Goal: Task Accomplishment & Management: Use online tool/utility

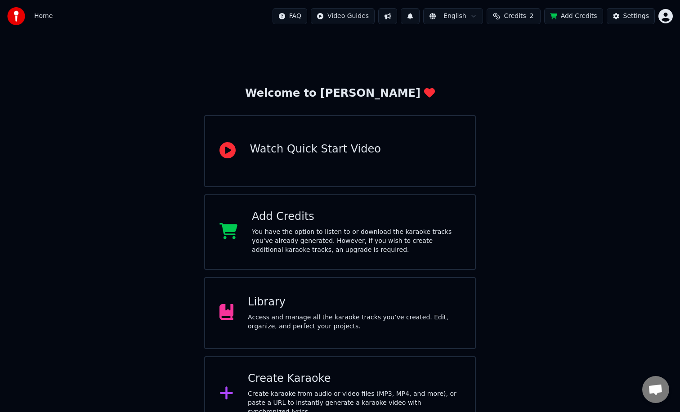
scroll to position [16, 0]
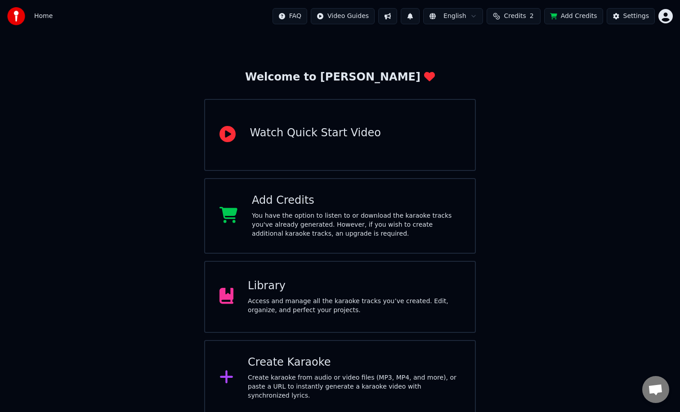
click at [316, 370] on div "Create Karaoke" at bounding box center [354, 362] width 213 height 14
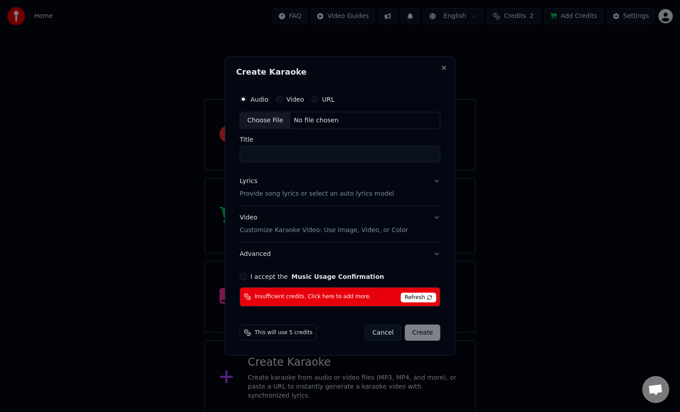
click at [282, 99] on div "Video" at bounding box center [290, 99] width 28 height 7
click at [282, 99] on button "Video" at bounding box center [279, 99] width 7 height 7
click at [245, 98] on button "Audio" at bounding box center [243, 99] width 7 height 7
click at [263, 158] on input "Title" at bounding box center [340, 154] width 201 height 16
click at [436, 218] on button "Video Customize Karaoke Video: Use Image, Video, or Color" at bounding box center [340, 224] width 201 height 36
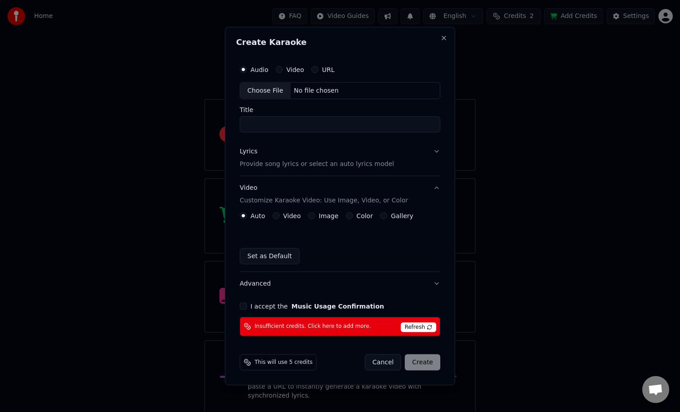
click at [349, 219] on div "Color" at bounding box center [359, 215] width 27 height 7
click at [346, 216] on button "Color" at bounding box center [349, 215] width 7 height 7
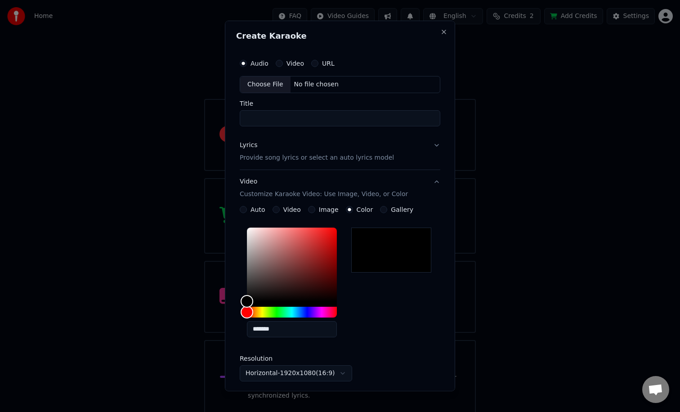
click at [247, 205] on button "Video Customize Karaoke Video: Use Image, Video, or Color" at bounding box center [340, 188] width 201 height 36
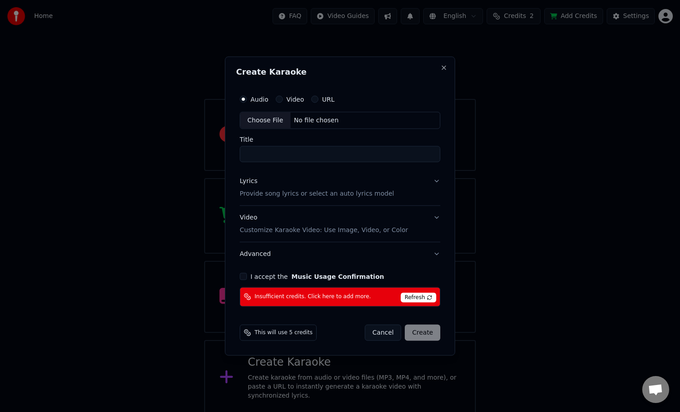
click at [437, 211] on button "Video Customize Karaoke Video: Use Image, Video, or Color" at bounding box center [340, 224] width 201 height 36
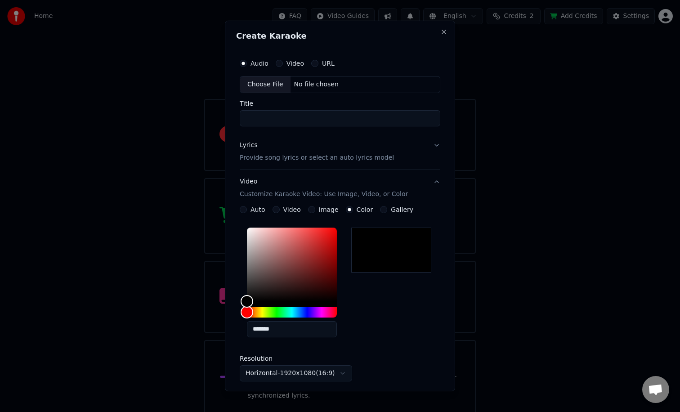
click at [243, 211] on button "Auto" at bounding box center [243, 209] width 7 height 7
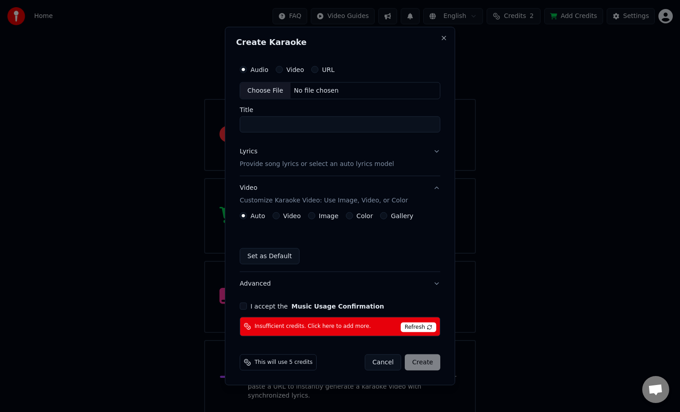
click at [439, 149] on button "Lyrics Provide song lyrics or select an auto lyrics model" at bounding box center [340, 158] width 201 height 36
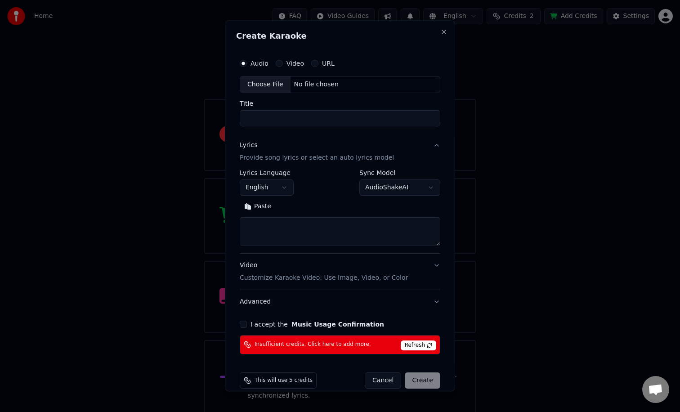
click at [264, 83] on div "Choose File" at bounding box center [265, 84] width 50 height 16
type input "**********"
click at [268, 229] on textarea at bounding box center [340, 231] width 204 height 29
paste textarea "**********"
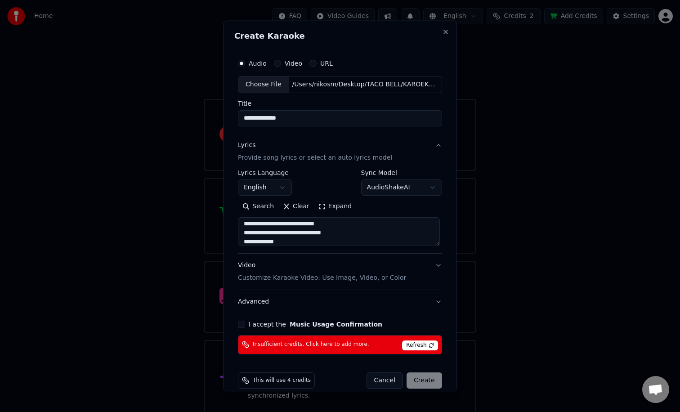
scroll to position [12, 0]
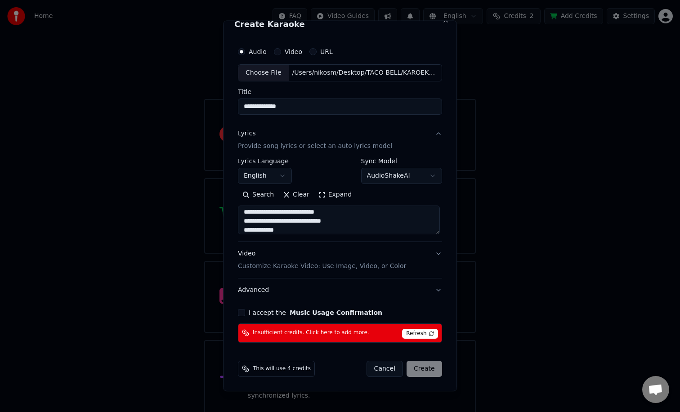
type textarea "**********"
click at [244, 313] on button "I accept the Music Usage Confirmation" at bounding box center [241, 312] width 7 height 7
click at [245, 368] on icon at bounding box center [245, 368] width 7 height 7
click at [277, 366] on span "This will use 4 credits" at bounding box center [282, 368] width 58 height 7
click at [287, 335] on span "Insufficient credits. Click here to add more." at bounding box center [311, 332] width 116 height 7
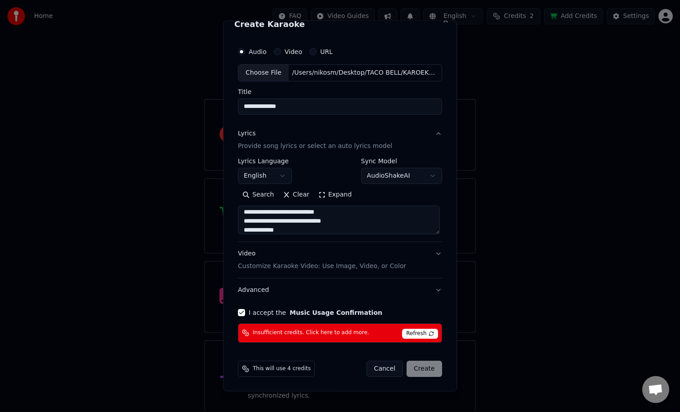
click at [292, 371] on span "This will use 4 credits" at bounding box center [282, 368] width 58 height 7
click at [345, 332] on span "Insufficient credits. Click here to add more." at bounding box center [311, 332] width 116 height 7
click at [379, 371] on button "Cancel" at bounding box center [385, 369] width 36 height 16
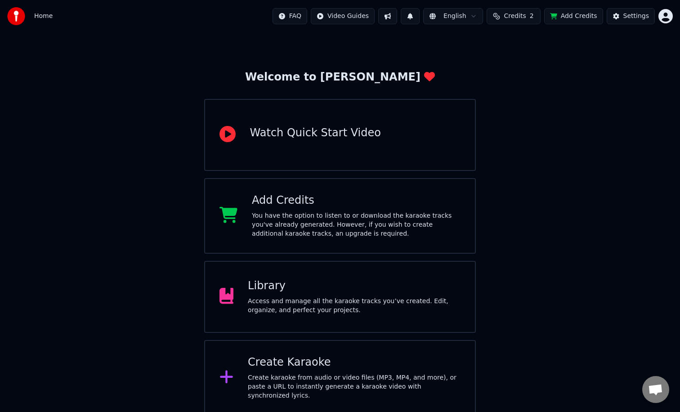
click at [664, 18] on html "Home FAQ Video Guides English Credits 2 Add Credits Settings Welcome to Youka W…" at bounding box center [340, 200] width 680 height 432
click at [642, 18] on html "Home FAQ Video Guides English Credits 2 Add Credits Settings Welcome to Youka W…" at bounding box center [340, 200] width 680 height 432
click at [635, 18] on div "Settings" at bounding box center [636, 16] width 26 height 9
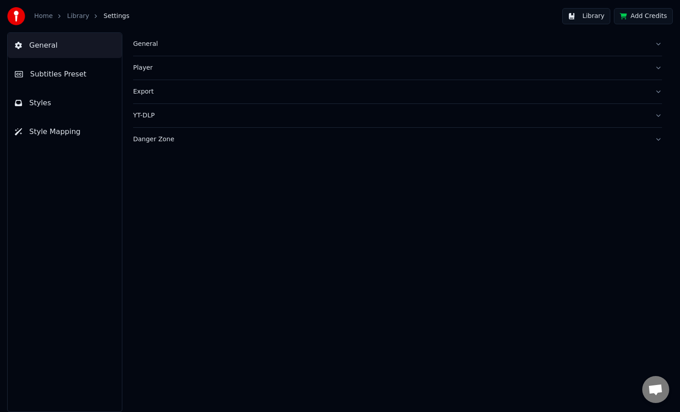
click at [648, 43] on button "General" at bounding box center [397, 43] width 529 height 23
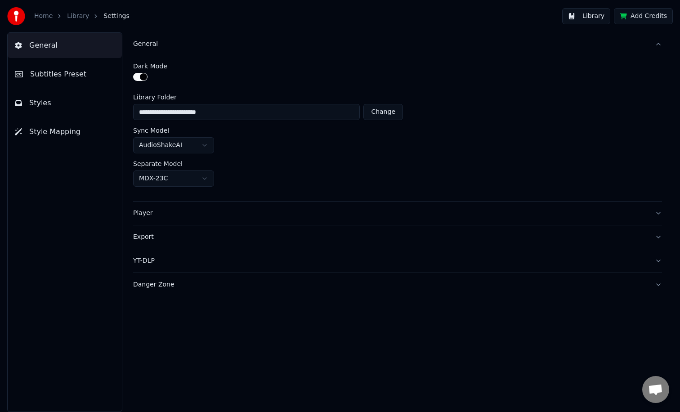
click at [155, 219] on button "Player" at bounding box center [397, 212] width 529 height 23
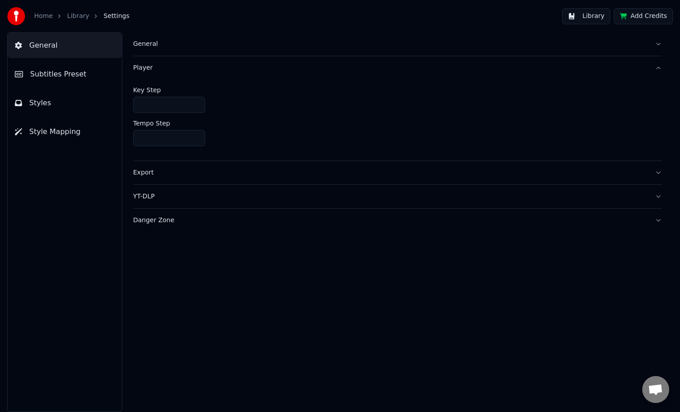
click at [644, 18] on button "Add Credits" at bounding box center [643, 16] width 59 height 16
click at [24, 53] on button "General" at bounding box center [65, 45] width 114 height 25
click at [137, 44] on div "General" at bounding box center [390, 44] width 514 height 9
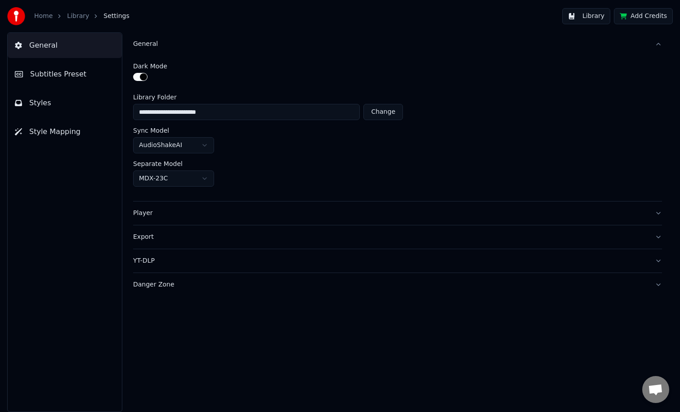
click at [160, 287] on div "Danger Zone" at bounding box center [390, 284] width 514 height 9
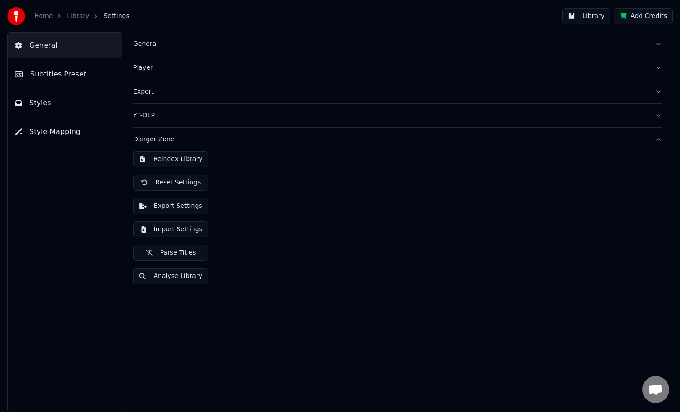
click at [142, 117] on div "YT-DLP" at bounding box center [390, 115] width 514 height 9
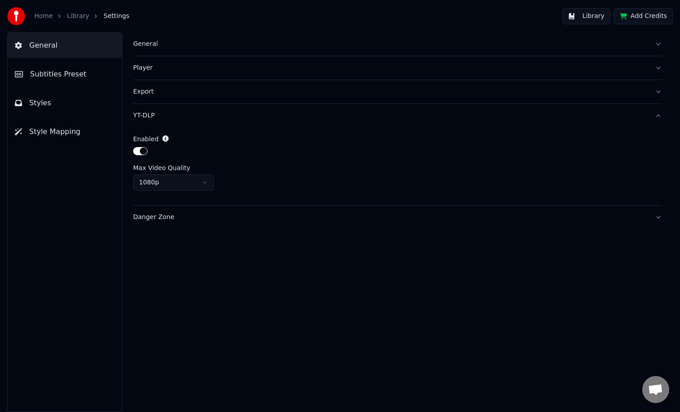
click at [158, 83] on button "Export" at bounding box center [397, 91] width 529 height 23
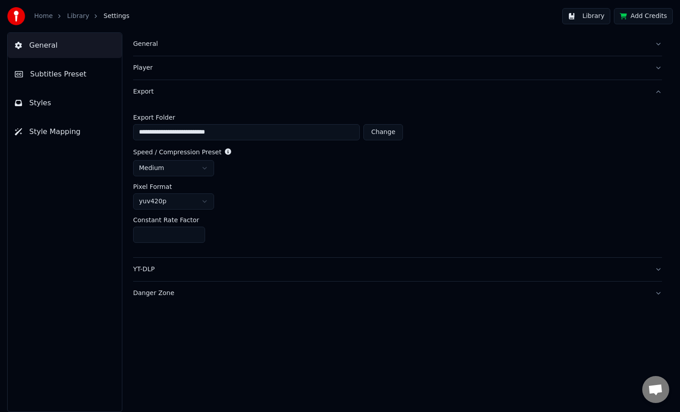
click at [168, 70] on div "Player" at bounding box center [390, 67] width 514 height 9
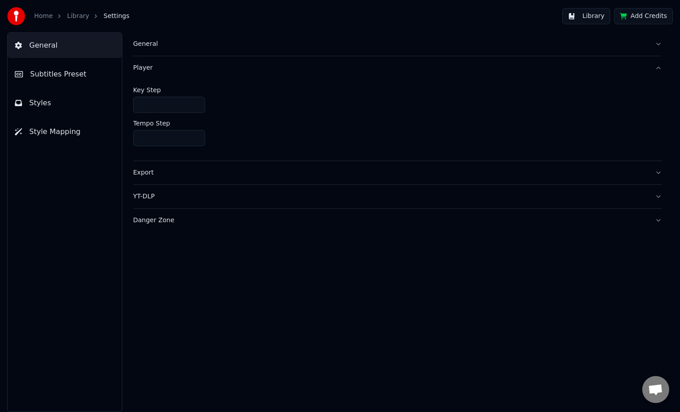
click at [72, 79] on span "Subtitles Preset" at bounding box center [58, 74] width 56 height 11
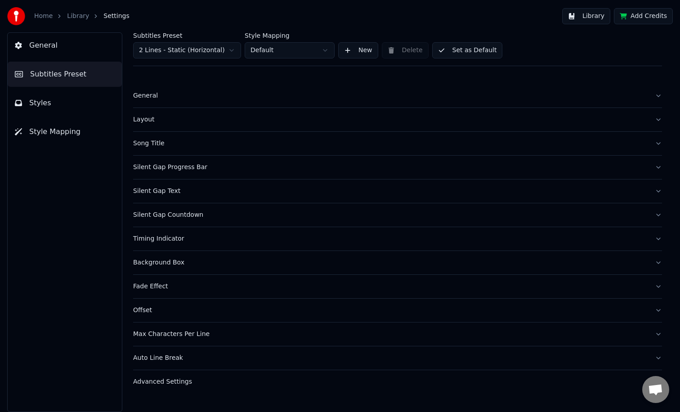
click at [57, 100] on button "Styles" at bounding box center [65, 102] width 114 height 25
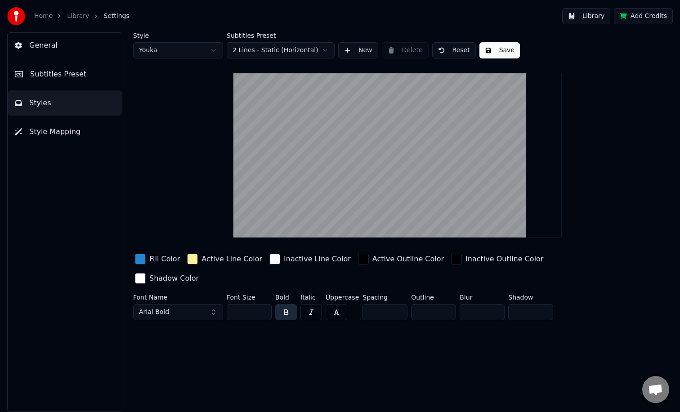
click at [52, 135] on span "Style Mapping" at bounding box center [54, 131] width 51 height 11
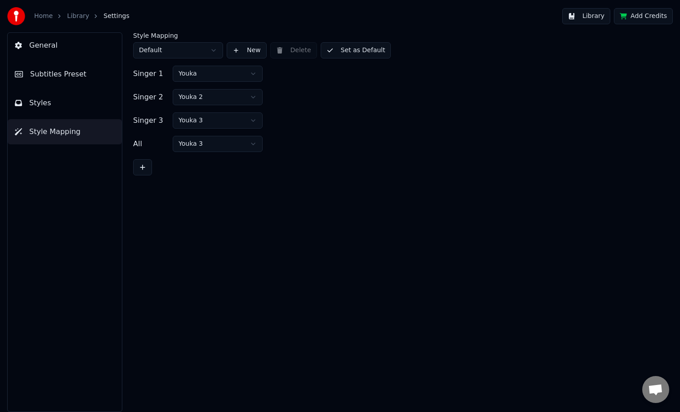
click at [15, 13] on img at bounding box center [16, 16] width 18 height 18
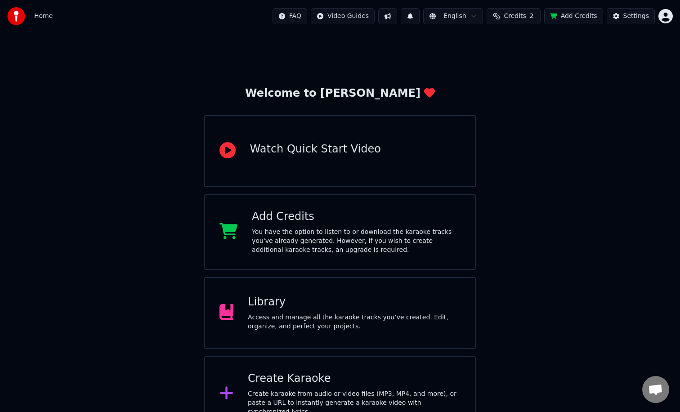
scroll to position [16, 0]
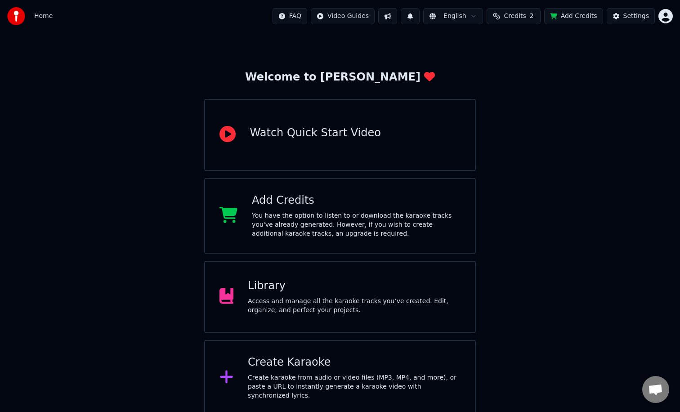
click at [296, 223] on div "You have the option to listen to or download the karaoke tracks you've already …" at bounding box center [356, 224] width 209 height 27
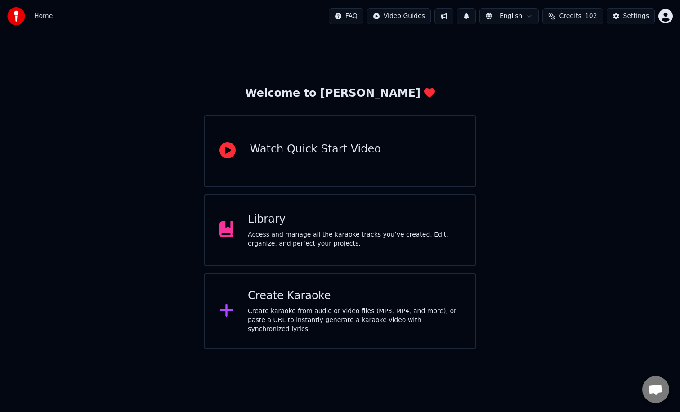
click at [325, 314] on div "Create karaoke from audio or video files (MP3, MP4, and more), or paste a URL t…" at bounding box center [354, 320] width 213 height 27
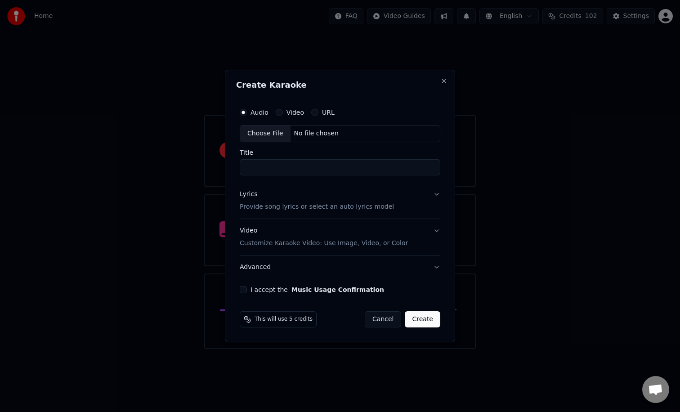
click at [259, 134] on div "Choose File" at bounding box center [265, 133] width 50 height 16
type input "**********"
click at [436, 193] on button "Lyrics Provide song lyrics or select an auto lyrics model" at bounding box center [340, 201] width 204 height 36
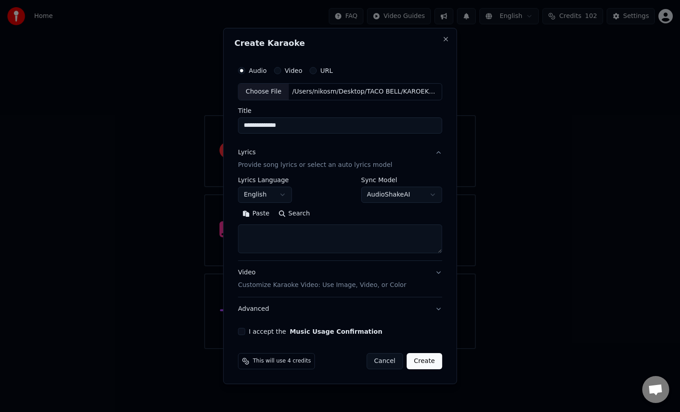
click at [247, 235] on textarea at bounding box center [340, 238] width 204 height 29
click at [254, 214] on button "Paste" at bounding box center [256, 213] width 36 height 14
type textarea "**********"
click at [243, 333] on button "I accept the Music Usage Confirmation" at bounding box center [241, 331] width 7 height 7
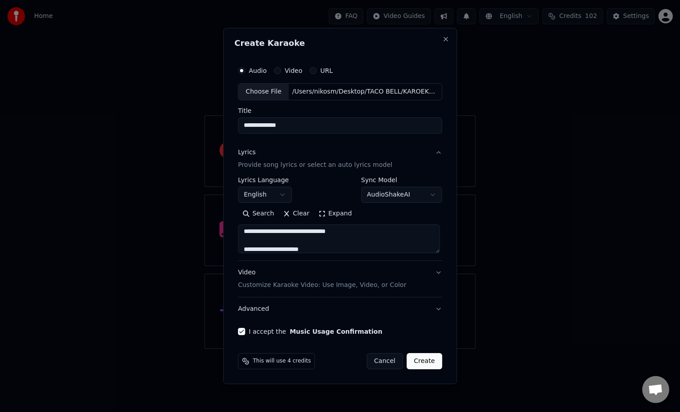
scroll to position [304, 0]
click at [280, 192] on button "English" at bounding box center [265, 195] width 54 height 16
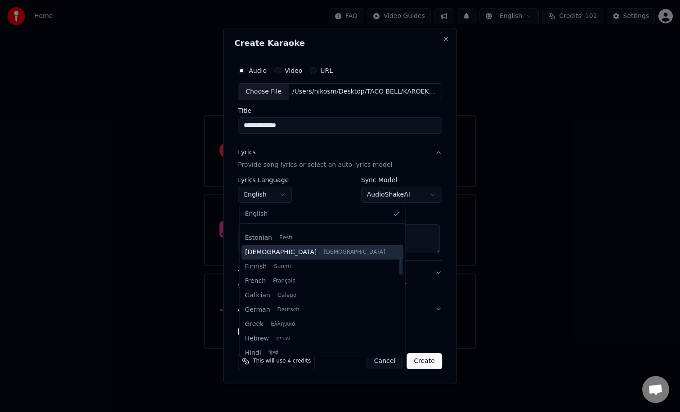
scroll to position [186, 0]
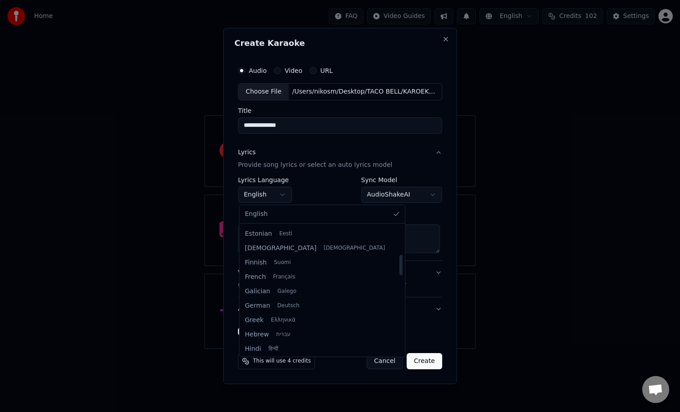
select select "**"
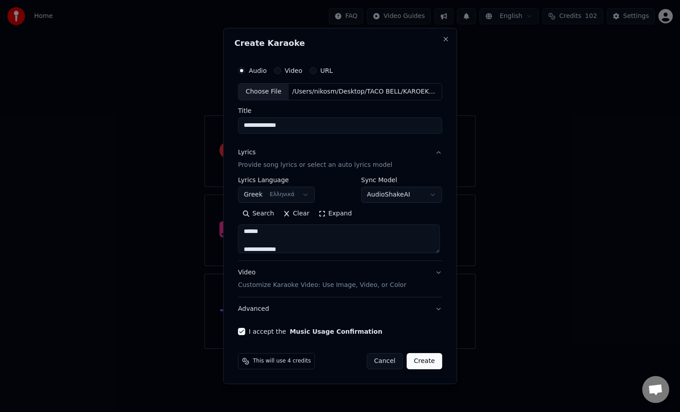
scroll to position [364, 0]
click at [424, 362] on button "Create" at bounding box center [425, 361] width 36 height 16
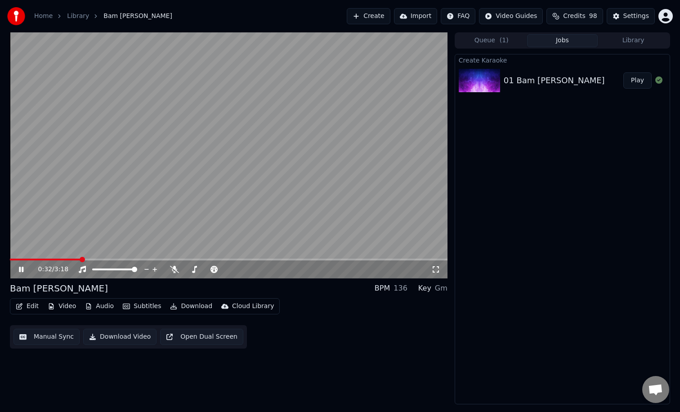
click at [81, 260] on span at bounding box center [229, 260] width 438 height 2
click at [137, 272] on span at bounding box center [134, 269] width 5 height 5
click at [229, 272] on span at bounding box center [226, 269] width 5 height 5
click at [223, 268] on span at bounding box center [213, 269] width 19 height 2
click at [267, 268] on icon at bounding box center [266, 269] width 4 height 4
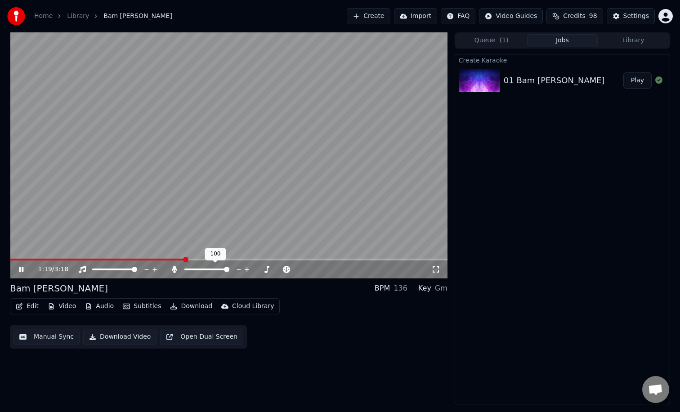
click at [205, 267] on div at bounding box center [215, 269] width 72 height 9
click at [205, 269] on span at bounding box center [194, 269] width 21 height 2
click at [206, 268] on span at bounding box center [206, 269] width 5 height 5
click at [250, 259] on span at bounding box center [229, 260] width 438 height 2
click at [31, 308] on button "Edit" at bounding box center [27, 306] width 30 height 13
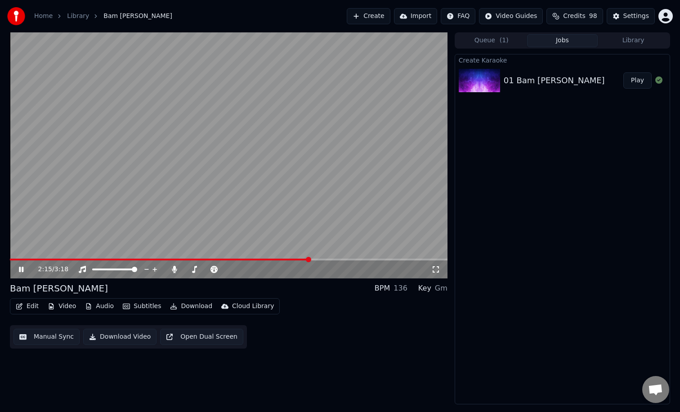
click at [316, 337] on div "Edit Video Audio Subtitles Download Cloud Library Manual Sync Download Video Op…" at bounding box center [229, 323] width 438 height 50
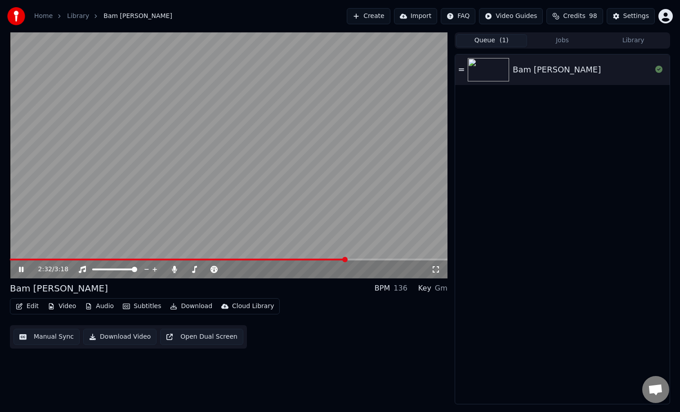
click at [486, 42] on button "Queue ( 1 )" at bounding box center [491, 40] width 71 height 13
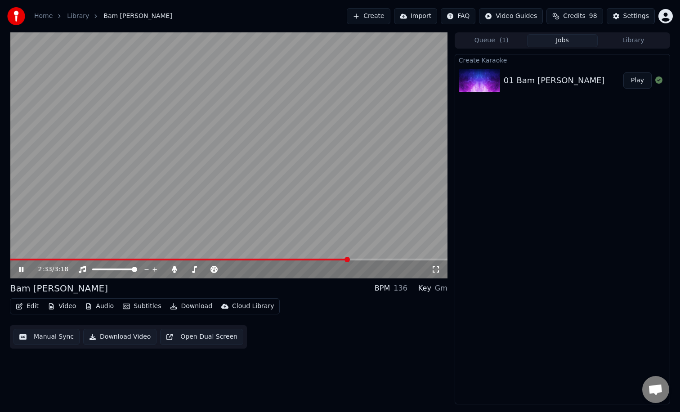
click at [562, 41] on button "Jobs" at bounding box center [562, 40] width 71 height 13
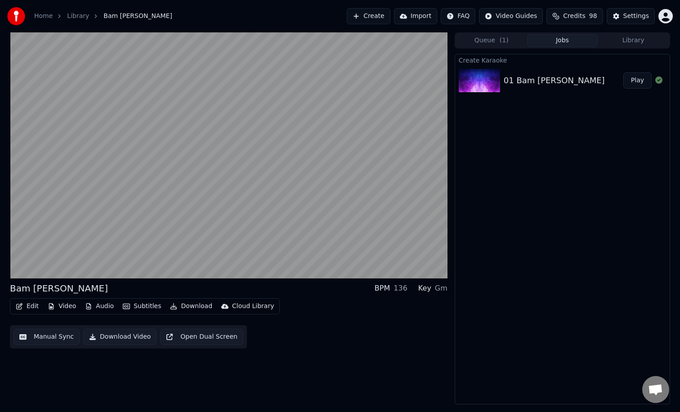
click at [639, 41] on button "Library" at bounding box center [633, 40] width 71 height 13
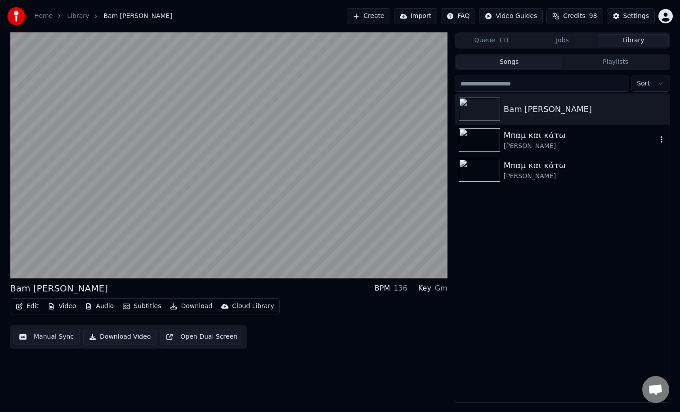
click at [481, 147] on img at bounding box center [479, 139] width 41 height 23
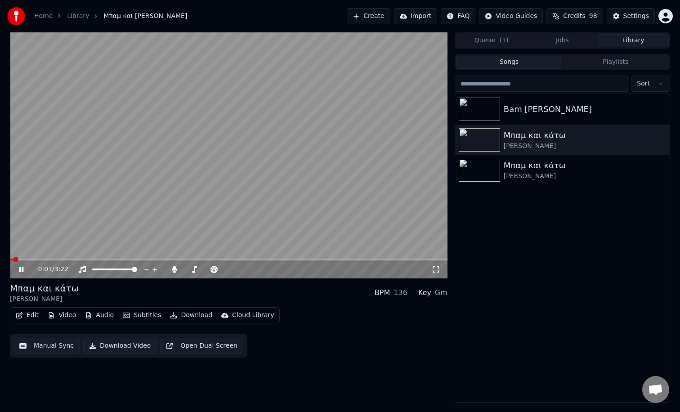
click at [31, 259] on span at bounding box center [229, 260] width 438 height 2
click at [59, 258] on video at bounding box center [229, 155] width 438 height 246
click at [21, 274] on div "0:10 / 3:22" at bounding box center [229, 269] width 438 height 18
click at [544, 105] on div "Bam [PERSON_NAME]" at bounding box center [580, 109] width 153 height 13
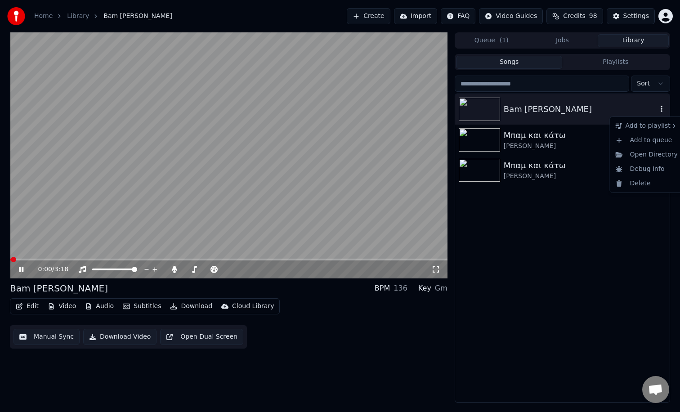
click at [661, 110] on icon "button" at bounding box center [661, 108] width 9 height 7
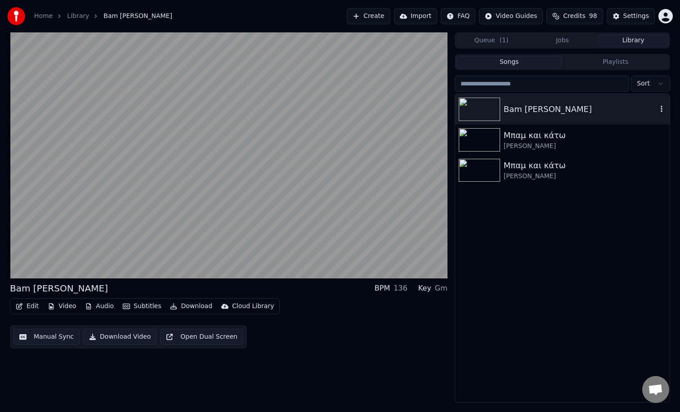
click at [533, 110] on div "Bam [PERSON_NAME]" at bounding box center [580, 109] width 153 height 13
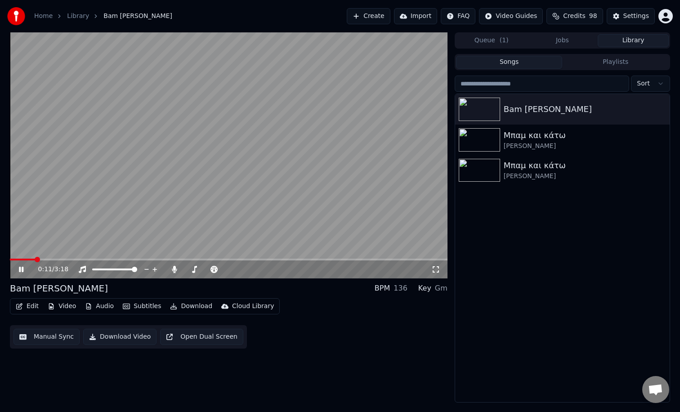
click at [23, 306] on button "Edit" at bounding box center [27, 306] width 30 height 13
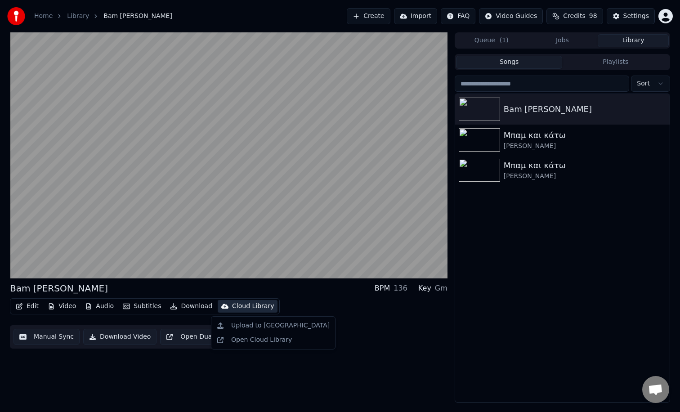
click at [84, 358] on div "Bam [PERSON_NAME] BPM 136 Key Gm Edit Video Audio Subtitles Download Cloud Libr…" at bounding box center [229, 217] width 438 height 370
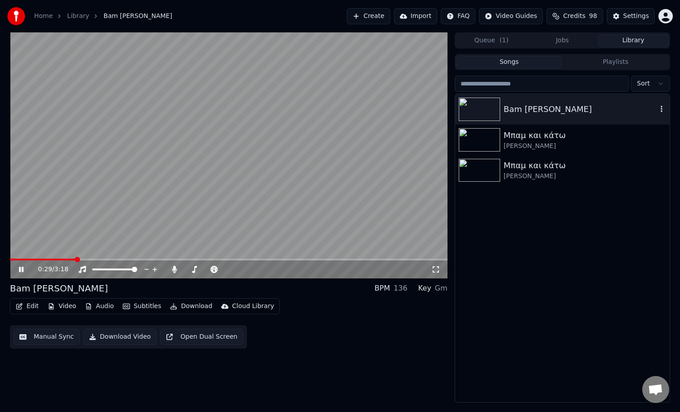
click at [661, 112] on icon "button" at bounding box center [662, 109] width 2 height 6
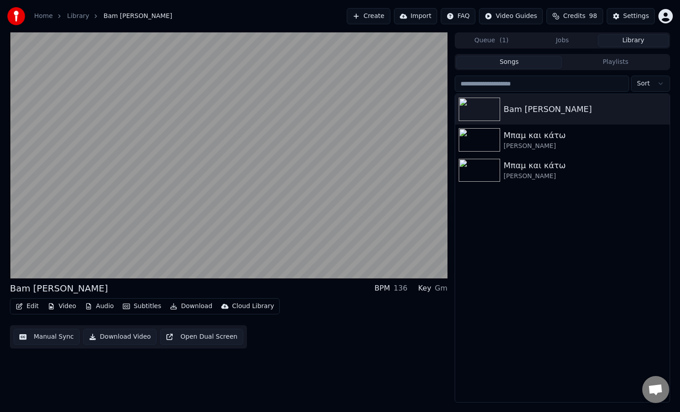
click at [557, 231] on div "Bam [PERSON_NAME] Μπαμ και κάτω Λάμπης Λιβιεράτος Μπαμ και κάτω Λάμπης Λιβ…" at bounding box center [562, 248] width 215 height 308
click at [658, 107] on icon "button" at bounding box center [661, 108] width 9 height 7
click at [660, 155] on div "Open Directory" at bounding box center [646, 155] width 69 height 14
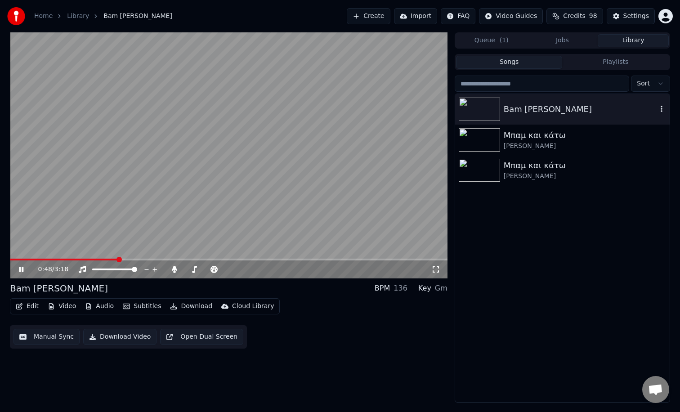
click at [521, 108] on div "Bam [PERSON_NAME]" at bounding box center [580, 109] width 153 height 13
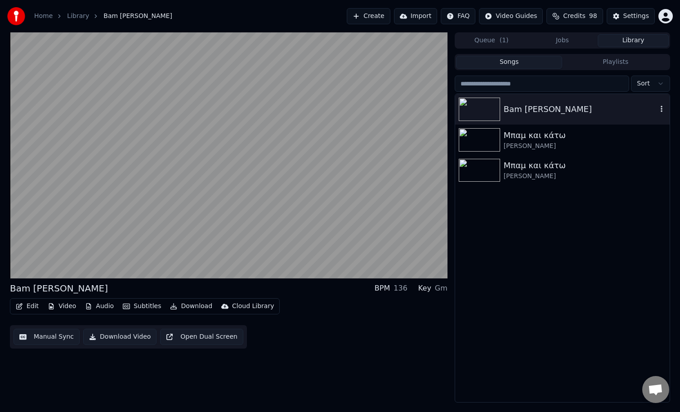
click at [521, 108] on div "Bam [PERSON_NAME]" at bounding box center [580, 109] width 153 height 13
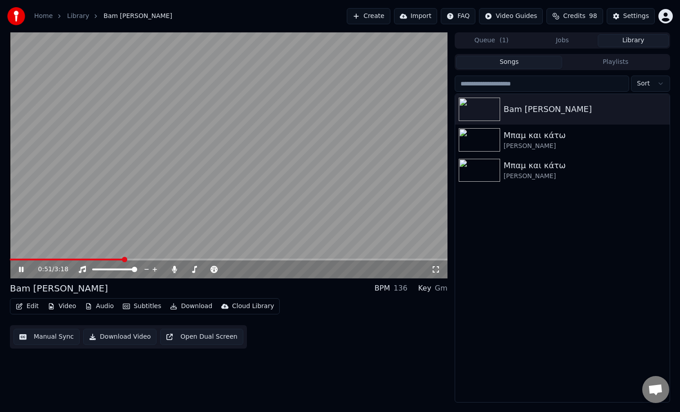
click at [75, 19] on link "Library" at bounding box center [78, 16] width 22 height 9
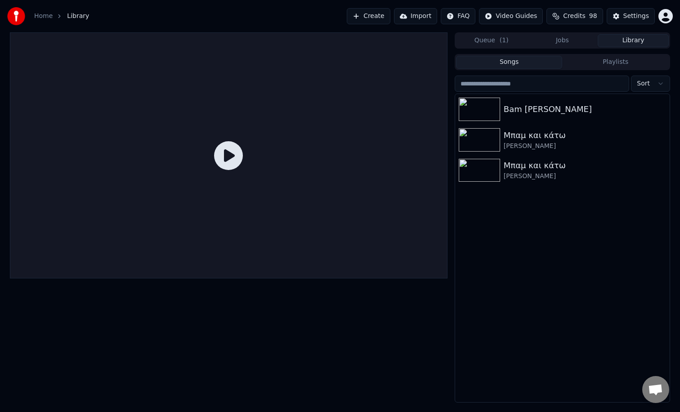
click at [40, 17] on link "Home" at bounding box center [43, 16] width 18 height 9
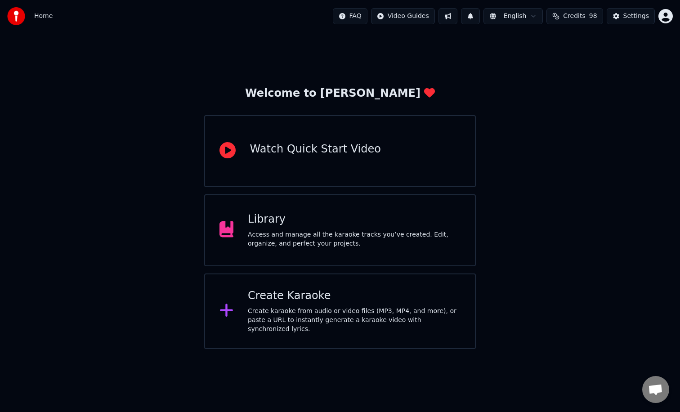
click at [301, 224] on div "Library" at bounding box center [354, 219] width 213 height 14
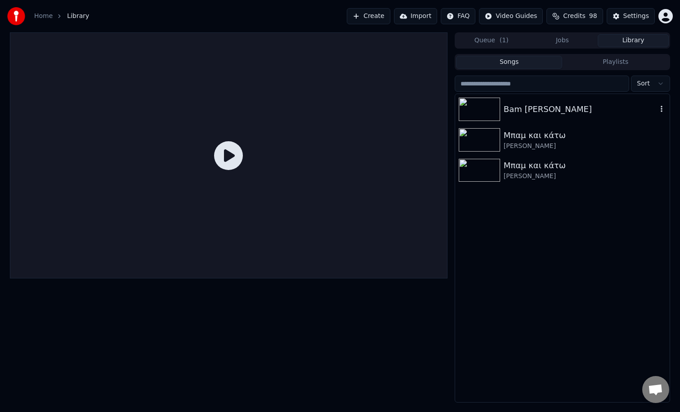
click at [537, 114] on div "Bam [PERSON_NAME]" at bounding box center [580, 109] width 153 height 13
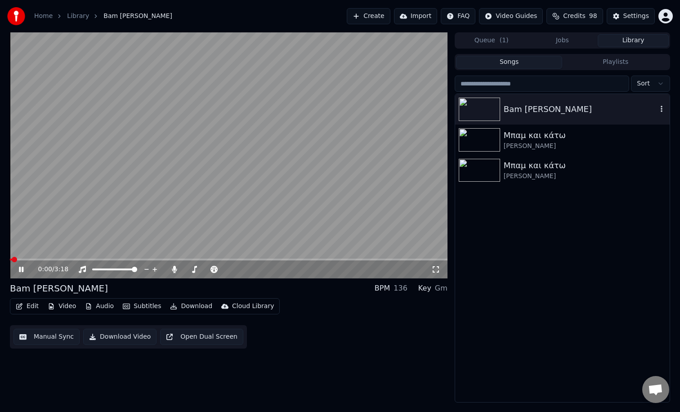
click at [659, 111] on icon "button" at bounding box center [661, 108] width 9 height 7
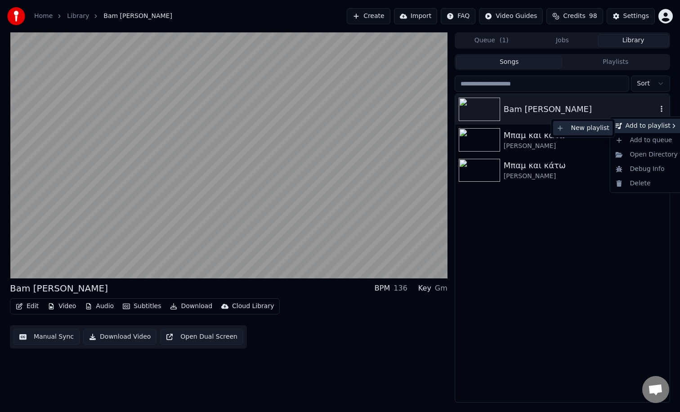
click at [582, 129] on div "New playlist" at bounding box center [583, 128] width 60 height 14
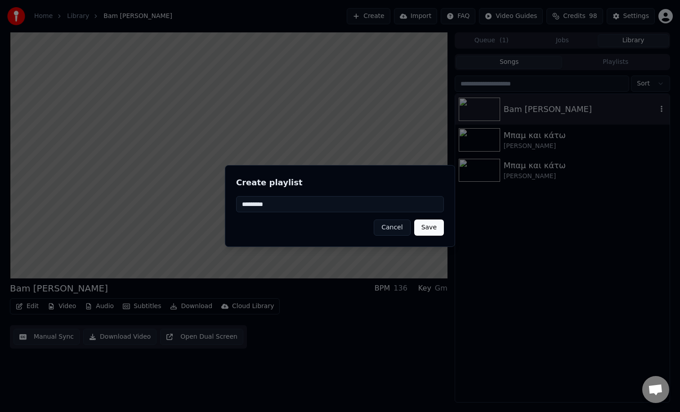
type input "*********"
click at [429, 225] on button "Save" at bounding box center [429, 227] width 30 height 16
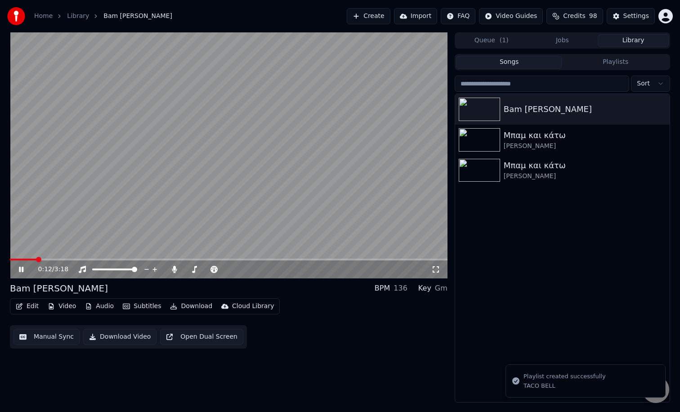
click at [604, 63] on button "Playlists" at bounding box center [615, 62] width 107 height 13
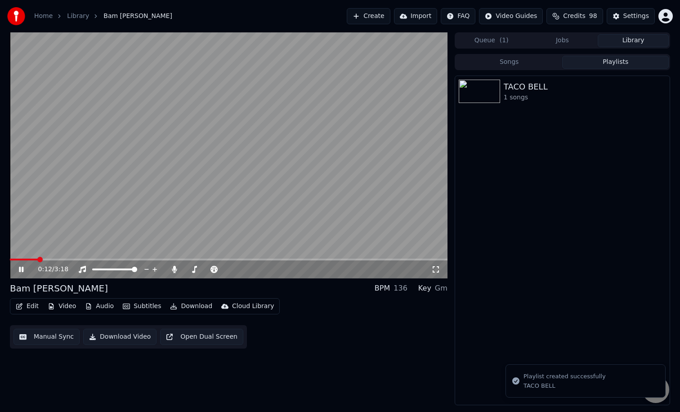
click at [537, 94] on div "1 songs" at bounding box center [585, 97] width 162 height 9
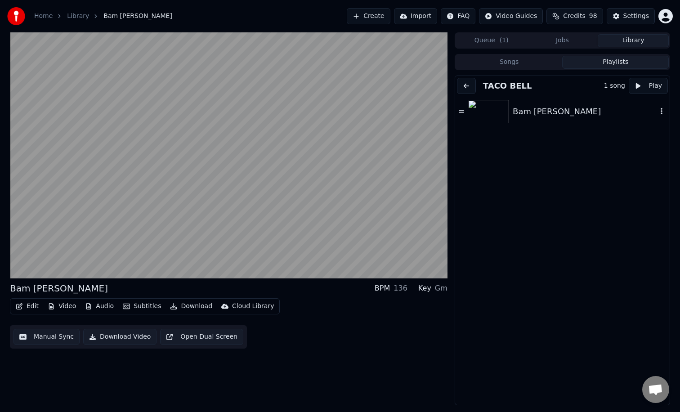
click at [475, 107] on img at bounding box center [488, 111] width 41 height 23
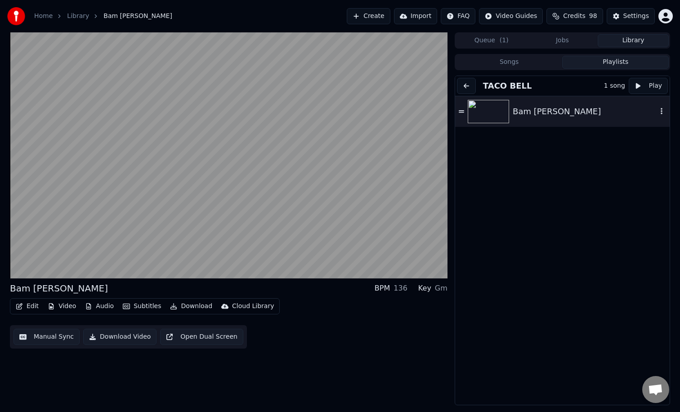
click at [463, 109] on icon at bounding box center [461, 111] width 5 height 6
click at [663, 112] on icon "button" at bounding box center [661, 110] width 9 height 7
click at [540, 135] on div "Bam [PERSON_NAME]" at bounding box center [562, 260] width 215 height 329
click at [537, 117] on div "Bam [PERSON_NAME]" at bounding box center [585, 111] width 144 height 13
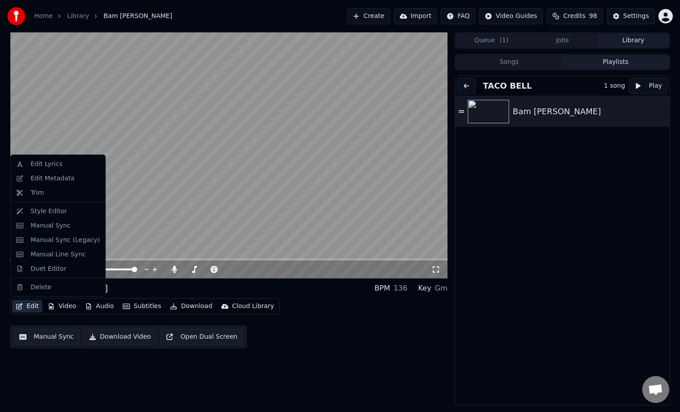
click at [34, 307] on button "Edit" at bounding box center [27, 306] width 30 height 13
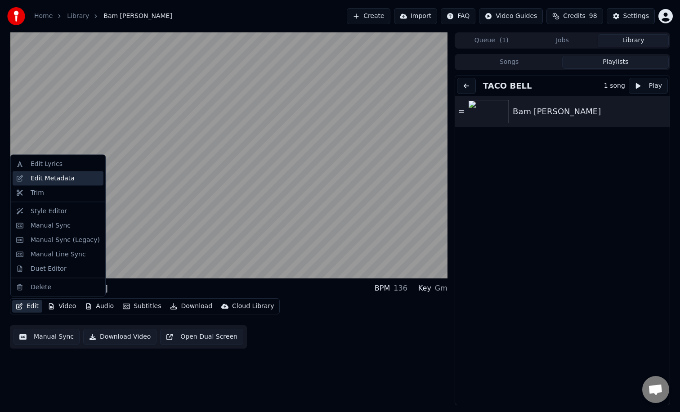
click at [66, 180] on div "Edit Metadata" at bounding box center [53, 178] width 44 height 9
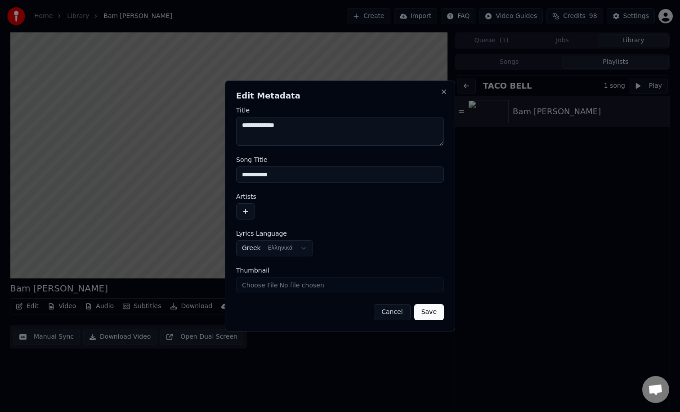
drag, startPoint x: 295, startPoint y: 128, endPoint x: 179, endPoint y: 125, distance: 116.1
click at [179, 125] on body "**********" at bounding box center [340, 206] width 680 height 412
type textarea "**********"
click at [247, 208] on button "button" at bounding box center [245, 211] width 19 height 16
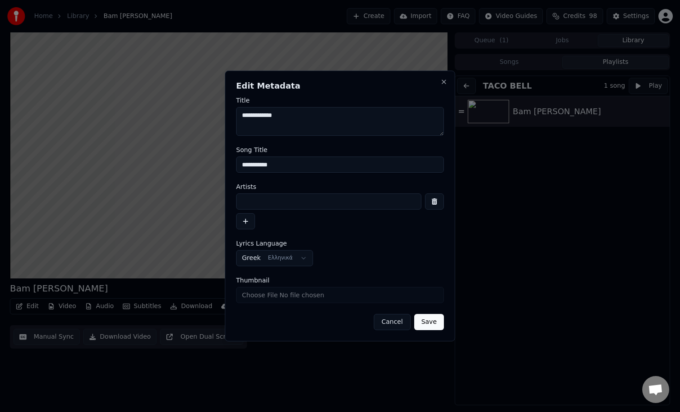
click at [265, 203] on input at bounding box center [328, 201] width 185 height 16
click at [259, 204] on input at bounding box center [328, 201] width 185 height 16
paste input "**********"
type input "**********"
click at [434, 323] on button "Save" at bounding box center [429, 322] width 30 height 16
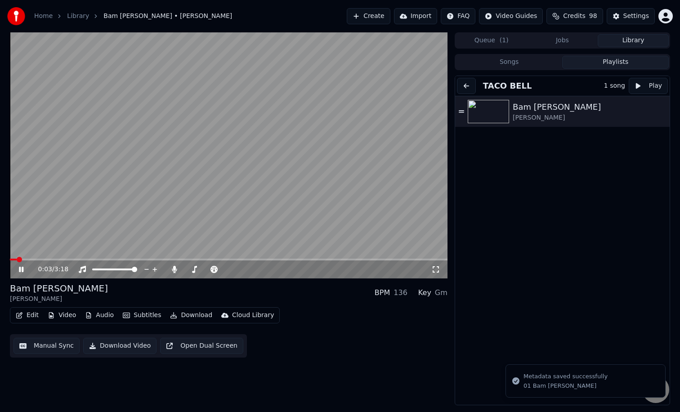
click at [10, 260] on span at bounding box center [13, 260] width 7 height 2
click at [30, 317] on button "Edit" at bounding box center [27, 315] width 30 height 13
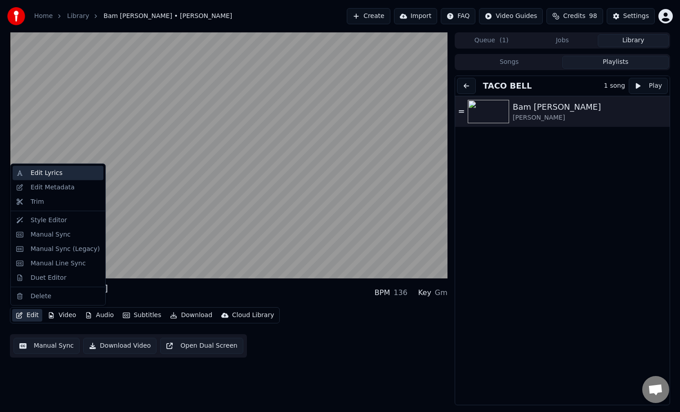
click at [46, 175] on div "Edit Lyrics" at bounding box center [47, 173] width 32 height 9
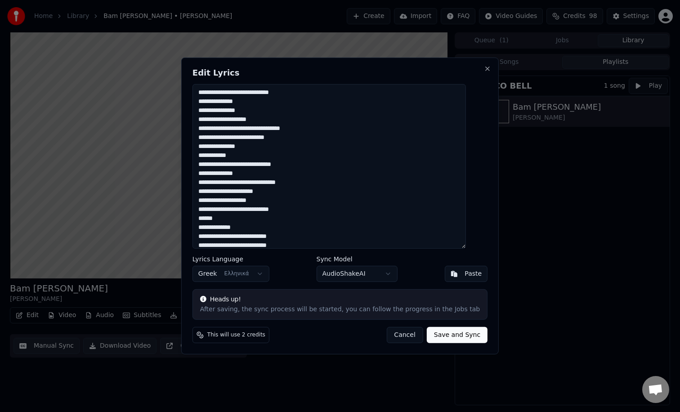
click at [400, 336] on button "Cancel" at bounding box center [404, 335] width 36 height 16
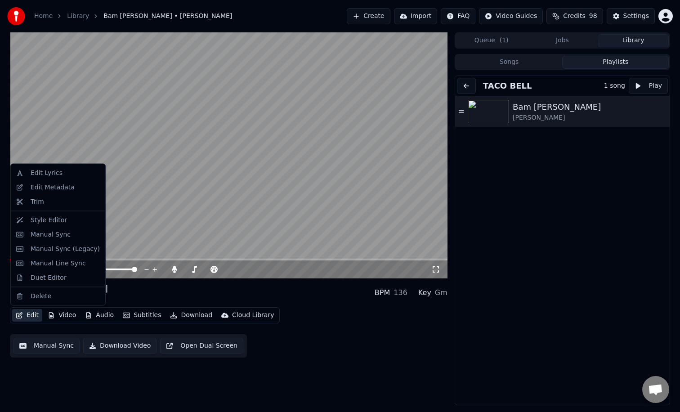
click at [24, 316] on button "Edit" at bounding box center [27, 315] width 30 height 13
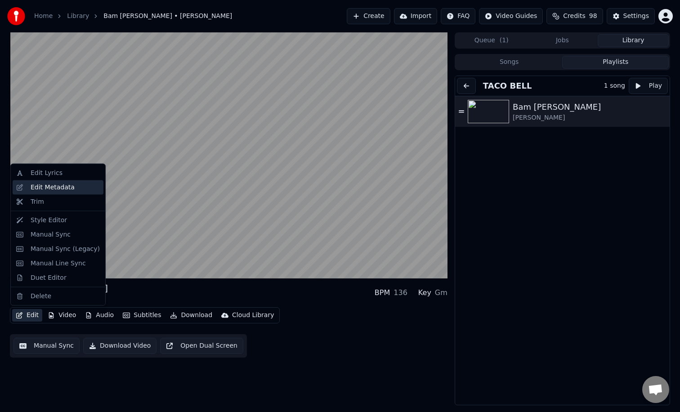
click at [57, 190] on div "Edit Metadata" at bounding box center [53, 187] width 44 height 9
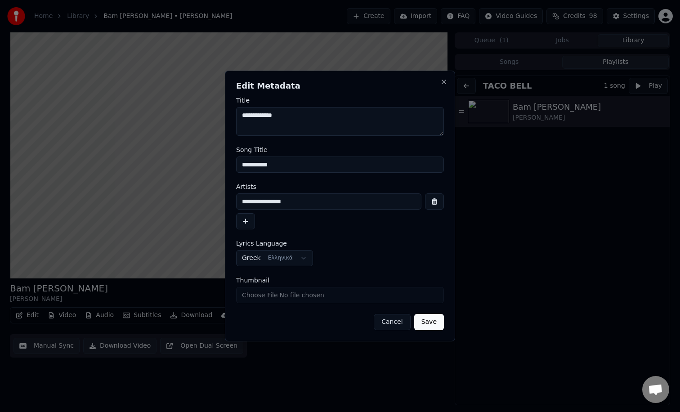
drag, startPoint x: 297, startPoint y: 116, endPoint x: 247, endPoint y: 116, distance: 49.9
click at [247, 116] on textarea "**********" at bounding box center [340, 121] width 208 height 29
click at [287, 121] on textarea "**********" at bounding box center [340, 121] width 208 height 29
drag, startPoint x: 302, startPoint y: 120, endPoint x: 233, endPoint y: 114, distance: 69.0
click at [233, 114] on div "**********" at bounding box center [340, 206] width 230 height 271
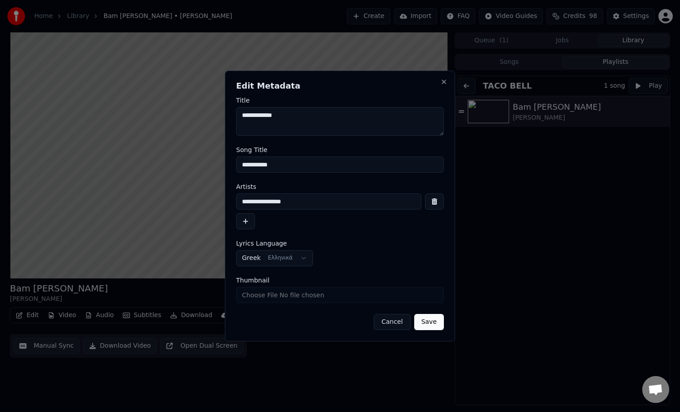
drag, startPoint x: 297, startPoint y: 160, endPoint x: 230, endPoint y: 168, distance: 67.4
click at [230, 168] on div "**********" at bounding box center [340, 206] width 230 height 271
click at [281, 170] on input "**********" at bounding box center [340, 165] width 208 height 16
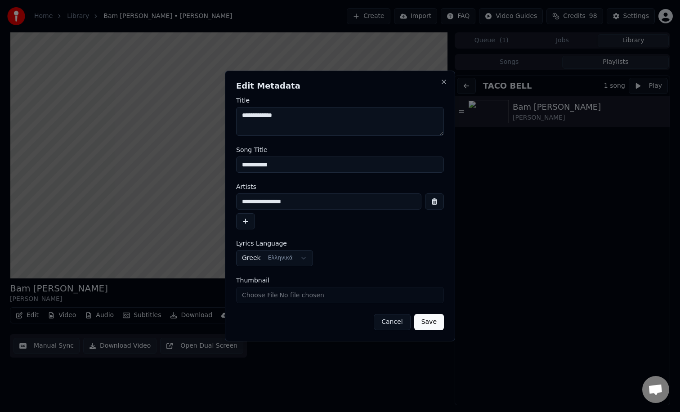
paste input "**"
type input "**********"
click at [431, 321] on button "Save" at bounding box center [429, 322] width 30 height 16
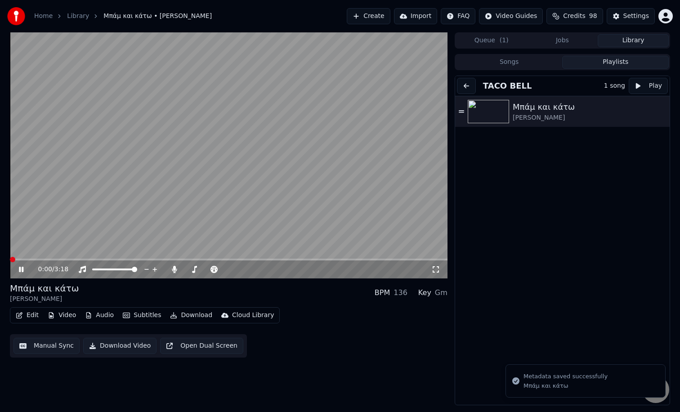
click at [10, 259] on span at bounding box center [10, 260] width 0 height 2
click at [25, 317] on button "Edit" at bounding box center [27, 315] width 30 height 13
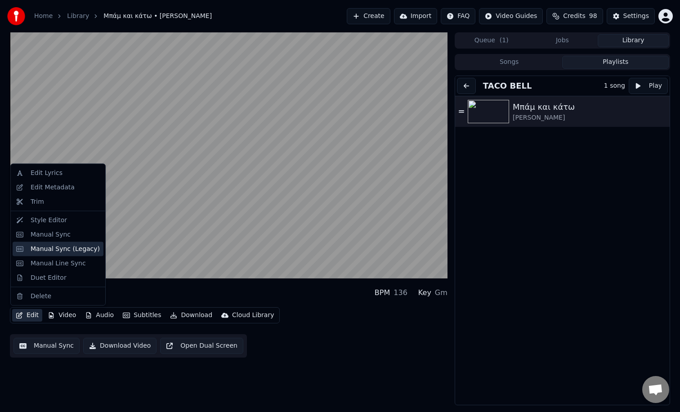
click at [78, 253] on div "Manual Sync (Legacy)" at bounding box center [65, 248] width 69 height 9
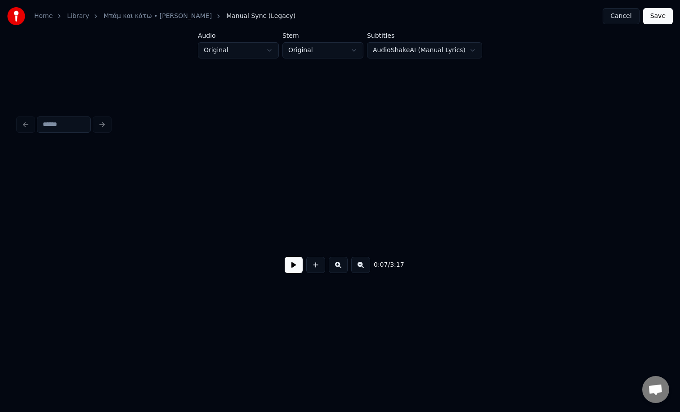
scroll to position [0, 716]
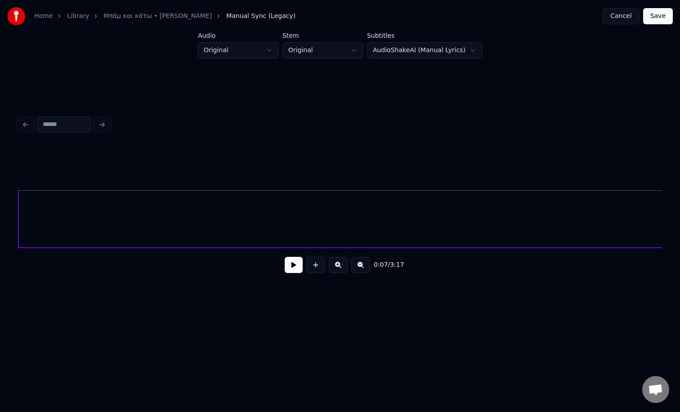
click at [292, 260] on button at bounding box center [294, 265] width 18 height 16
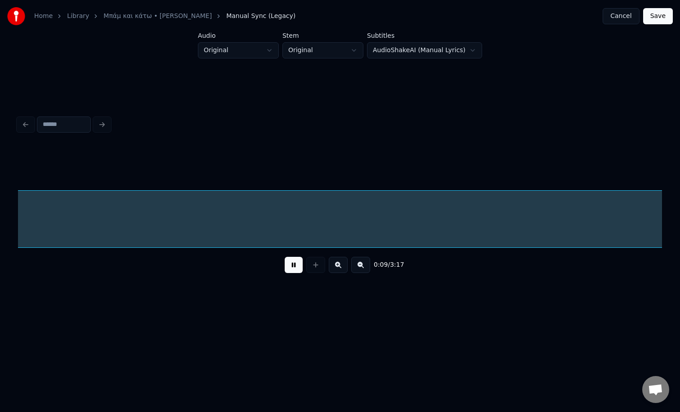
scroll to position [0, 894]
click at [133, 17] on link "Μπάμ και κάτω • [PERSON_NAME]" at bounding box center [157, 16] width 108 height 9
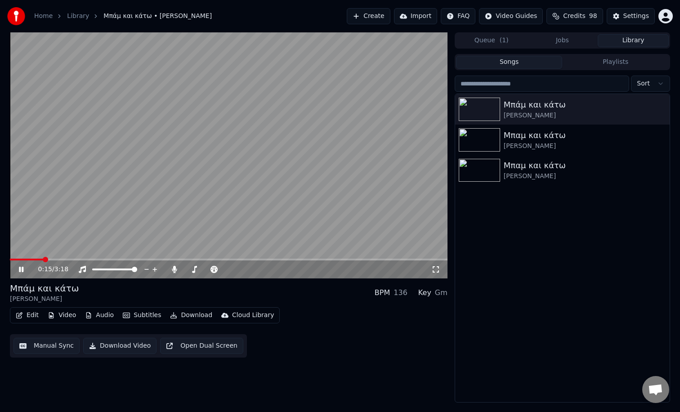
click at [42, 260] on span at bounding box center [229, 260] width 438 height 2
click at [34, 260] on span at bounding box center [22, 260] width 24 height 2
click at [34, 260] on span at bounding box center [22, 260] width 25 height 2
click at [27, 260] on span at bounding box center [19, 260] width 18 height 2
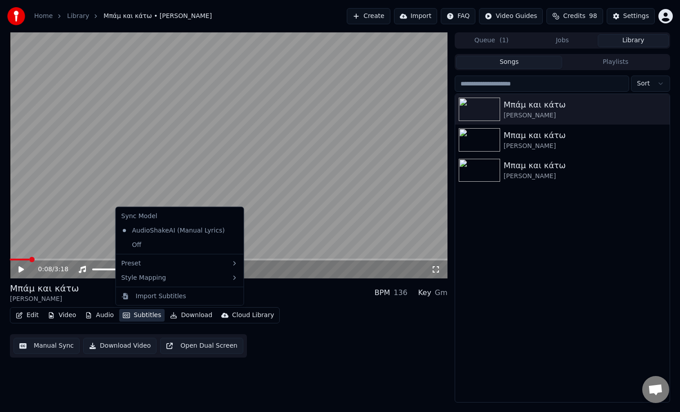
click at [134, 315] on button "Subtitles" at bounding box center [141, 315] width 45 height 13
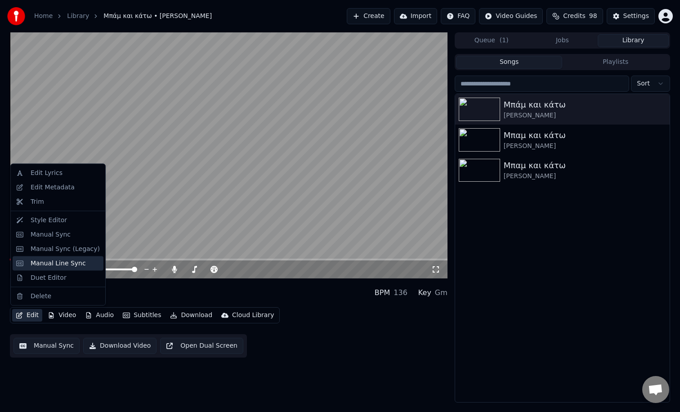
click at [62, 264] on div "Manual Line Sync" at bounding box center [58, 263] width 55 height 9
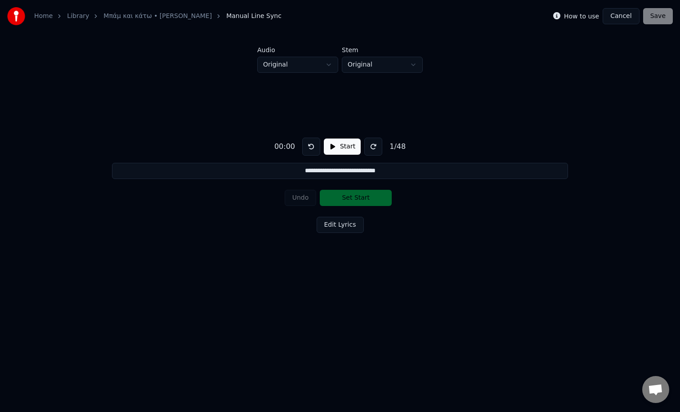
click at [339, 148] on button "Start" at bounding box center [342, 147] width 37 height 16
click at [354, 199] on button "Set Start" at bounding box center [356, 198] width 72 height 16
click at [614, 16] on button "Cancel" at bounding box center [621, 16] width 36 height 16
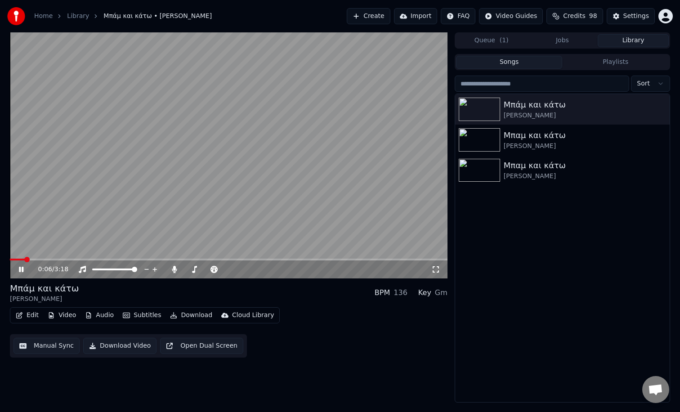
click at [622, 58] on button "Playlists" at bounding box center [615, 62] width 107 height 13
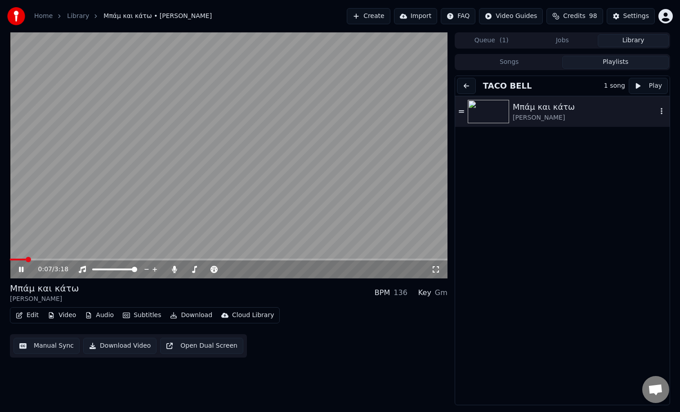
click at [551, 107] on div "Μπάμ και κάτω" at bounding box center [585, 107] width 144 height 13
click at [21, 269] on icon at bounding box center [27, 269] width 21 height 7
click at [627, 180] on div "Μπάμ και κάτω [PERSON_NAME]" at bounding box center [562, 260] width 215 height 329
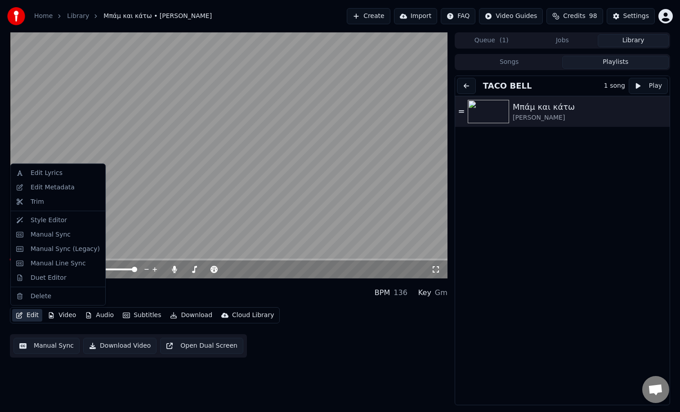
click at [23, 318] on button "Edit" at bounding box center [27, 315] width 30 height 13
click at [58, 220] on div "Style Editor" at bounding box center [49, 219] width 36 height 9
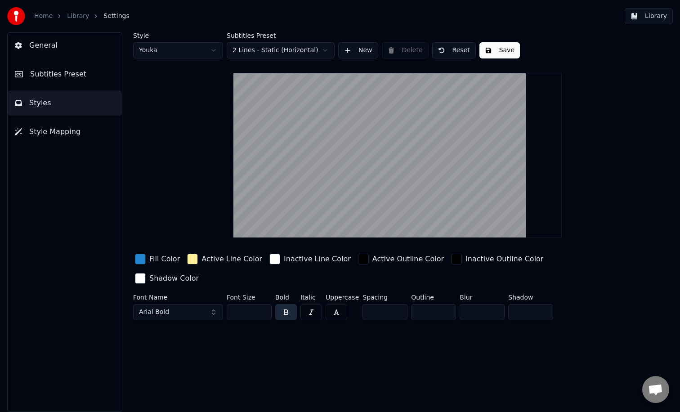
click at [48, 46] on span "General" at bounding box center [43, 45] width 28 height 11
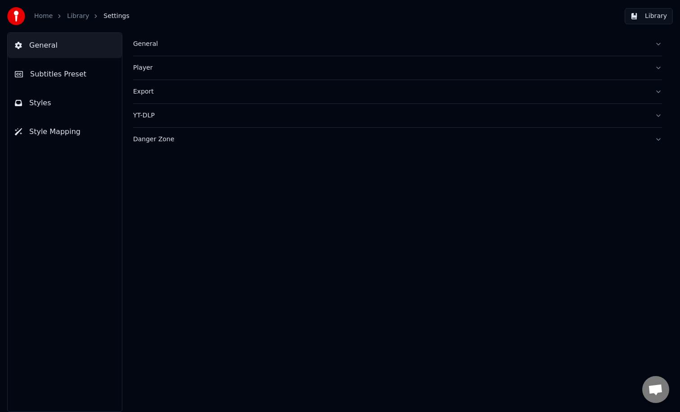
click at [64, 134] on span "Style Mapping" at bounding box center [54, 131] width 51 height 11
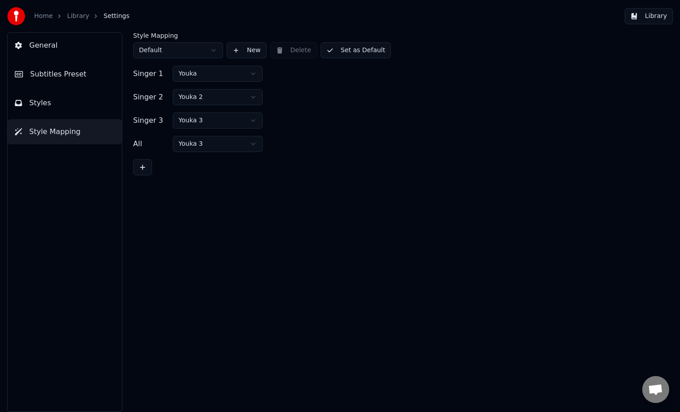
click at [79, 18] on link "Library" at bounding box center [78, 16] width 22 height 9
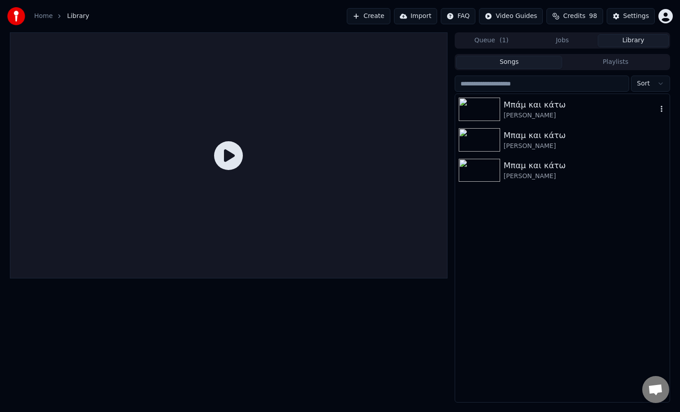
click at [537, 117] on div "[PERSON_NAME]" at bounding box center [580, 115] width 153 height 9
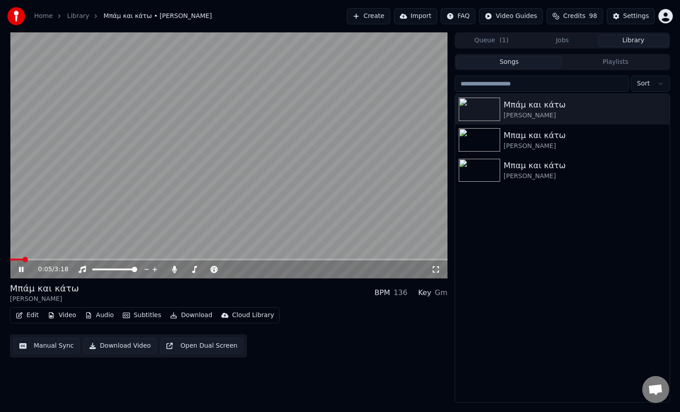
click at [27, 315] on button "Edit" at bounding box center [27, 315] width 30 height 13
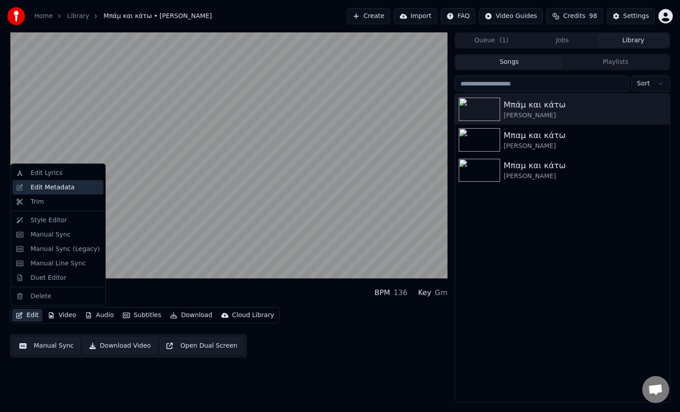
click at [40, 189] on div "Edit Metadata" at bounding box center [53, 187] width 44 height 9
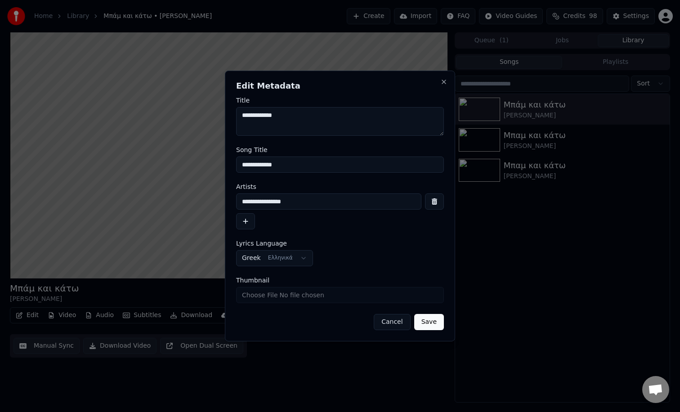
click at [396, 322] on button "Cancel" at bounding box center [392, 322] width 36 height 16
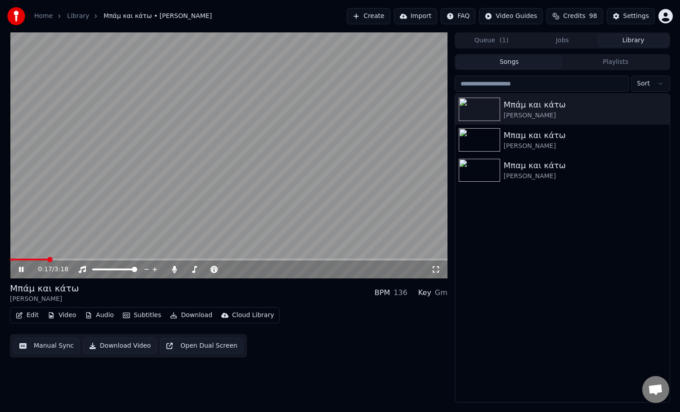
click at [373, 263] on div "0:17 / 3:18" at bounding box center [229, 269] width 438 height 18
click at [416, 17] on button "Import" at bounding box center [415, 16] width 43 height 16
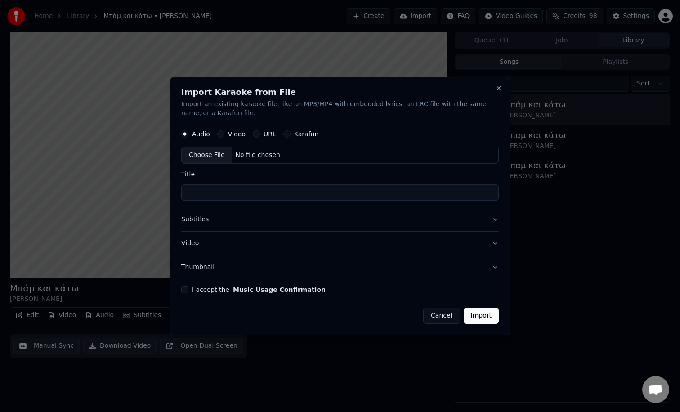
click at [447, 315] on button "Cancel" at bounding box center [441, 316] width 36 height 16
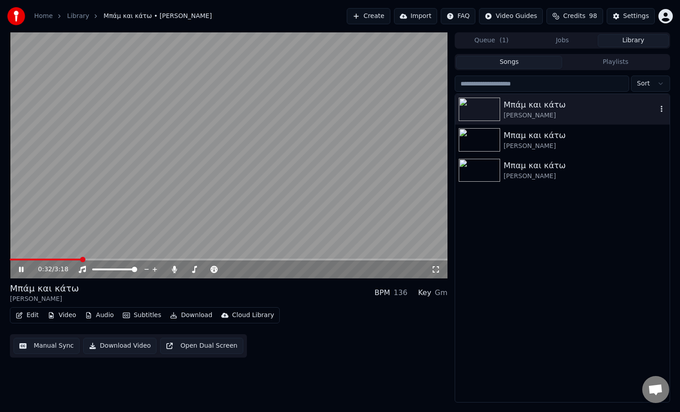
click at [662, 110] on icon "button" at bounding box center [661, 108] width 9 height 7
click at [30, 314] on button "Edit" at bounding box center [27, 315] width 30 height 13
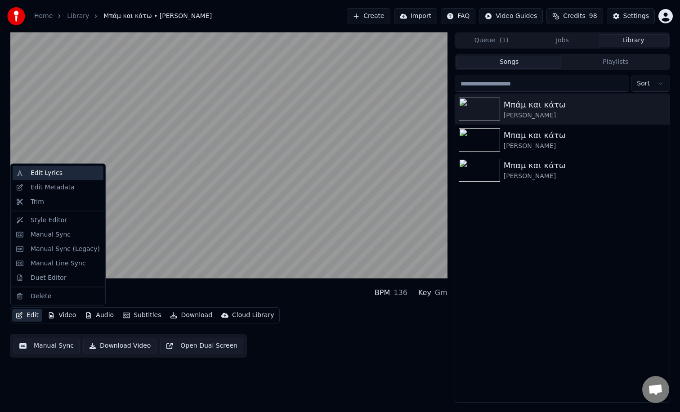
click at [54, 174] on div "Edit Lyrics" at bounding box center [47, 173] width 32 height 9
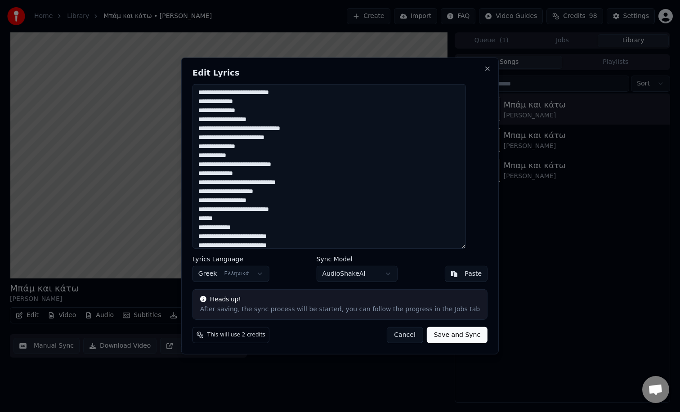
click at [401, 333] on button "Cancel" at bounding box center [404, 335] width 36 height 16
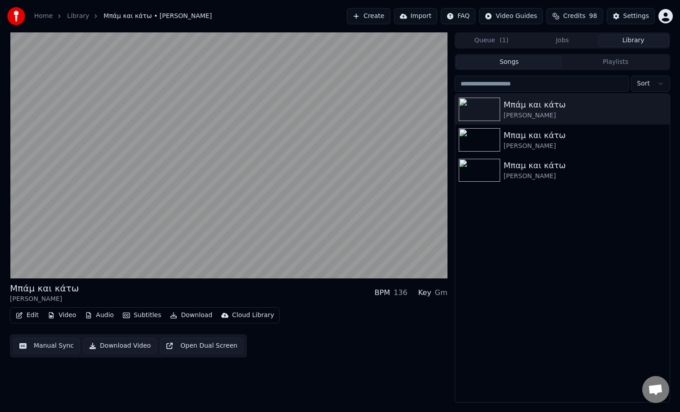
click at [18, 318] on button "Edit" at bounding box center [27, 315] width 30 height 13
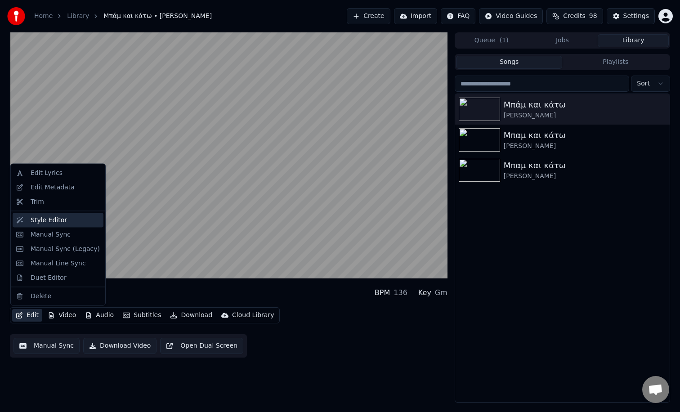
click at [50, 223] on div "Style Editor" at bounding box center [49, 219] width 36 height 9
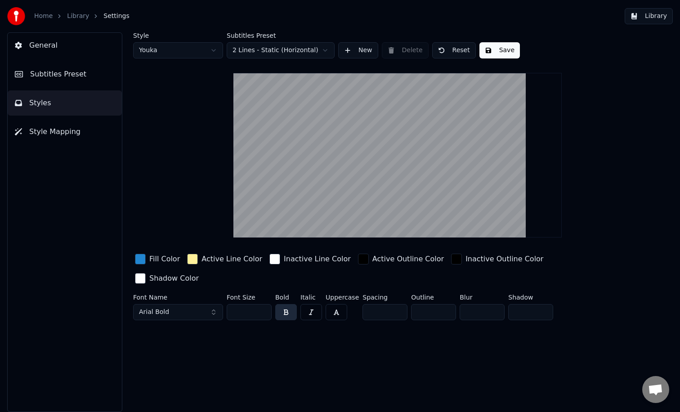
click at [191, 260] on div "button" at bounding box center [192, 259] width 11 height 11
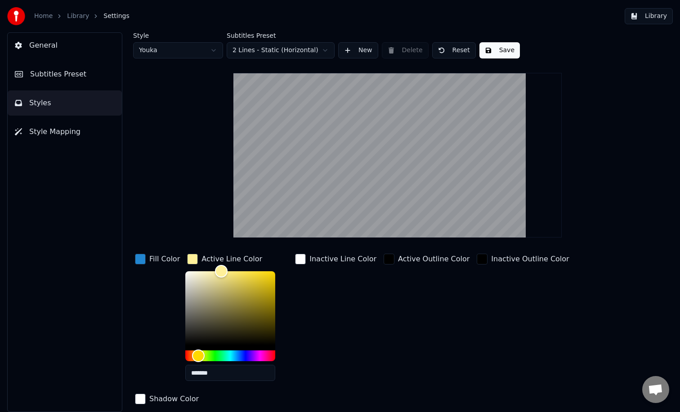
click at [191, 260] on div "button" at bounding box center [192, 259] width 11 height 11
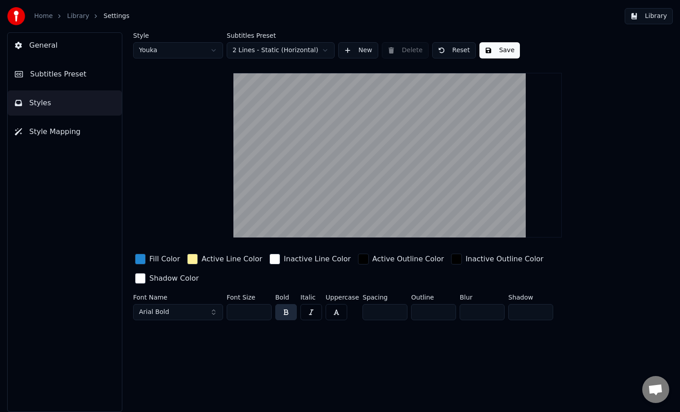
click at [59, 132] on span "Style Mapping" at bounding box center [54, 131] width 51 height 11
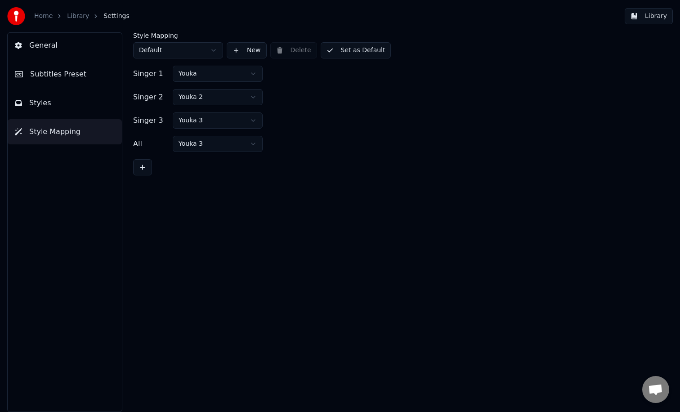
click at [26, 49] on button "General" at bounding box center [65, 45] width 114 height 25
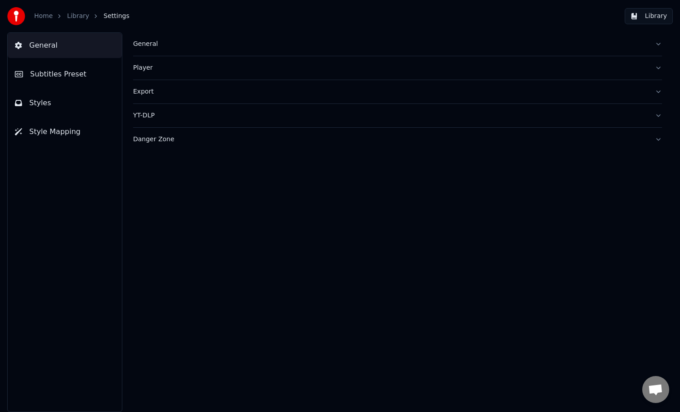
click at [154, 45] on div "General" at bounding box center [390, 44] width 514 height 9
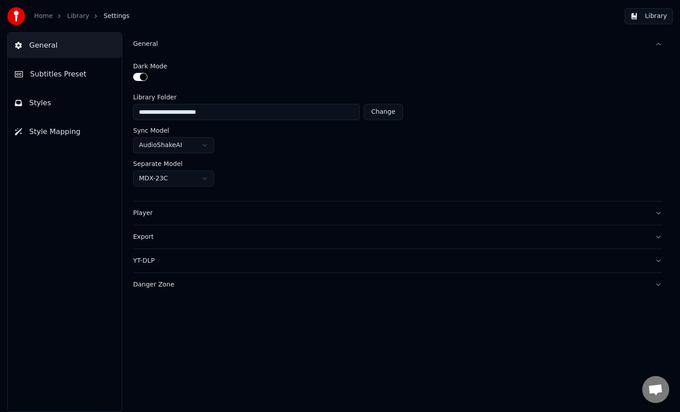
click at [71, 18] on link "Library" at bounding box center [78, 16] width 22 height 9
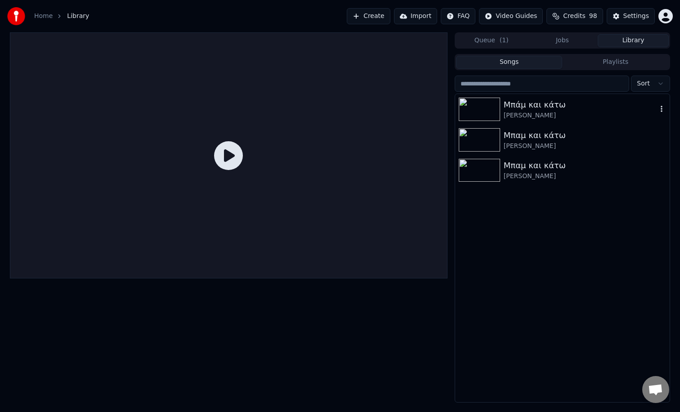
click at [499, 103] on img at bounding box center [479, 109] width 41 height 23
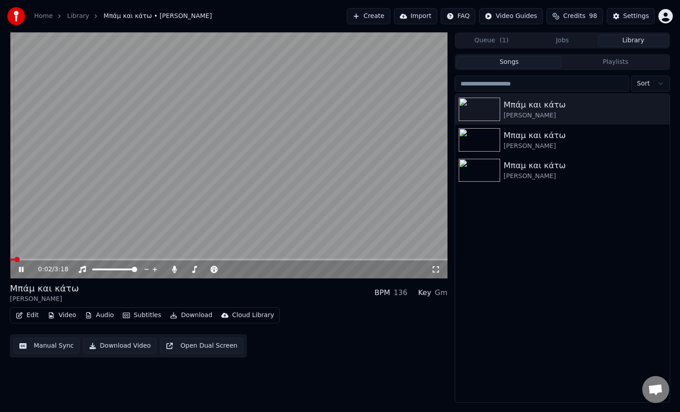
click at [21, 270] on icon at bounding box center [27, 269] width 21 height 7
click at [592, 65] on button "Playlists" at bounding box center [615, 62] width 107 height 13
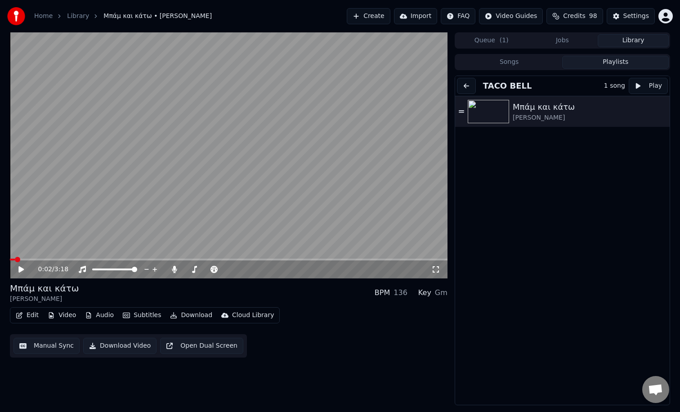
click at [358, 15] on button "Create" at bounding box center [369, 16] width 44 height 16
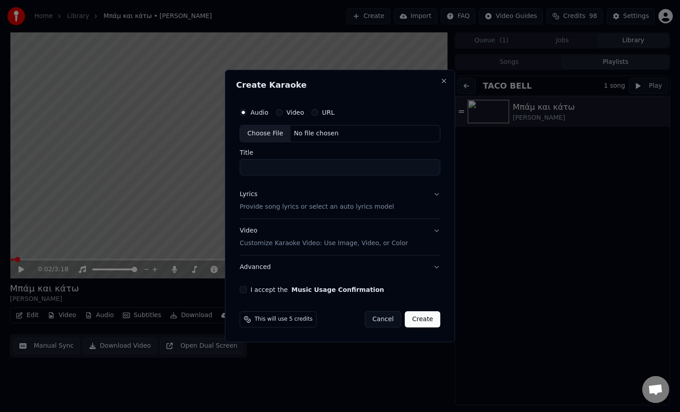
click at [257, 134] on div "Choose File" at bounding box center [265, 133] width 50 height 16
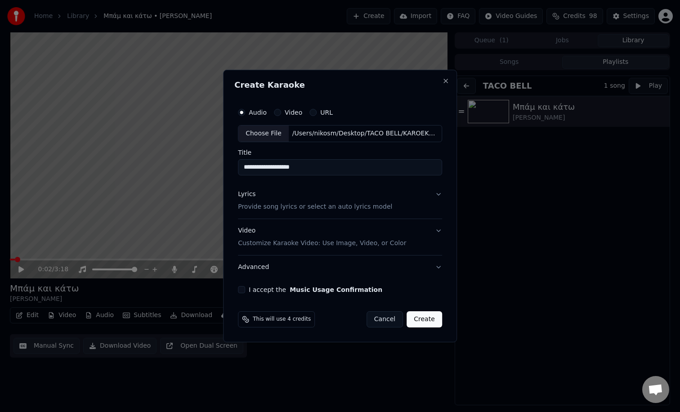
drag, startPoint x: 314, startPoint y: 170, endPoint x: 228, endPoint y: 170, distance: 85.9
click at [228, 170] on div "**********" at bounding box center [340, 206] width 234 height 273
paste input
type input "**********"
click at [302, 205] on p "Provide song lyrics or select an auto lyrics model" at bounding box center [315, 206] width 154 height 9
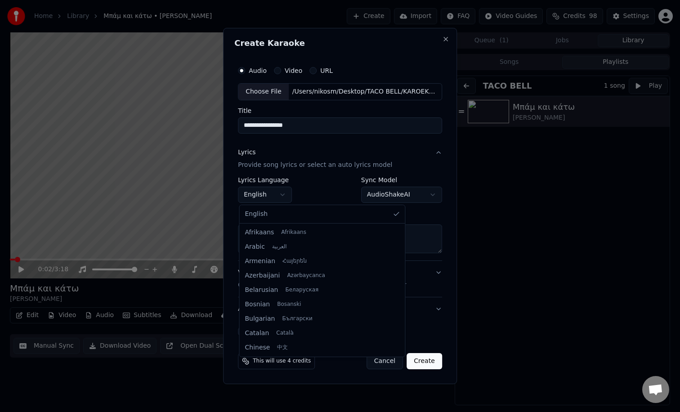
click at [280, 197] on body "**********" at bounding box center [340, 206] width 680 height 412
select select "**"
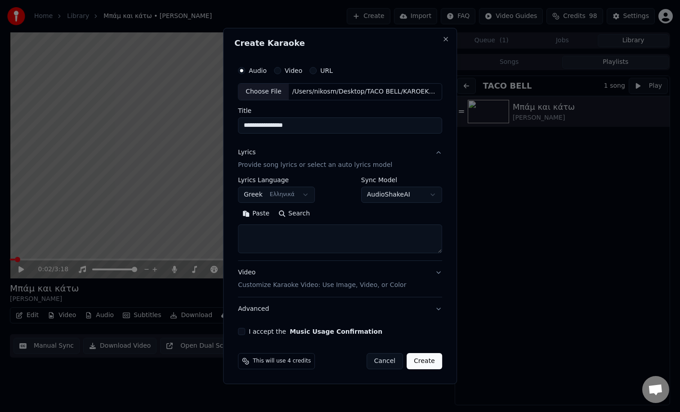
click at [265, 235] on textarea at bounding box center [340, 238] width 204 height 29
paste textarea "**********"
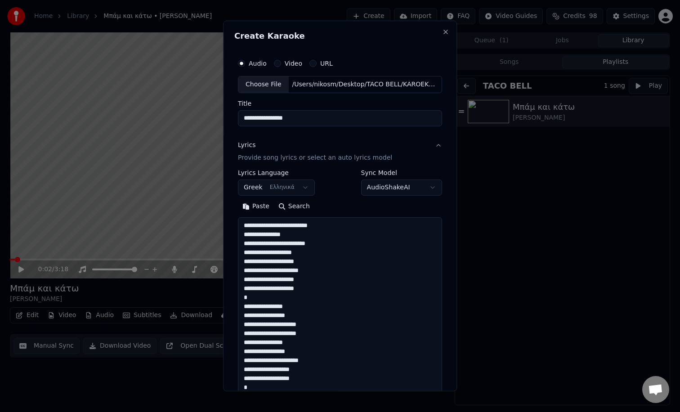
scroll to position [443, 0]
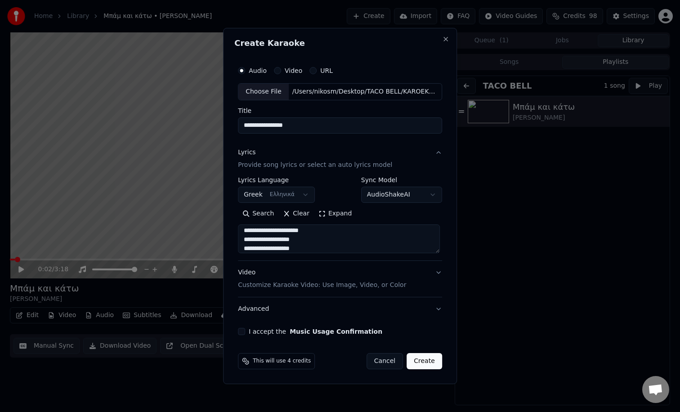
type textarea "**********"
click at [245, 333] on button "I accept the Music Usage Confirmation" at bounding box center [241, 331] width 7 height 7
click at [283, 72] on div "Video" at bounding box center [288, 70] width 28 height 7
click at [277, 70] on button "Video" at bounding box center [277, 70] width 7 height 7
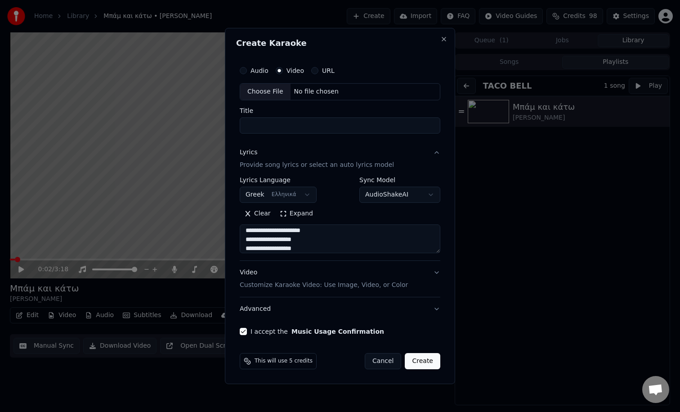
click at [245, 71] on button "Audio" at bounding box center [243, 70] width 7 height 7
click at [276, 73] on button "Video" at bounding box center [279, 70] width 7 height 7
click at [246, 72] on button "Audio" at bounding box center [243, 70] width 7 height 7
click at [269, 125] on input "Title" at bounding box center [340, 125] width 201 height 16
click at [255, 95] on div "Choose File" at bounding box center [265, 92] width 50 height 16
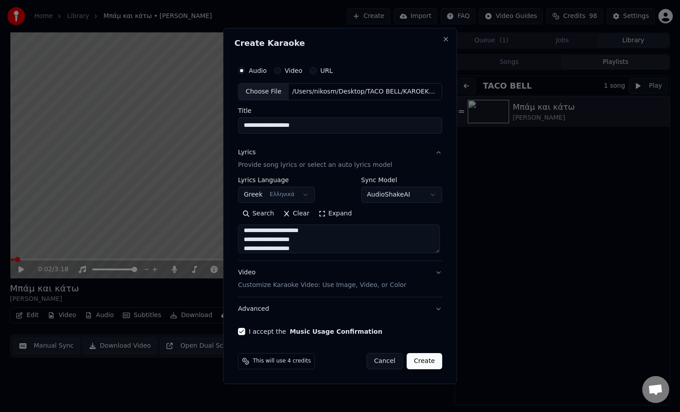
drag, startPoint x: 318, startPoint y: 128, endPoint x: 246, endPoint y: 128, distance: 72.0
click at [246, 128] on input "**********" at bounding box center [340, 125] width 204 height 16
paste input
type input "**********"
click at [424, 362] on button "Create" at bounding box center [425, 361] width 36 height 16
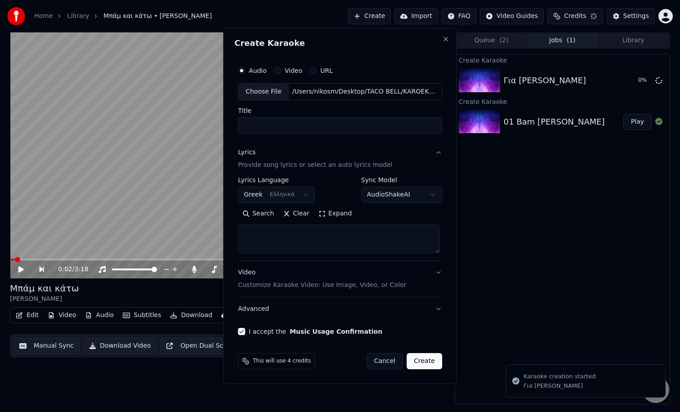
scroll to position [0, 0]
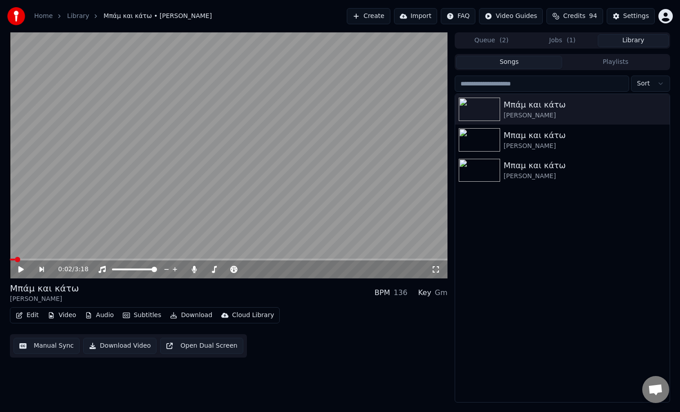
click at [642, 42] on button "Library" at bounding box center [633, 40] width 71 height 13
click at [568, 40] on span "( 1 )" at bounding box center [571, 40] width 9 height 9
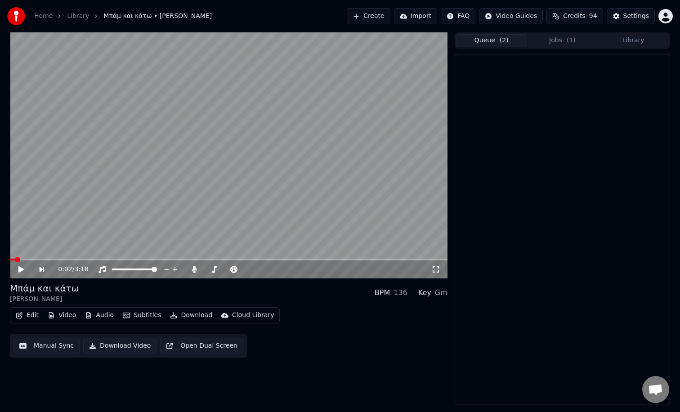
click at [486, 39] on button "Queue ( 2 )" at bounding box center [491, 40] width 71 height 13
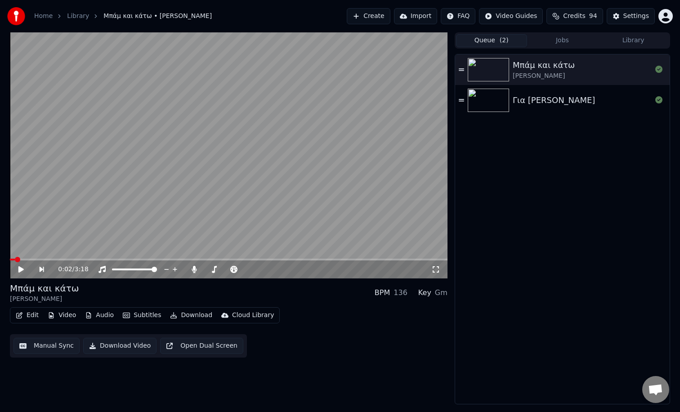
click at [548, 110] on div "Για [PERSON_NAME]" at bounding box center [562, 100] width 215 height 31
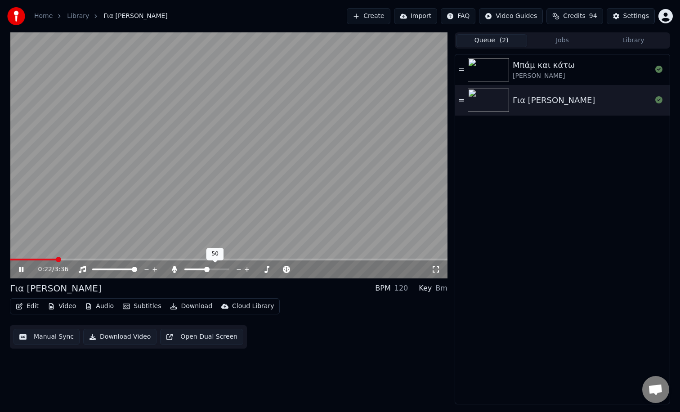
drag, startPoint x: 200, startPoint y: 271, endPoint x: 185, endPoint y: 272, distance: 15.3
click at [185, 272] on div at bounding box center [215, 269] width 72 height 9
click at [192, 270] on span at bounding box center [206, 269] width 45 height 2
click at [202, 272] on span at bounding box center [203, 269] width 5 height 5
click at [201, 338] on button "Open Dual Screen" at bounding box center [201, 337] width 83 height 16
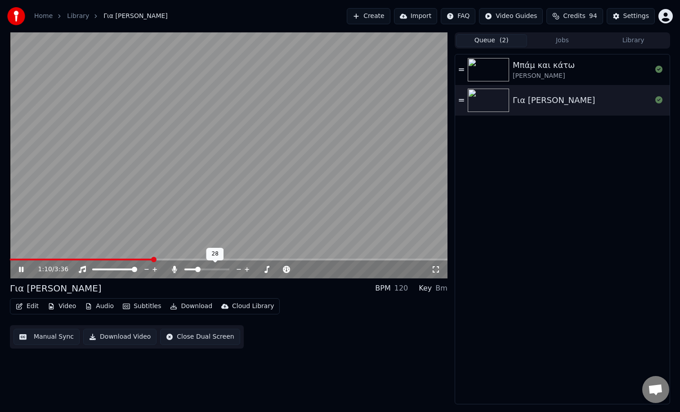
click at [197, 270] on span at bounding box center [190, 269] width 13 height 2
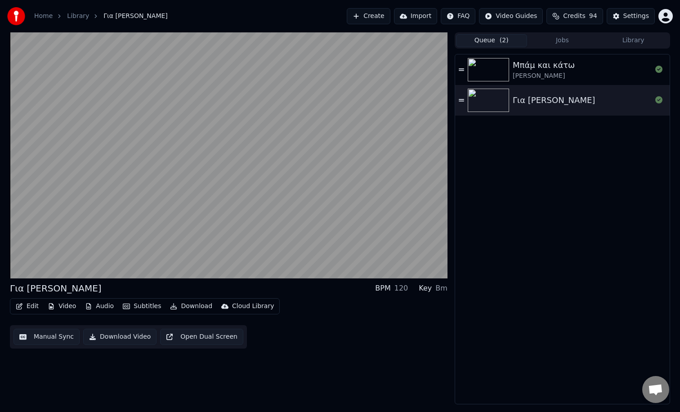
click at [571, 39] on button "Jobs" at bounding box center [562, 40] width 71 height 13
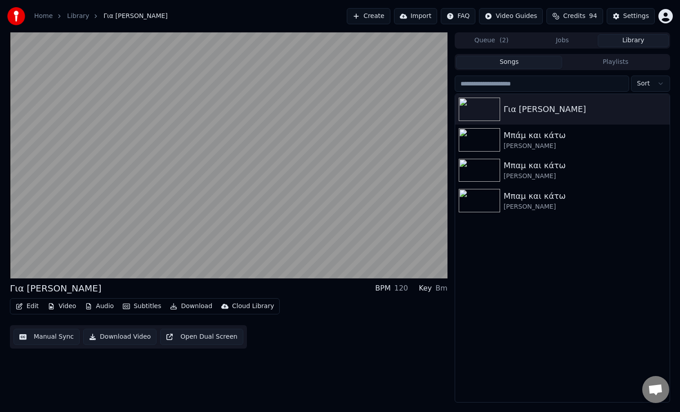
click at [623, 39] on button "Library" at bounding box center [633, 40] width 71 height 13
click at [586, 66] on button "Playlists" at bounding box center [615, 62] width 107 height 13
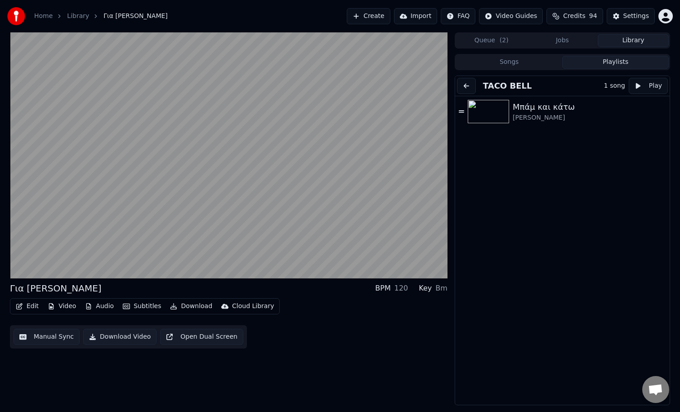
click at [536, 34] on button "Jobs" at bounding box center [562, 40] width 71 height 13
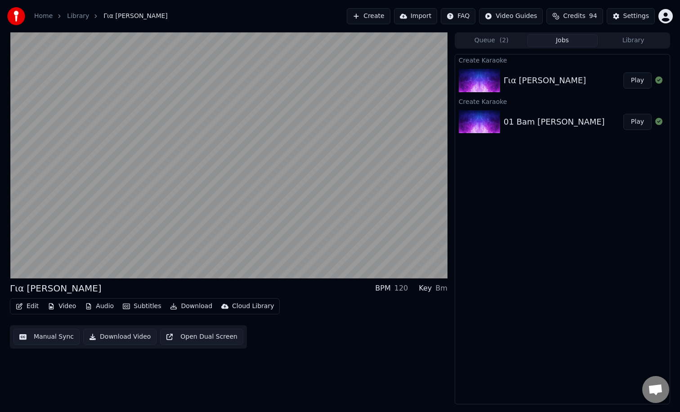
click at [490, 42] on button "Queue ( 2 )" at bounding box center [491, 40] width 71 height 13
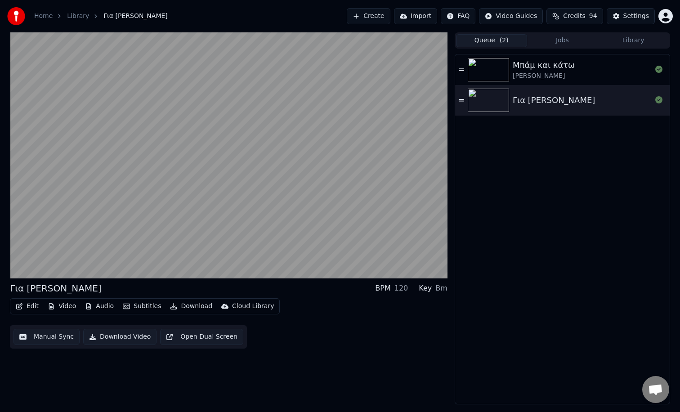
click at [463, 101] on icon at bounding box center [461, 100] width 5 height 2
click at [657, 100] on icon at bounding box center [658, 99] width 7 height 7
click at [636, 104] on div "Για [PERSON_NAME]" at bounding box center [582, 100] width 139 height 13
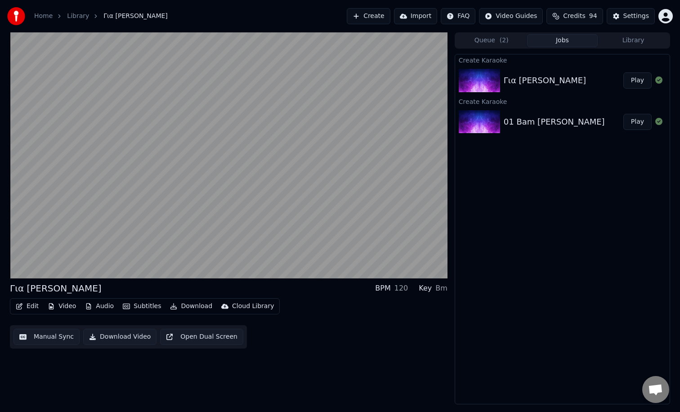
click at [550, 37] on button "Jobs" at bounding box center [562, 40] width 71 height 13
click at [639, 45] on button "Library" at bounding box center [633, 40] width 71 height 13
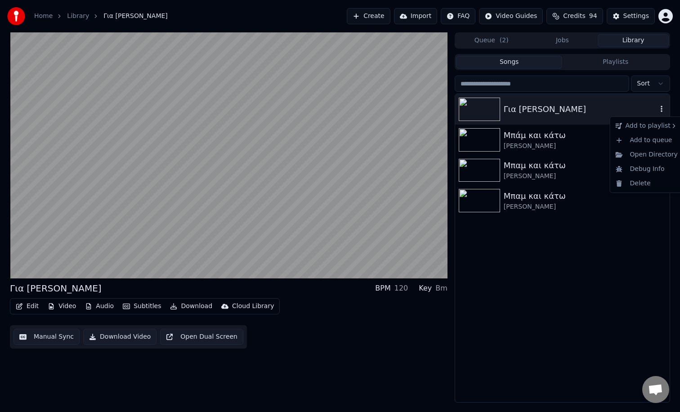
click at [662, 106] on icon "button" at bounding box center [662, 109] width 2 height 6
click at [578, 149] on div "TACO BELL" at bounding box center [583, 146] width 60 height 14
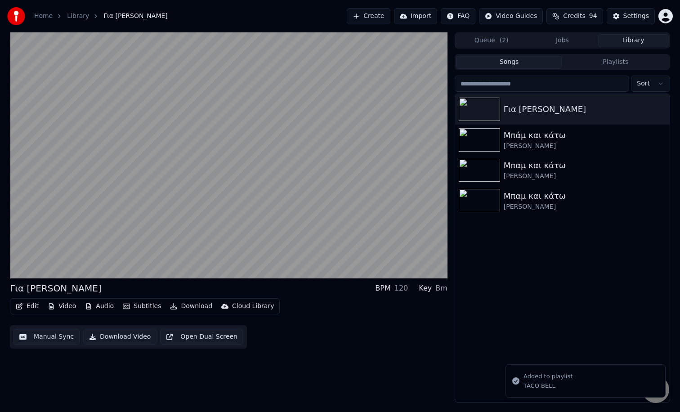
click at [595, 65] on button "Playlists" at bounding box center [615, 62] width 107 height 13
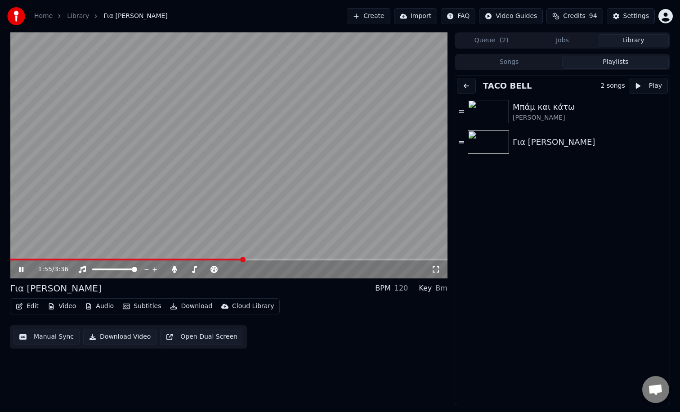
click at [20, 269] on icon at bounding box center [21, 269] width 4 height 5
click at [20, 269] on icon at bounding box center [20, 269] width 5 height 6
click at [21, 270] on icon at bounding box center [21, 269] width 4 height 5
click at [374, 18] on button "Create" at bounding box center [369, 16] width 44 height 16
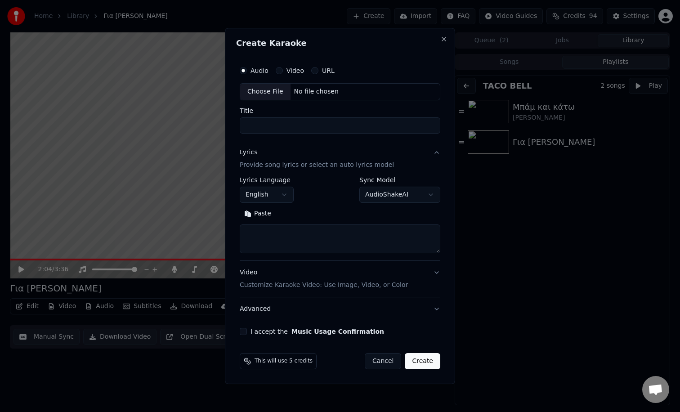
click at [254, 89] on div "Choose File" at bounding box center [265, 92] width 50 height 16
type input "**********"
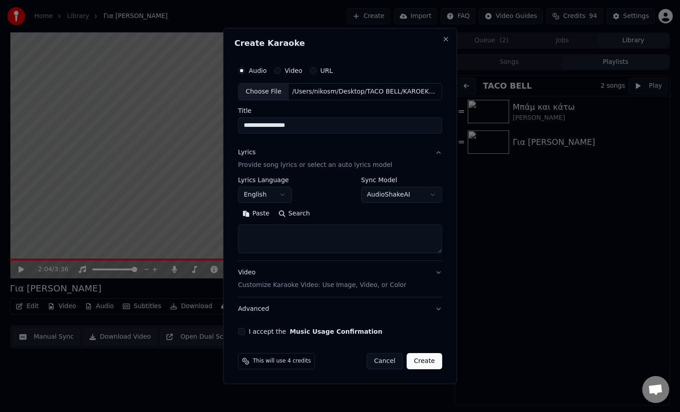
click at [267, 234] on textarea at bounding box center [340, 238] width 204 height 29
paste textarea "**********"
type textarea "**********"
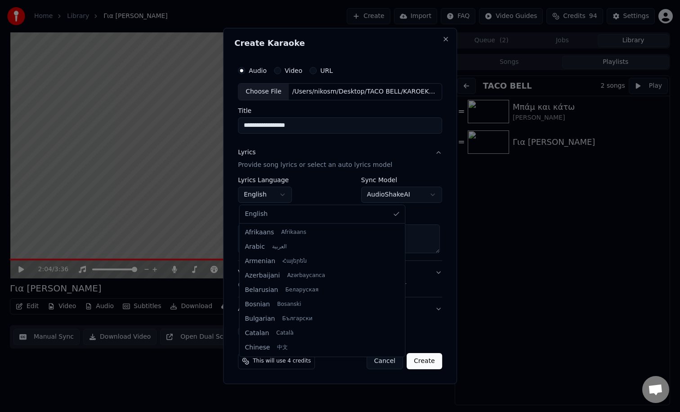
click at [281, 193] on body "**********" at bounding box center [340, 206] width 680 height 412
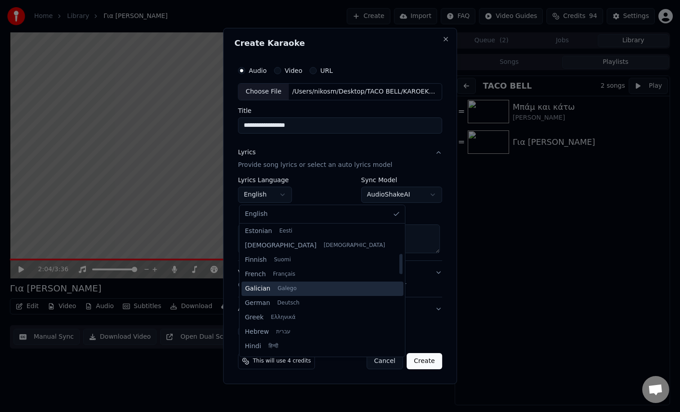
scroll to position [192, 0]
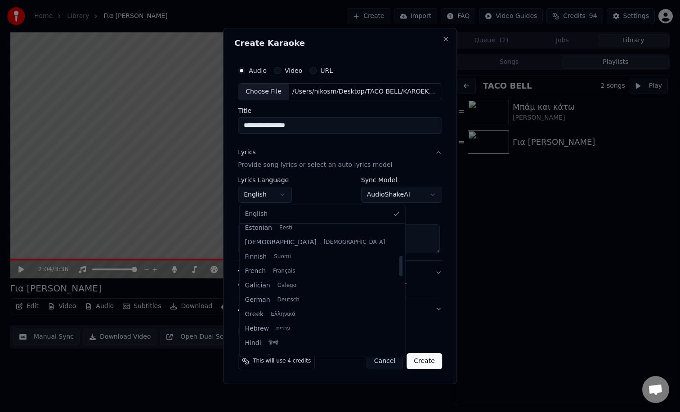
select select "**"
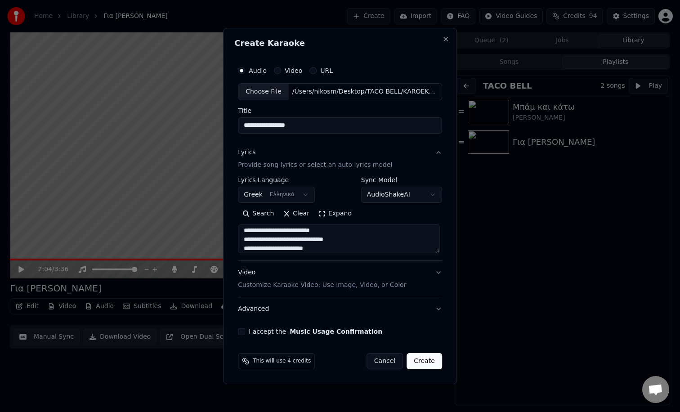
drag, startPoint x: 311, startPoint y: 126, endPoint x: 226, endPoint y: 126, distance: 85.0
click at [226, 126] on div "**********" at bounding box center [340, 206] width 234 height 356
paste input
type input "**********"
click at [241, 332] on button "I accept the Music Usage Confirmation" at bounding box center [241, 331] width 7 height 7
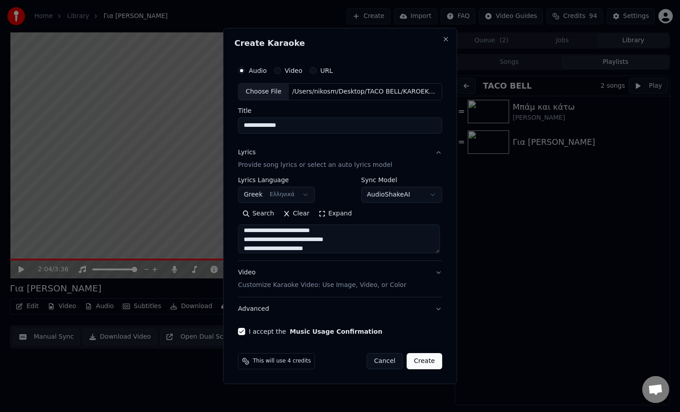
click at [439, 309] on button "Advanced" at bounding box center [340, 308] width 204 height 23
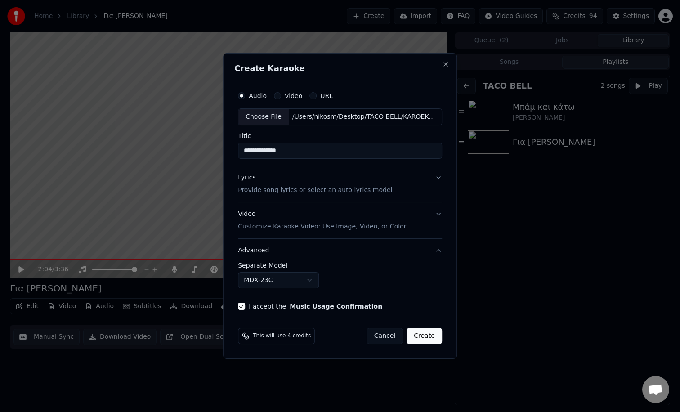
click at [438, 177] on button "Lyrics Provide song lyrics or select an auto lyrics model" at bounding box center [340, 184] width 204 height 36
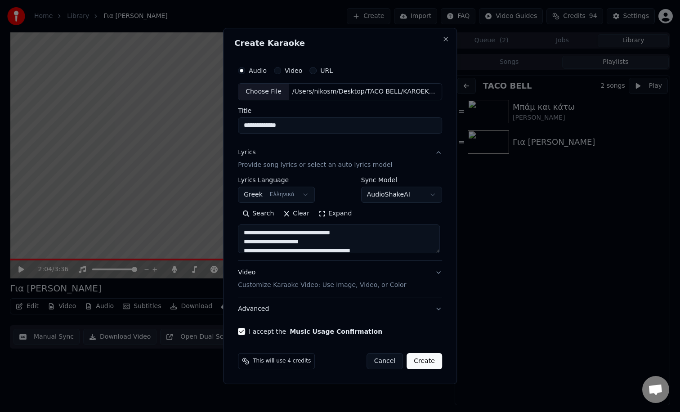
click at [428, 364] on button "Create" at bounding box center [425, 361] width 36 height 16
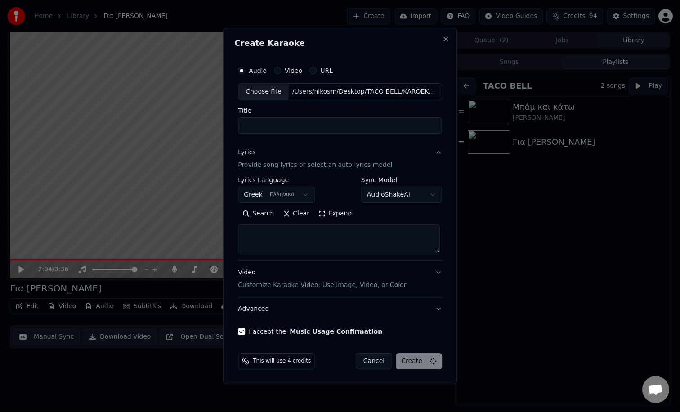
select select
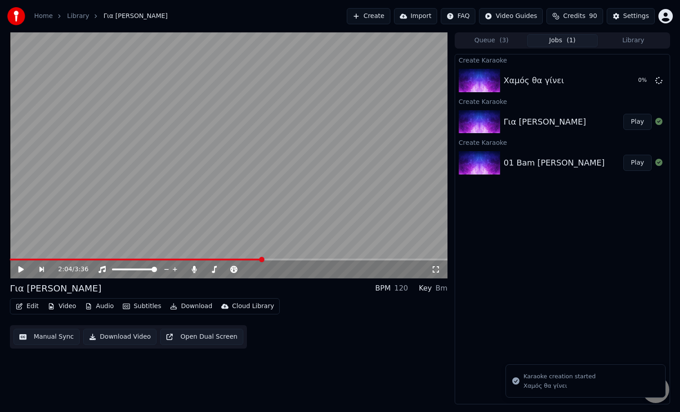
click at [523, 116] on div "Για [PERSON_NAME]" at bounding box center [545, 122] width 82 height 13
click at [29, 307] on button "Edit" at bounding box center [27, 306] width 30 height 13
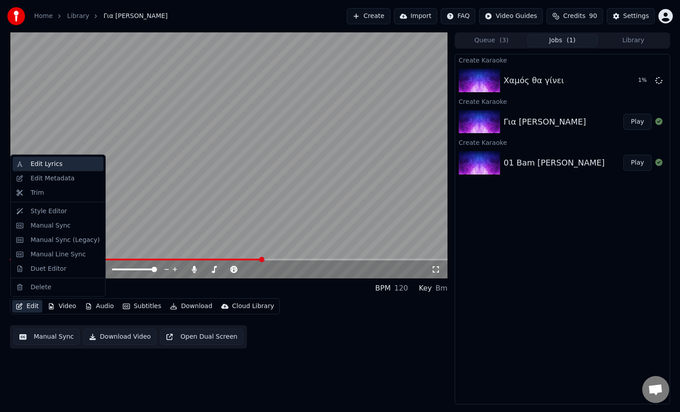
click at [48, 163] on div "Edit Lyrics" at bounding box center [47, 164] width 32 height 9
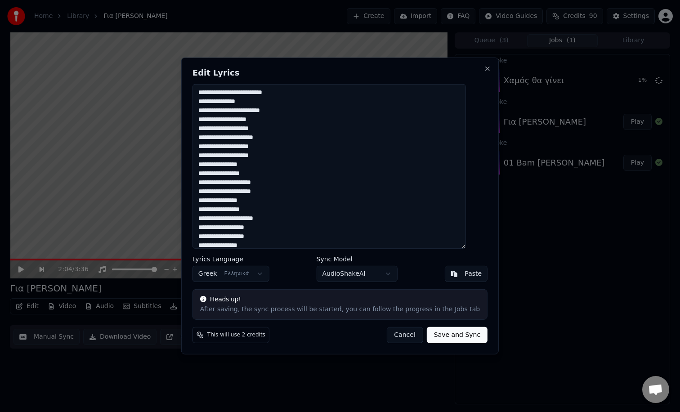
click at [391, 334] on button "Cancel" at bounding box center [404, 335] width 36 height 16
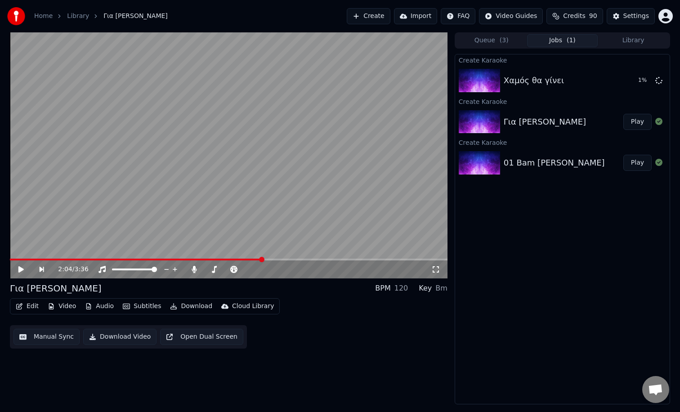
click at [27, 306] on button "Edit" at bounding box center [27, 306] width 30 height 13
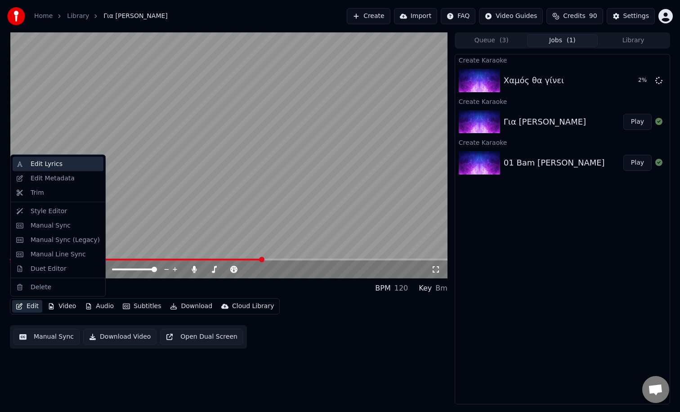
click at [40, 165] on div "Edit Lyrics" at bounding box center [47, 164] width 32 height 9
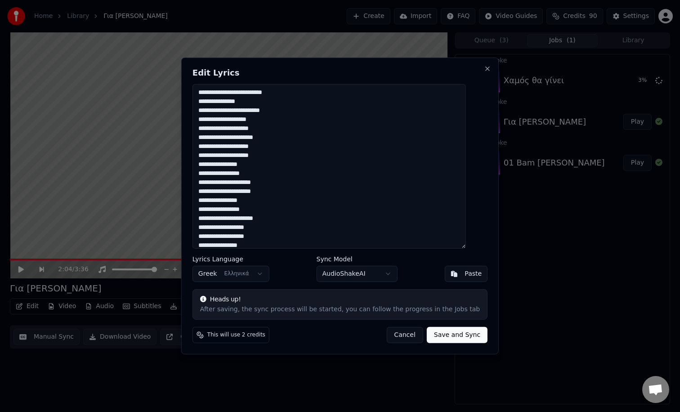
click at [398, 340] on button "Cancel" at bounding box center [404, 335] width 36 height 16
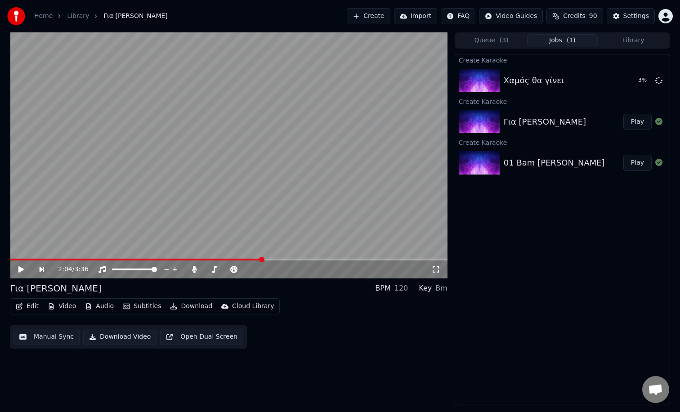
click at [25, 301] on button "Edit" at bounding box center [27, 306] width 30 height 13
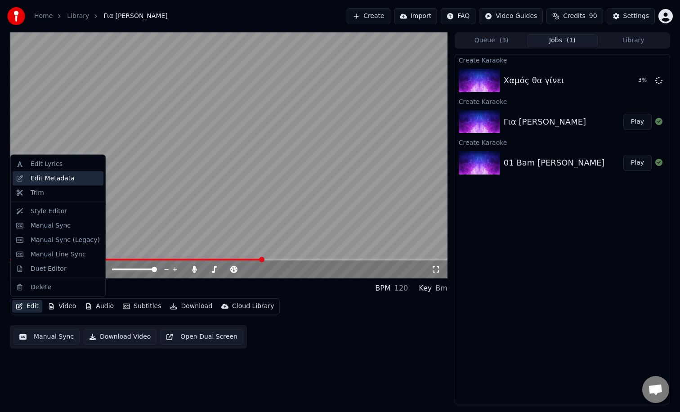
click at [37, 183] on div "Edit Metadata" at bounding box center [58, 178] width 91 height 14
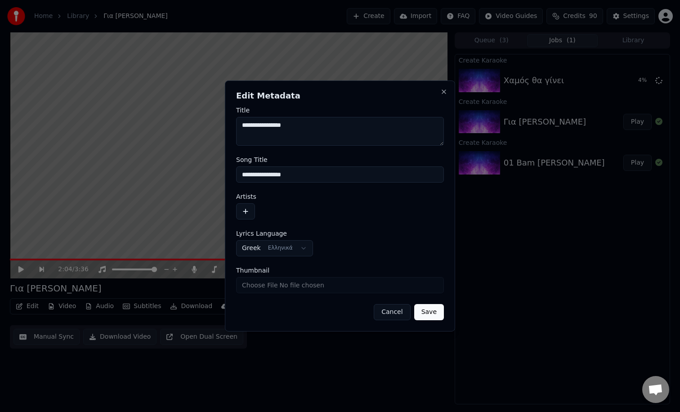
click at [246, 211] on button "button" at bounding box center [245, 211] width 19 height 16
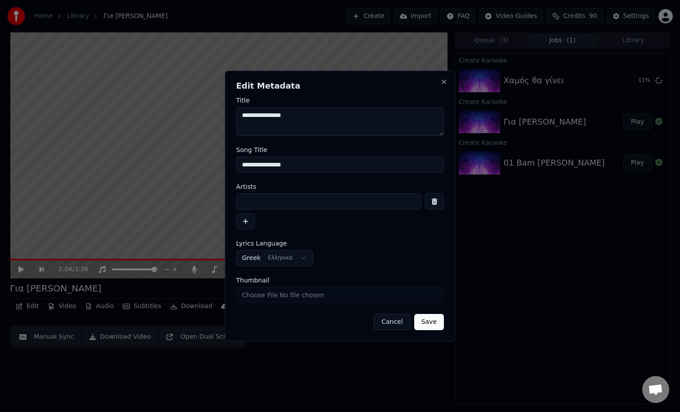
click at [258, 205] on input at bounding box center [328, 201] width 185 height 16
paste input "********"
type input "********"
click at [433, 324] on button "Save" at bounding box center [429, 322] width 30 height 16
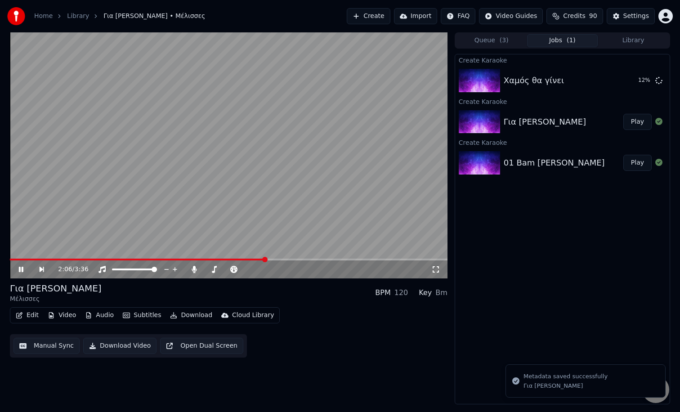
click at [21, 268] on icon at bounding box center [27, 269] width 21 height 7
click at [639, 45] on button "Library" at bounding box center [633, 40] width 71 height 13
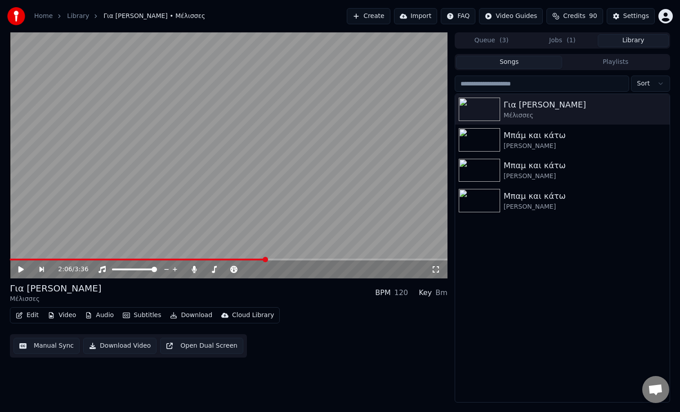
click at [604, 63] on button "Playlists" at bounding box center [615, 62] width 107 height 13
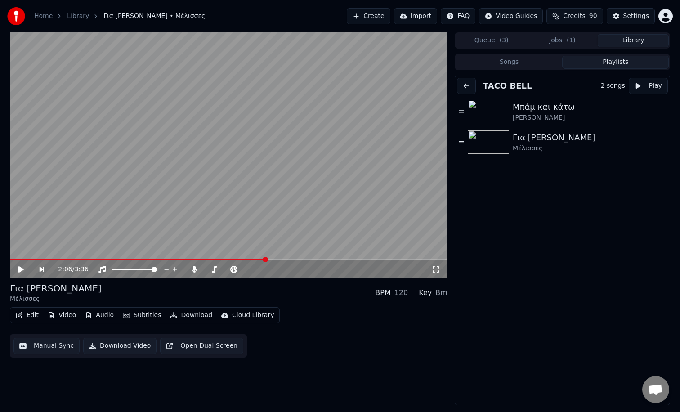
click at [482, 42] on button "Queue ( 3 )" at bounding box center [491, 40] width 71 height 13
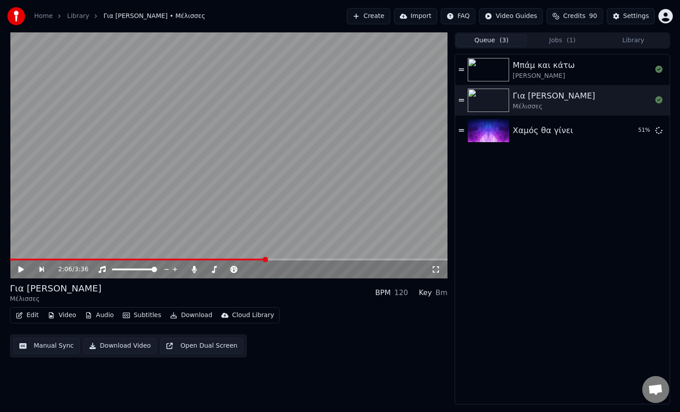
click at [162, 157] on video at bounding box center [229, 155] width 438 height 246
click at [213, 270] on icon at bounding box center [214, 269] width 9 height 7
click at [248, 268] on span at bounding box center [246, 269] width 5 height 5
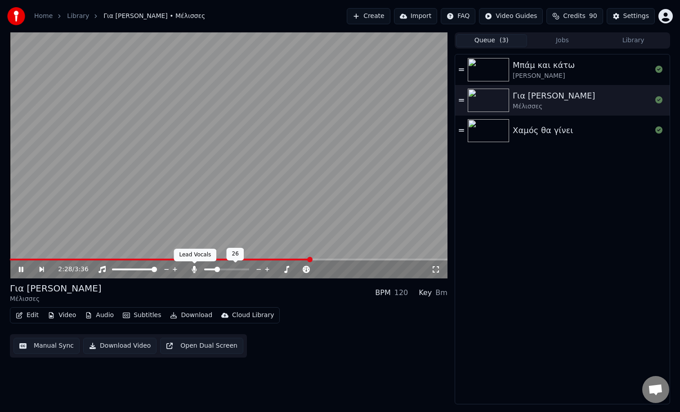
click at [195, 270] on icon at bounding box center [194, 269] width 5 height 7
click at [195, 270] on icon at bounding box center [194, 269] width 9 height 7
click at [195, 270] on icon at bounding box center [194, 269] width 5 height 7
click at [195, 270] on icon at bounding box center [194, 269] width 9 height 7
click at [223, 270] on span at bounding box center [213, 269] width 18 height 2
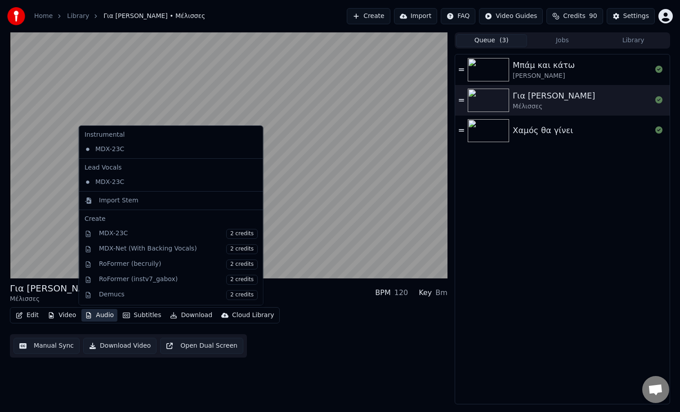
click at [103, 313] on button "Audio" at bounding box center [99, 315] width 36 height 13
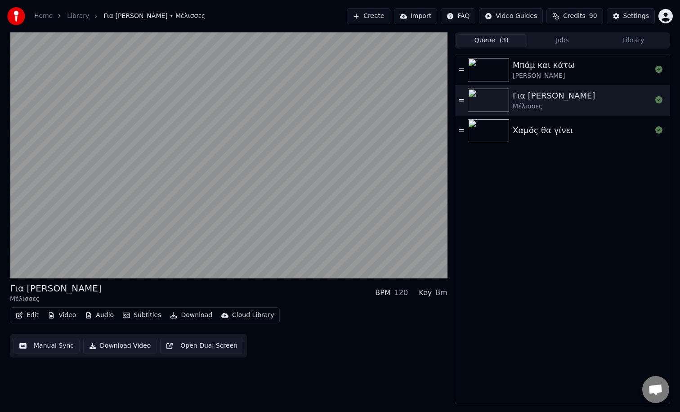
click at [322, 370] on div "Για [PERSON_NAME] Μέλισσες BPM 120 Key Bm Edit Video Audio Subtitles Download C…" at bounding box center [229, 218] width 438 height 372
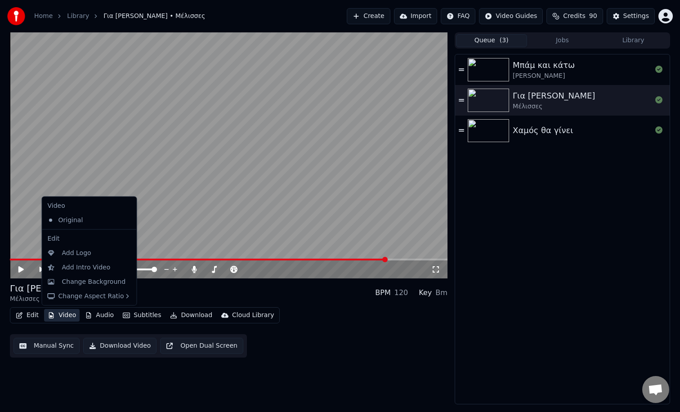
click at [72, 317] on button "Video" at bounding box center [62, 315] width 36 height 13
click at [75, 250] on div "Add Logo" at bounding box center [76, 252] width 29 height 9
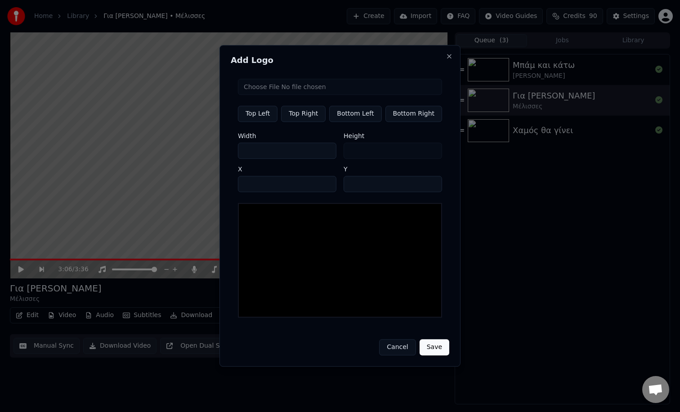
click at [393, 347] on button "Cancel" at bounding box center [397, 348] width 36 height 16
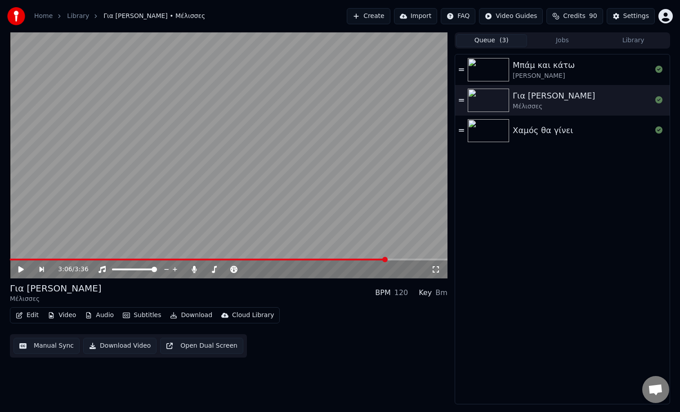
click at [556, 133] on div "Χαμός θα γίνει" at bounding box center [543, 130] width 60 height 13
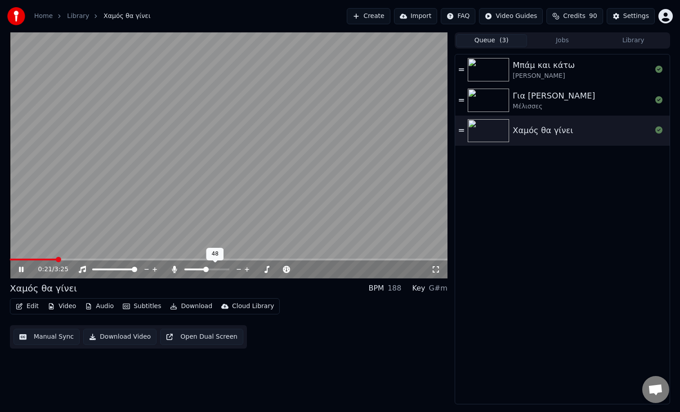
click at [206, 272] on span at bounding box center [205, 269] width 5 height 5
click at [62, 307] on button "Video" at bounding box center [62, 306] width 36 height 13
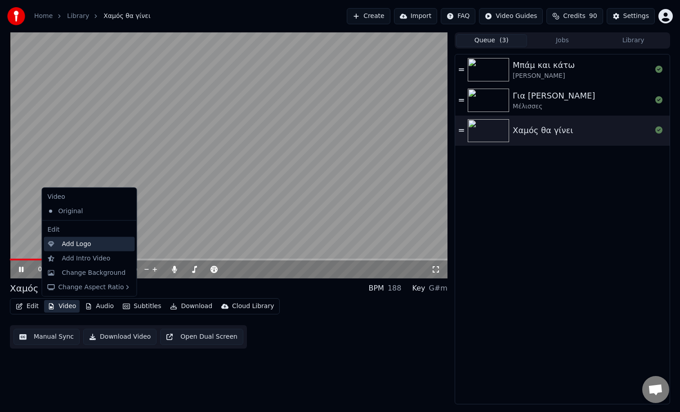
click at [79, 246] on div "Add Logo" at bounding box center [76, 243] width 29 height 9
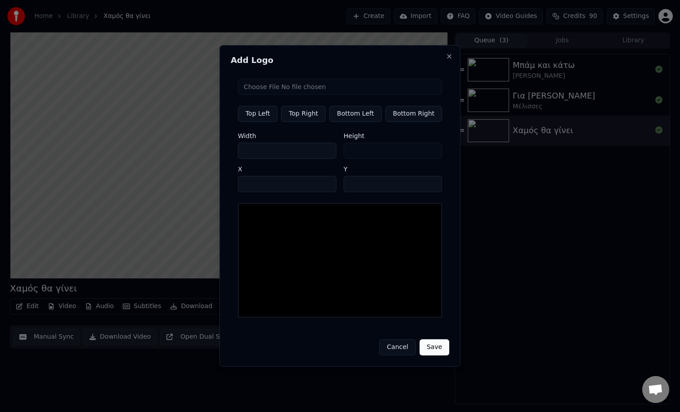
click at [265, 85] on input "file" at bounding box center [340, 87] width 204 height 16
type input "**********"
type input "***"
click at [267, 119] on button "Top Left" at bounding box center [258, 114] width 40 height 16
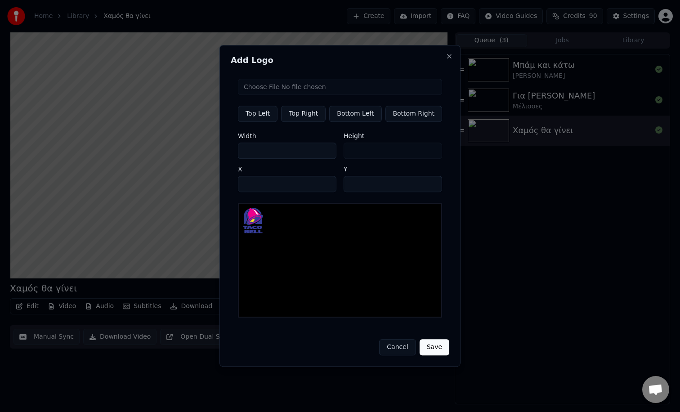
click at [267, 119] on button "Top Left" at bounding box center [258, 114] width 40 height 16
click at [254, 112] on button "Top Left" at bounding box center [258, 114] width 40 height 16
click at [437, 348] on button "Save" at bounding box center [435, 348] width 30 height 16
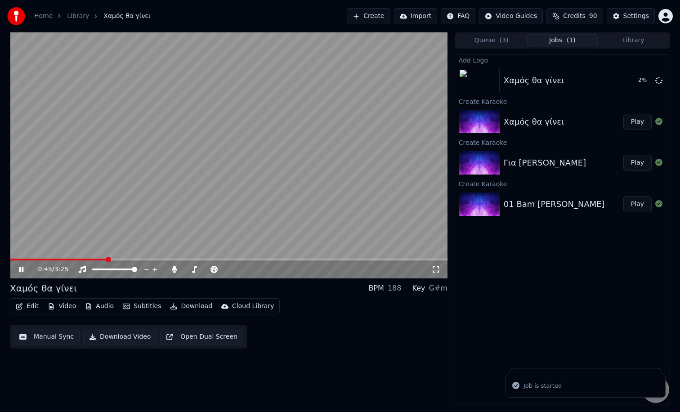
click at [182, 158] on video at bounding box center [229, 155] width 438 height 246
click at [533, 128] on div "Χαμός θα γίνει Play" at bounding box center [562, 122] width 215 height 31
click at [523, 160] on div "Για [PERSON_NAME]" at bounding box center [545, 163] width 82 height 13
click at [480, 164] on img at bounding box center [479, 162] width 41 height 23
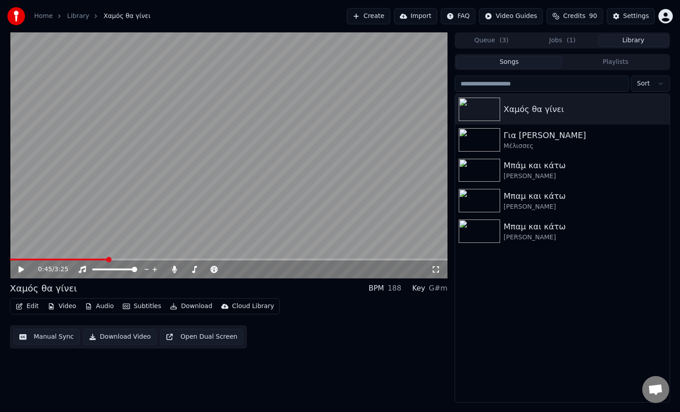
click at [625, 45] on button "Library" at bounding box center [633, 40] width 71 height 13
click at [525, 134] on div "Για [PERSON_NAME]" at bounding box center [580, 135] width 153 height 13
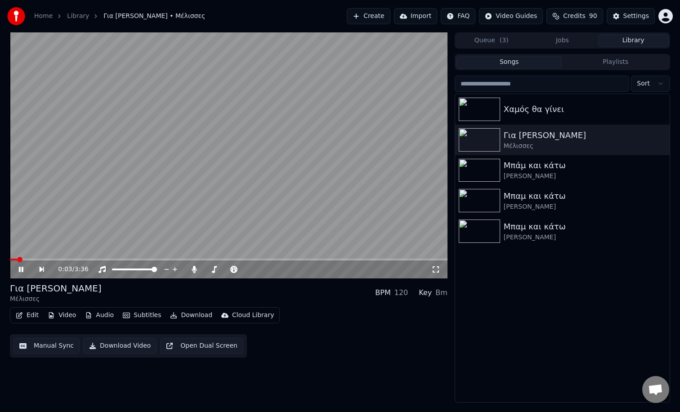
click at [72, 317] on button "Video" at bounding box center [62, 315] width 36 height 13
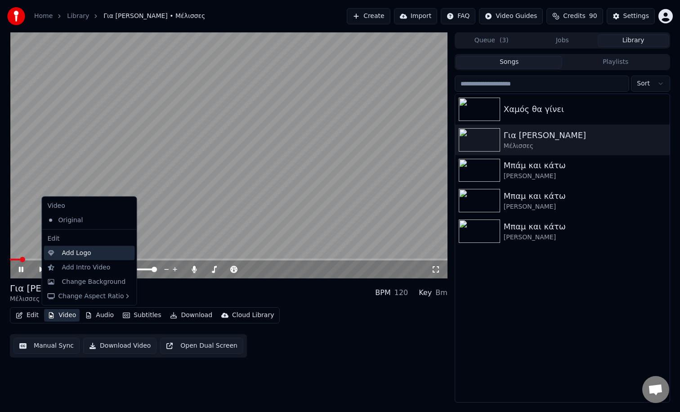
click at [63, 252] on div "Add Logo" at bounding box center [76, 252] width 29 height 9
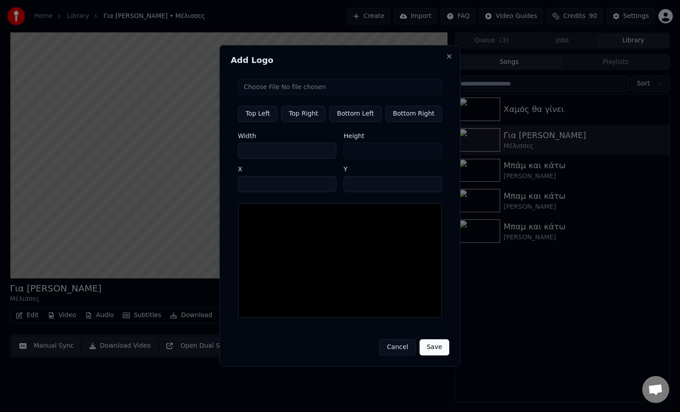
click at [400, 347] on button "Cancel" at bounding box center [397, 348] width 36 height 16
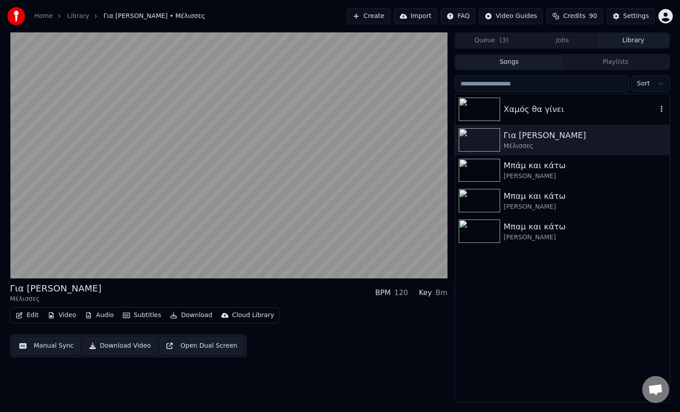
click at [528, 108] on div "Χαμός θα γίνει" at bounding box center [580, 109] width 153 height 13
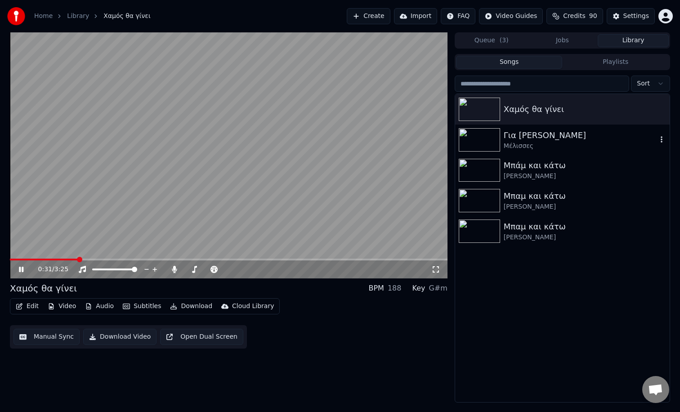
click at [540, 135] on div "Για [PERSON_NAME]" at bounding box center [580, 135] width 153 height 13
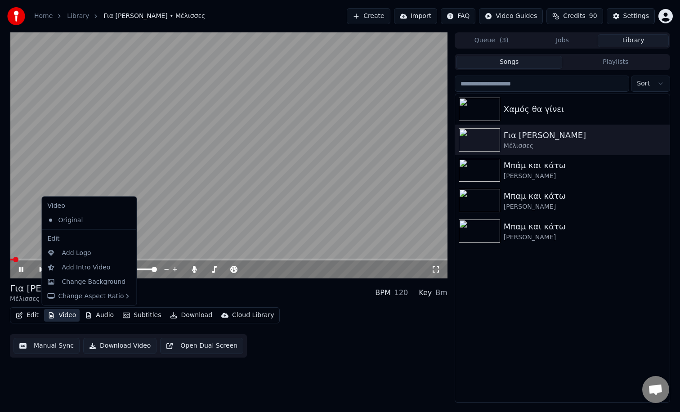
click at [67, 315] on button "Video" at bounding box center [62, 315] width 36 height 13
click at [75, 253] on div "Add Logo" at bounding box center [76, 252] width 29 height 9
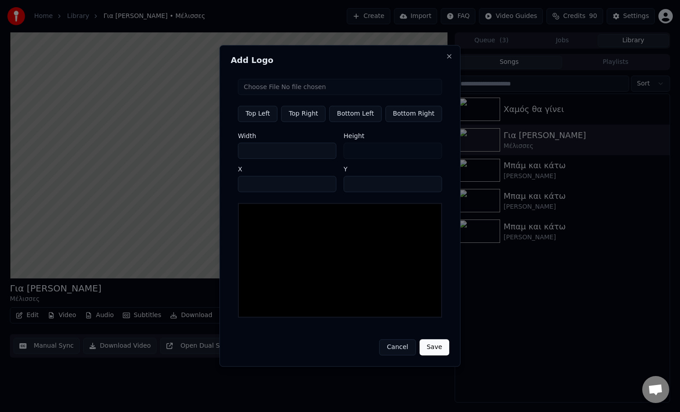
click at [270, 92] on input "file" at bounding box center [340, 87] width 204 height 16
type input "**********"
type input "***"
click at [254, 115] on button "Top Left" at bounding box center [258, 114] width 40 height 16
click at [432, 345] on button "Save" at bounding box center [435, 348] width 30 height 16
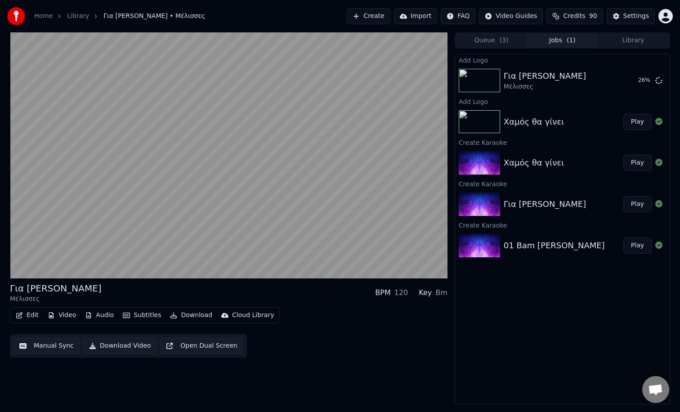
click at [530, 237] on div "01 Bam [PERSON_NAME] Play" at bounding box center [562, 245] width 215 height 31
click at [639, 248] on button "Play" at bounding box center [637, 245] width 28 height 16
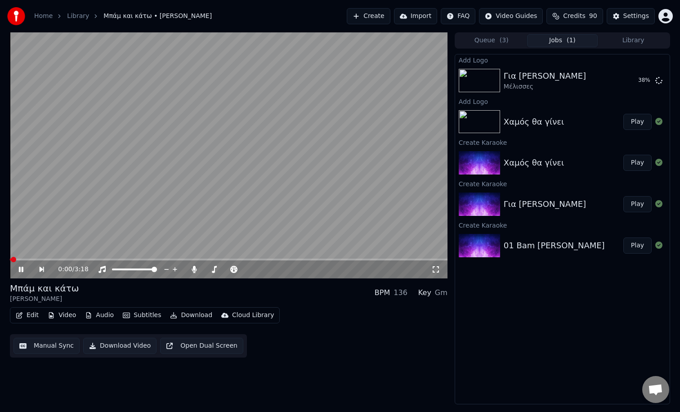
click at [99, 316] on button "Audio" at bounding box center [99, 315] width 36 height 13
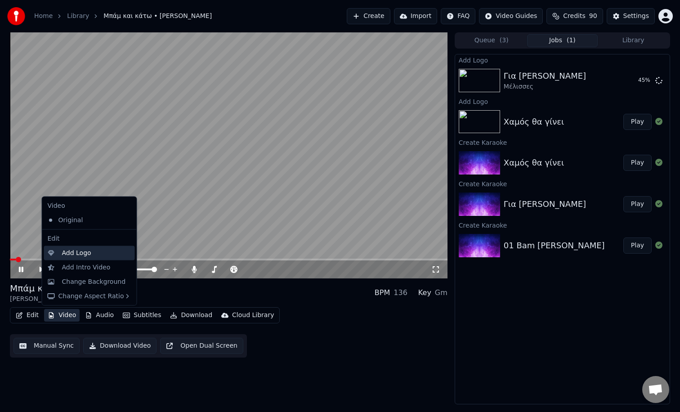
click at [62, 252] on div "Add Logo" at bounding box center [76, 252] width 29 height 9
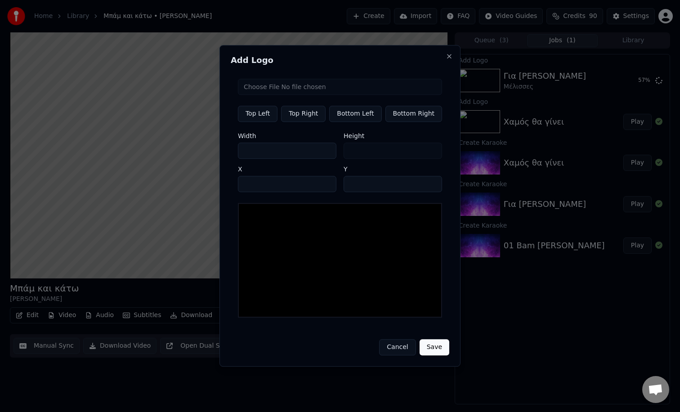
click at [270, 89] on input "file" at bounding box center [340, 87] width 204 height 16
type input "**********"
type input "***"
click at [431, 348] on button "Save" at bounding box center [435, 348] width 30 height 16
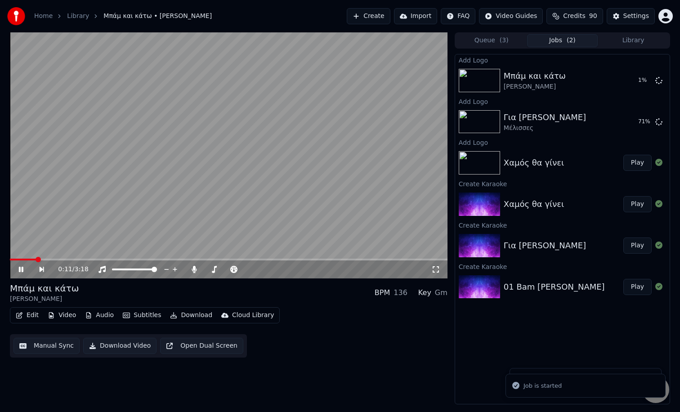
click at [29, 316] on button "Edit" at bounding box center [27, 315] width 30 height 13
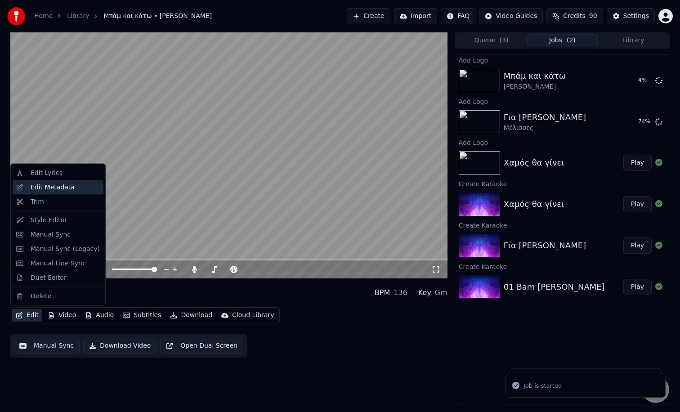
click at [26, 193] on div "Edit Metadata" at bounding box center [58, 187] width 91 height 14
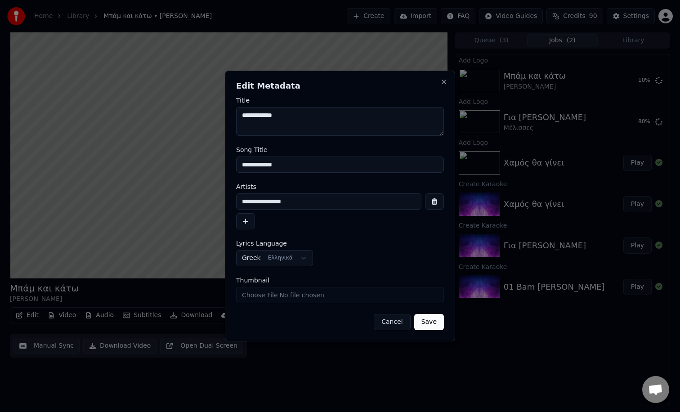
click at [431, 322] on button "Save" at bounding box center [429, 322] width 30 height 16
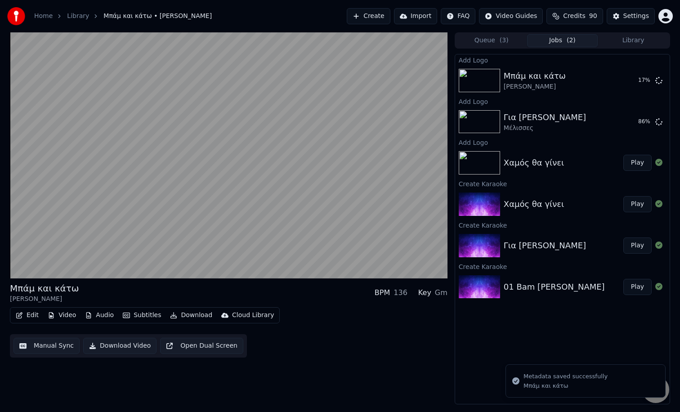
click at [529, 289] on div "01 Bam [PERSON_NAME]" at bounding box center [554, 287] width 101 height 13
click at [643, 42] on button "Library" at bounding box center [633, 40] width 71 height 13
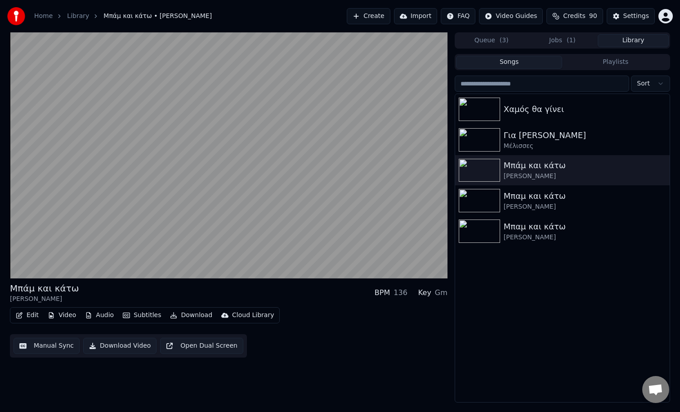
click at [615, 61] on button "Playlists" at bounding box center [615, 62] width 107 height 13
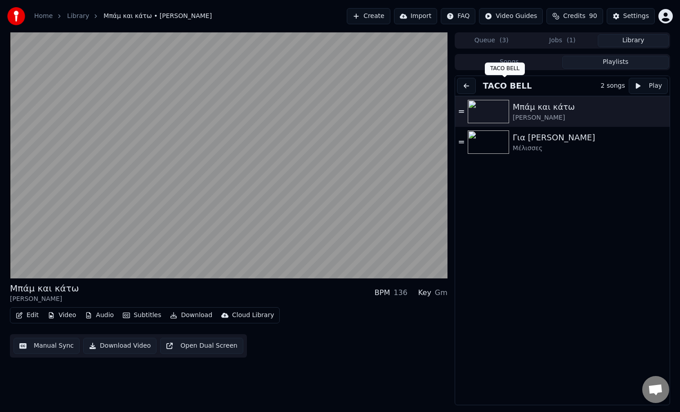
click at [506, 63] on div "TACO BELL TACO BELL" at bounding box center [505, 69] width 40 height 13
click at [533, 63] on button "Songs" at bounding box center [509, 62] width 107 height 13
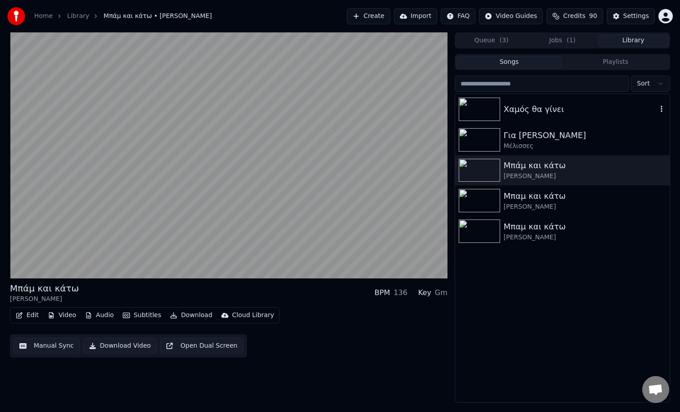
click at [554, 116] on div "Χαμός θα γίνει" at bounding box center [562, 109] width 215 height 31
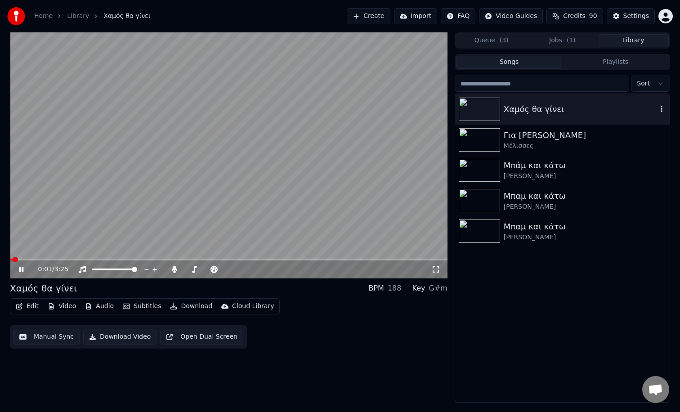
click at [663, 106] on icon "button" at bounding box center [661, 108] width 9 height 7
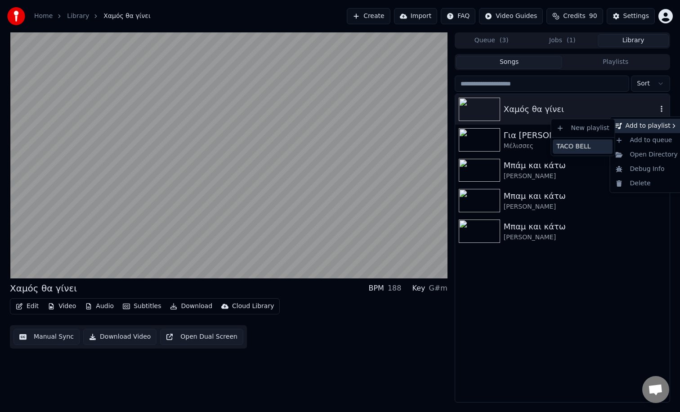
click at [574, 144] on div "TACO BELL" at bounding box center [583, 146] width 60 height 14
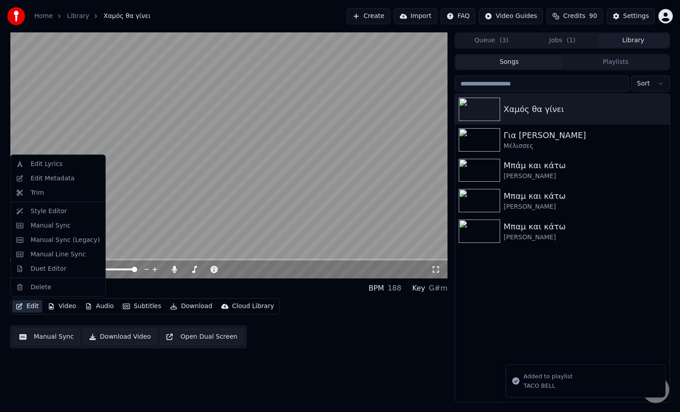
click at [25, 310] on button "Edit" at bounding box center [27, 306] width 30 height 13
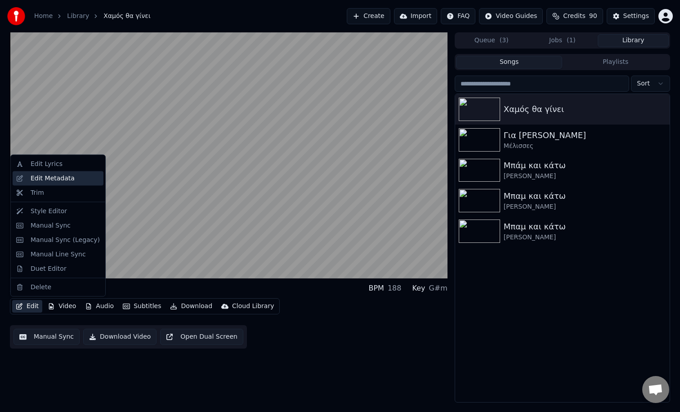
click at [33, 180] on div "Edit Metadata" at bounding box center [53, 178] width 44 height 9
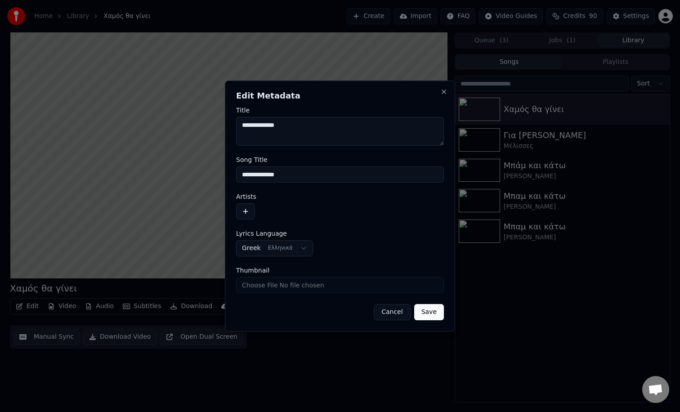
click at [249, 210] on button "button" at bounding box center [245, 211] width 19 height 16
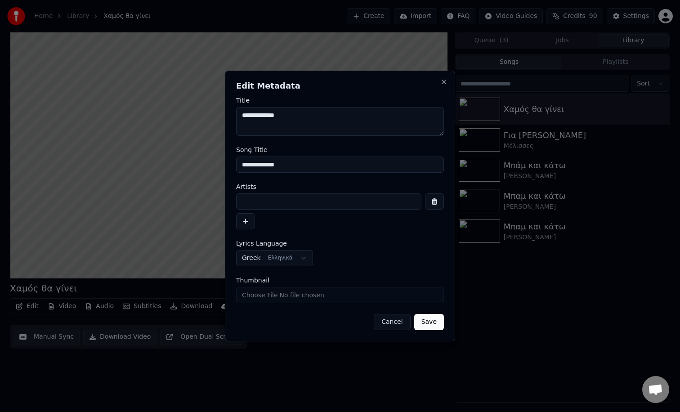
click at [263, 206] on input at bounding box center [328, 201] width 185 height 16
paste input "**********"
type input "**********"
click at [436, 326] on button "Save" at bounding box center [429, 322] width 30 height 16
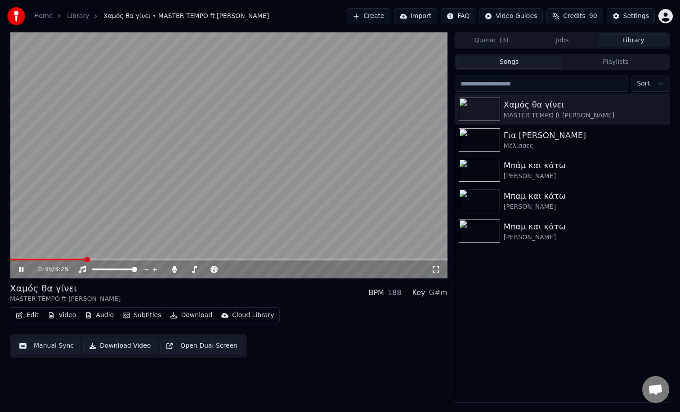
click at [584, 57] on button "Playlists" at bounding box center [615, 62] width 107 height 13
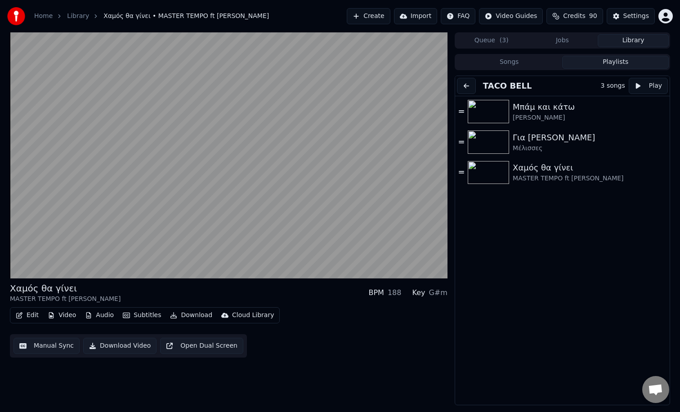
click at [536, 247] on div "Μπάμ και κάτω [PERSON_NAME] Για [PERSON_NAME] Μέλισσες Χαμός θα γίνει MASTER TE…" at bounding box center [562, 260] width 215 height 329
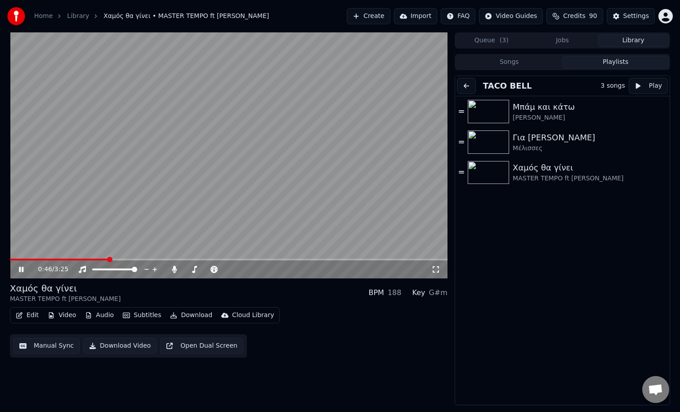
click at [17, 267] on icon at bounding box center [27, 269] width 21 height 7
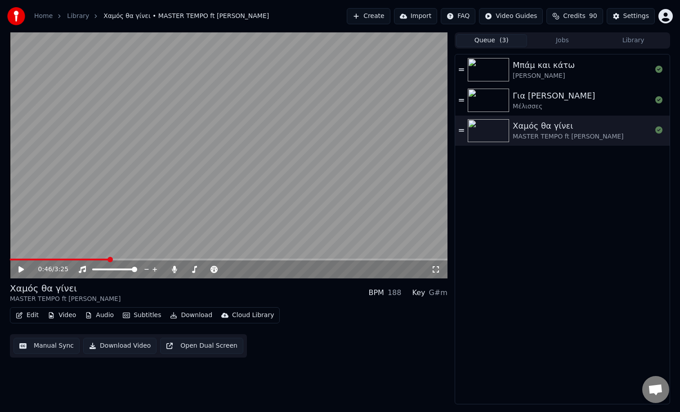
click at [475, 41] on button "Queue ( 3 )" at bounding box center [491, 40] width 71 height 13
click at [368, 20] on button "Create" at bounding box center [369, 16] width 44 height 16
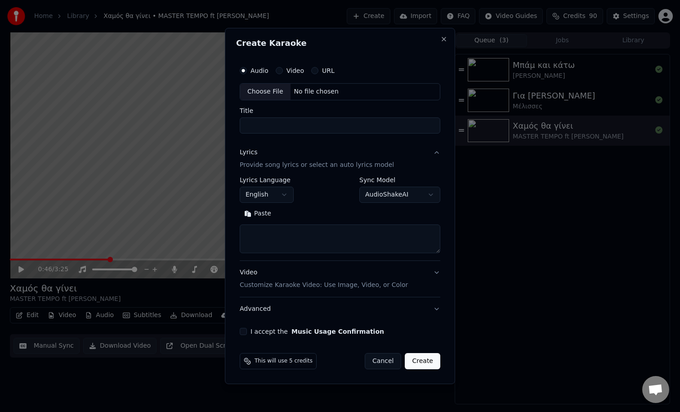
click at [264, 91] on div "Choose File" at bounding box center [265, 92] width 50 height 16
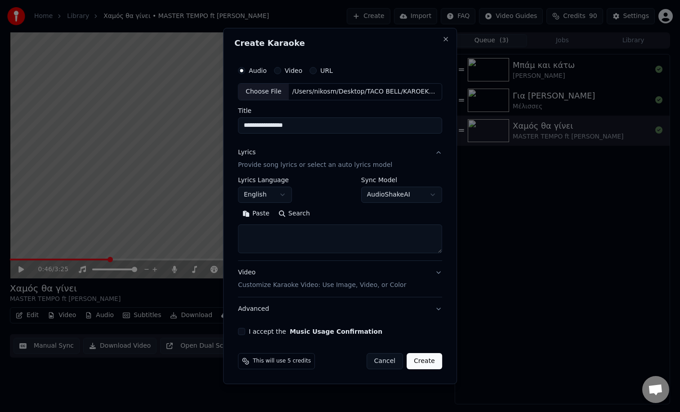
drag, startPoint x: 305, startPoint y: 131, endPoint x: 201, endPoint y: 128, distance: 103.9
click at [201, 128] on body "**********" at bounding box center [340, 206] width 680 height 412
paste input
type input "******"
click at [304, 165] on p "Provide song lyrics or select an auto lyrics model" at bounding box center [315, 165] width 154 height 9
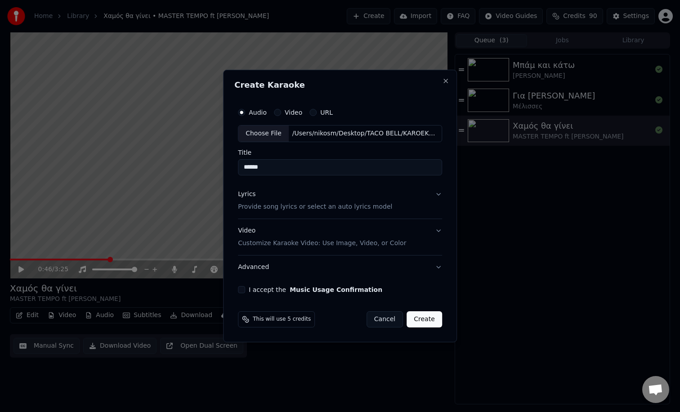
click at [295, 207] on p "Provide song lyrics or select an auto lyrics model" at bounding box center [315, 206] width 154 height 9
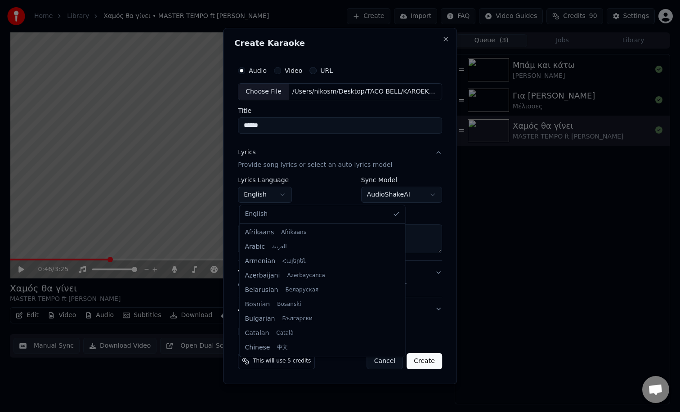
click at [281, 197] on body "**********" at bounding box center [340, 206] width 680 height 412
select select "**"
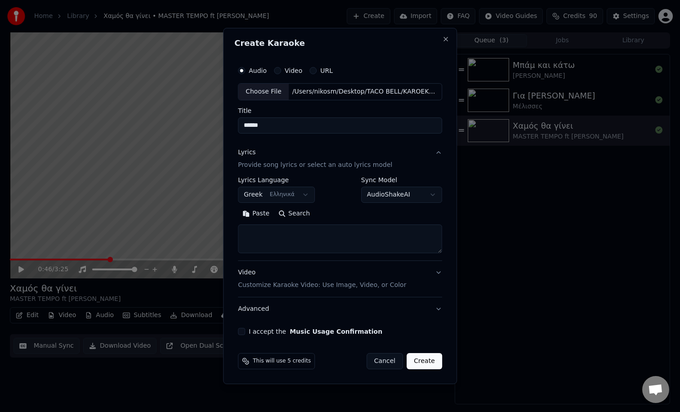
click at [279, 243] on textarea at bounding box center [340, 238] width 204 height 29
paste textarea "**********"
type textarea "**********"
click at [244, 331] on button "I accept the Music Usage Confirmation" at bounding box center [241, 331] width 7 height 7
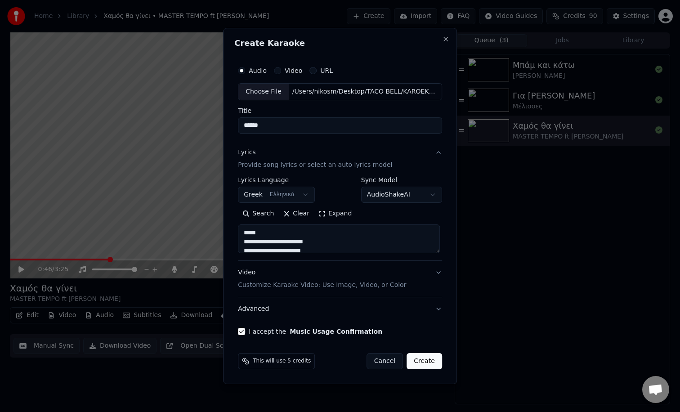
click at [428, 362] on button "Create" at bounding box center [425, 361] width 36 height 16
select select
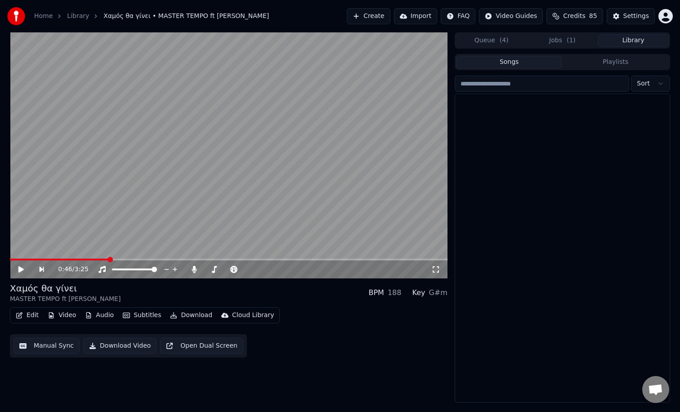
click at [621, 40] on button "Library" at bounding box center [633, 40] width 71 height 13
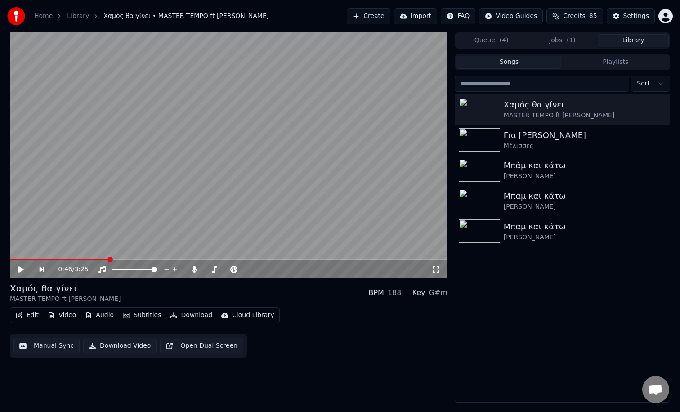
click at [591, 62] on button "Playlists" at bounding box center [615, 62] width 107 height 13
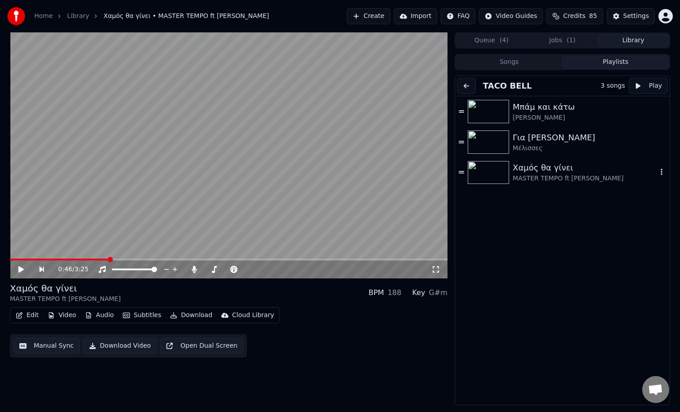
click at [490, 171] on img at bounding box center [488, 172] width 41 height 23
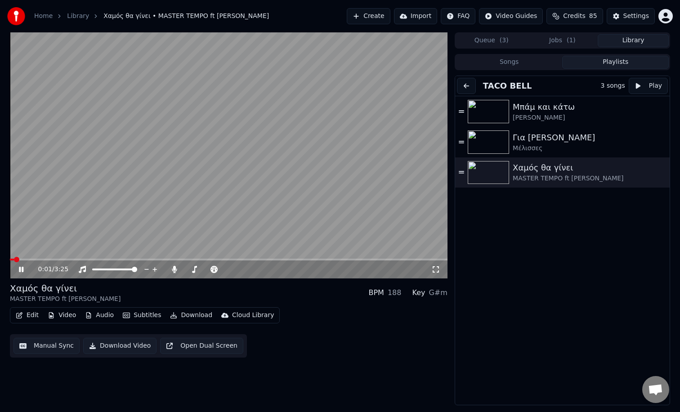
click at [114, 258] on video at bounding box center [229, 155] width 438 height 246
click at [112, 259] on span at bounding box center [229, 260] width 438 height 2
drag, startPoint x: 235, startPoint y: 268, endPoint x: 227, endPoint y: 269, distance: 7.7
click at [227, 268] on div at bounding box center [255, 269] width 72 height 9
click at [227, 269] on span at bounding box center [235, 269] width 22 height 2
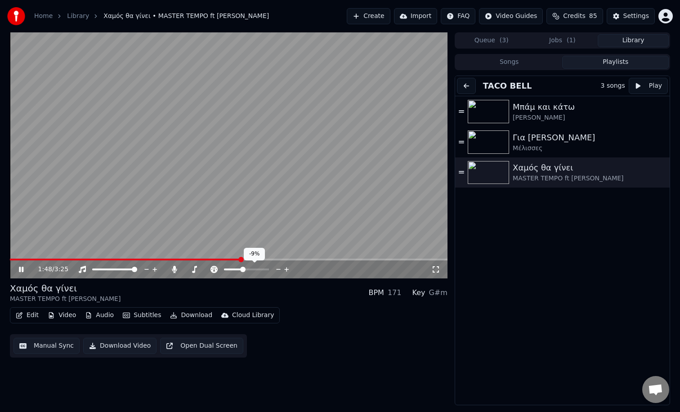
click at [242, 271] on span at bounding box center [242, 269] width 5 height 5
click at [288, 269] on icon at bounding box center [286, 269] width 4 height 4
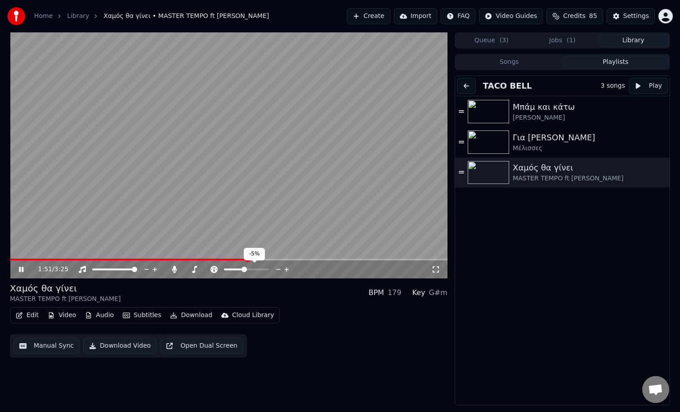
click at [288, 269] on icon at bounding box center [286, 269] width 4 height 4
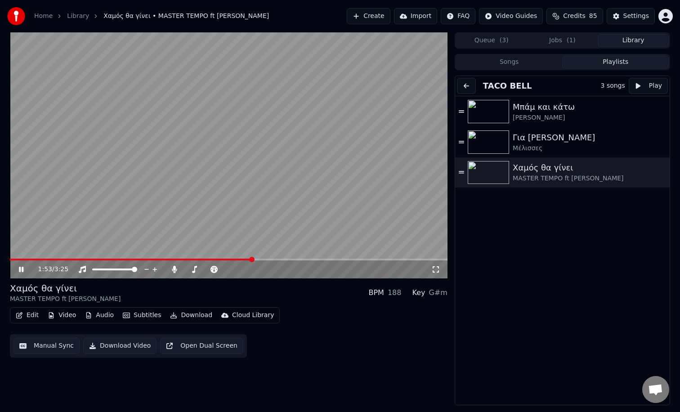
click at [294, 297] on div "Χαμός θα γίνει MASTER TEMPO ft [PERSON_NAME] BPM 188 Key G#m" at bounding box center [229, 293] width 438 height 22
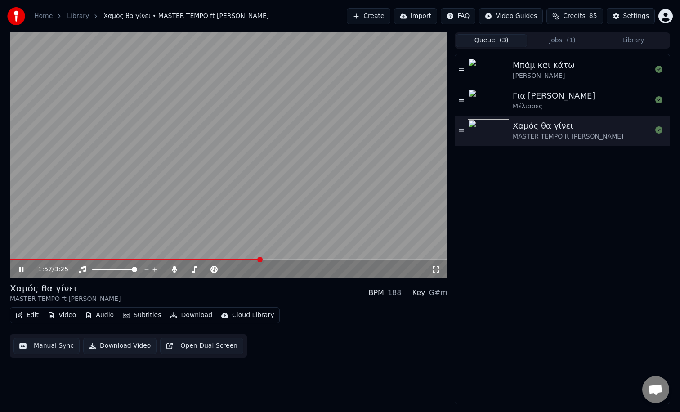
click at [495, 45] on button "Queue ( 3 )" at bounding box center [491, 40] width 71 height 13
click at [540, 42] on button "Jobs ( 1 )" at bounding box center [562, 40] width 71 height 13
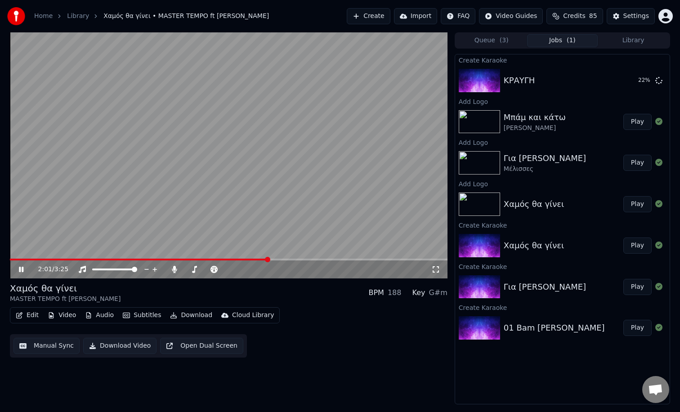
click at [22, 269] on icon at bounding box center [21, 269] width 4 height 5
click at [631, 81] on button "Play" at bounding box center [637, 80] width 28 height 16
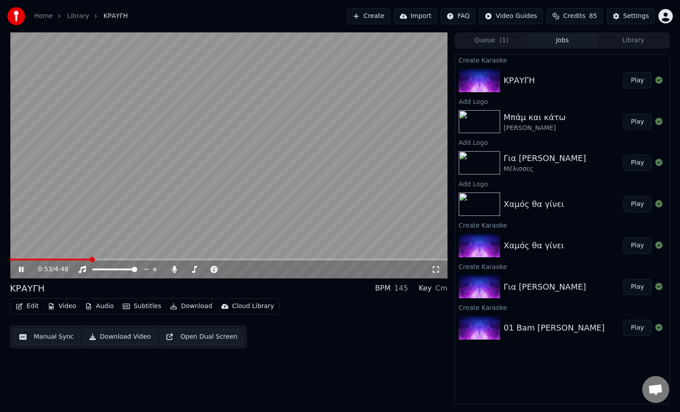
click at [64, 307] on button "Video" at bounding box center [62, 306] width 36 height 13
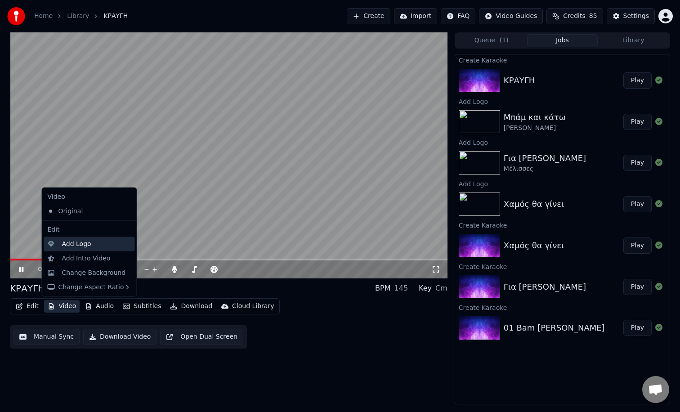
click at [79, 241] on div "Add Logo" at bounding box center [76, 243] width 29 height 9
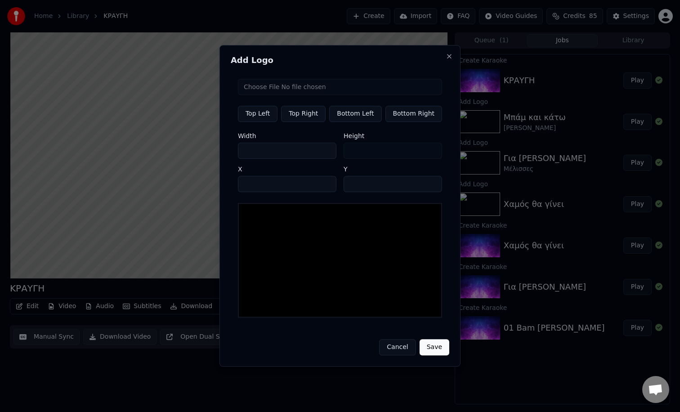
click at [264, 89] on input "file" at bounding box center [340, 87] width 204 height 16
type input "**********"
type input "***"
click at [256, 89] on input "file" at bounding box center [340, 87] width 204 height 16
type input "**********"
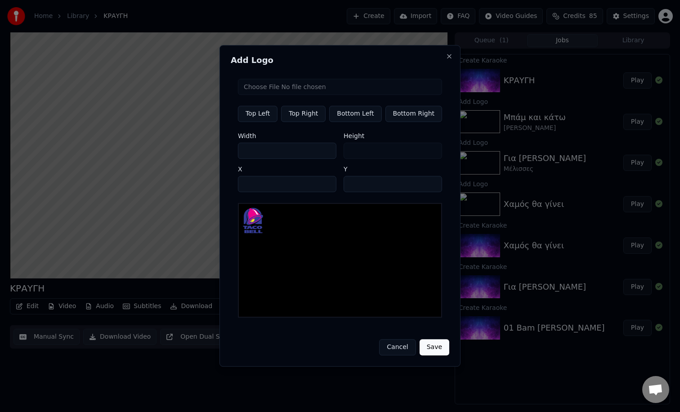
type input "***"
click at [267, 90] on input "file" at bounding box center [340, 87] width 204 height 16
type input "**********"
type input "***"
click at [429, 346] on button "Save" at bounding box center [435, 348] width 30 height 16
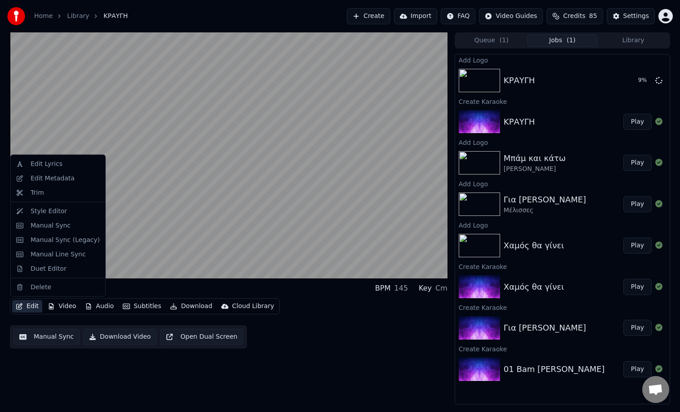
click at [33, 308] on button "Edit" at bounding box center [27, 306] width 30 height 13
click at [37, 183] on div "Edit Metadata" at bounding box center [58, 178] width 91 height 14
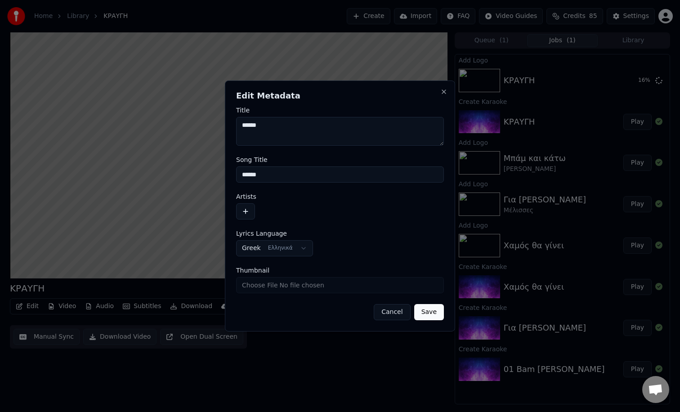
click at [247, 210] on button "button" at bounding box center [245, 211] width 19 height 16
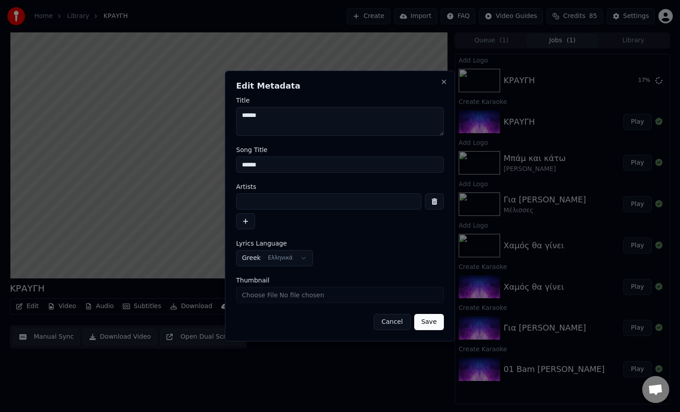
click at [260, 196] on input at bounding box center [328, 201] width 185 height 16
type input "**********"
click at [434, 325] on button "Save" at bounding box center [429, 322] width 30 height 16
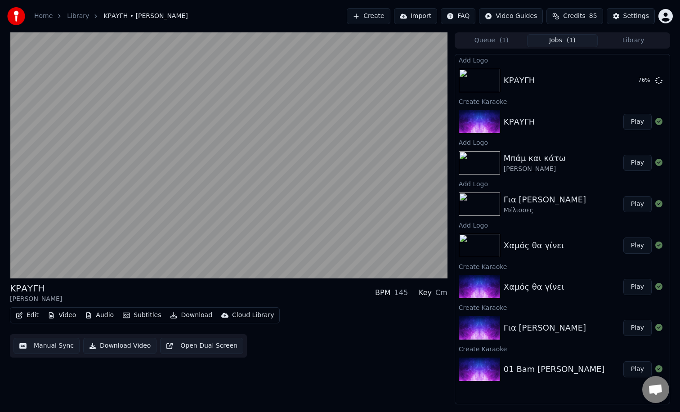
click at [619, 37] on button "Library" at bounding box center [633, 40] width 71 height 13
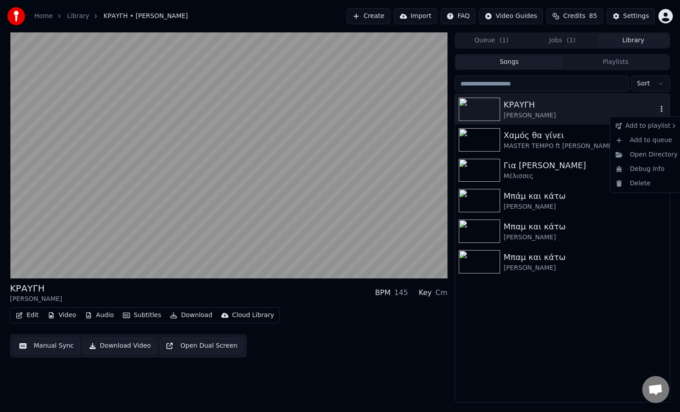
click at [659, 108] on icon "button" at bounding box center [661, 108] width 9 height 7
click at [585, 146] on div "TACO BELL" at bounding box center [583, 146] width 60 height 14
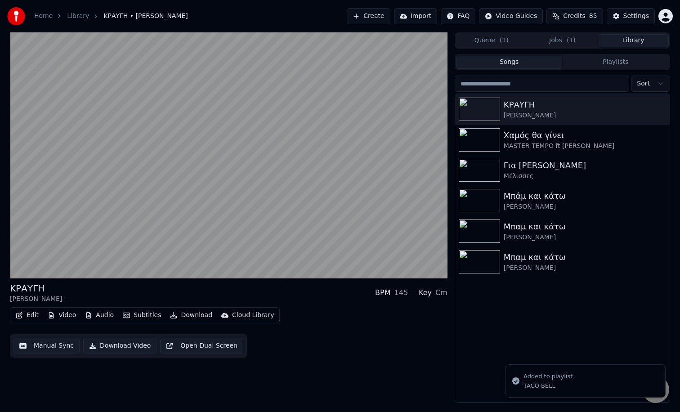
click at [600, 72] on div "Songs Playlists Sort ΚΡΑΥΓΗ [PERSON_NAME] Χαμός θα γίνει MASTER TEMPO ft [PERSO…" at bounding box center [562, 228] width 215 height 349
click at [483, 42] on button "Queue ( 1 )" at bounding box center [491, 40] width 71 height 13
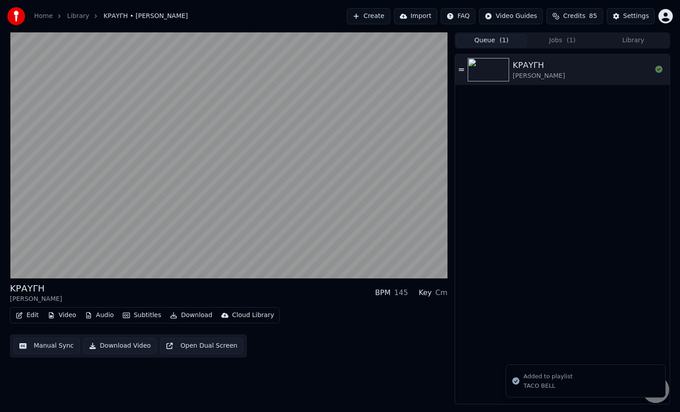
click at [554, 36] on button "Jobs ( 1 )" at bounding box center [562, 40] width 71 height 13
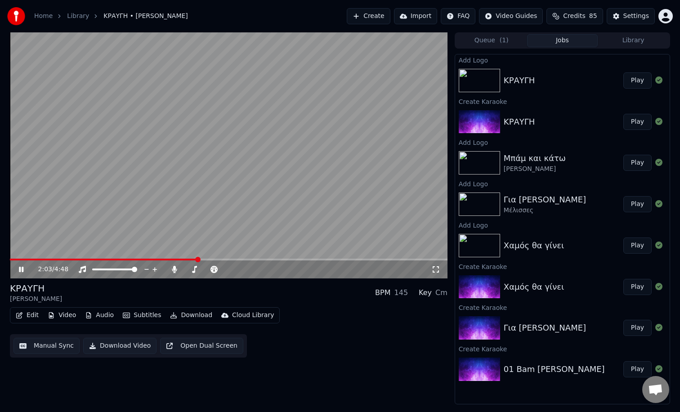
click at [642, 82] on button "Play" at bounding box center [637, 80] width 28 height 16
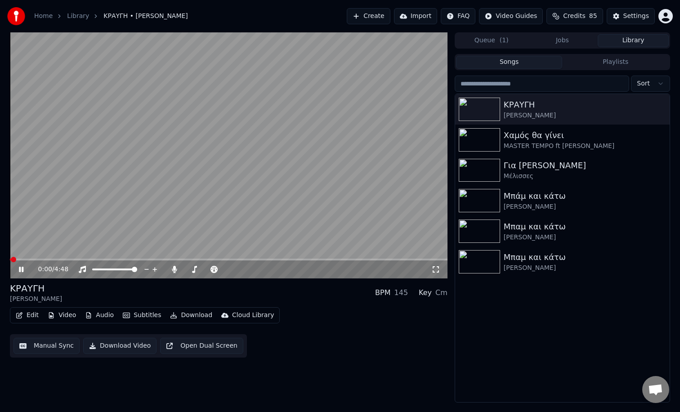
click at [619, 41] on button "Library" at bounding box center [633, 40] width 71 height 13
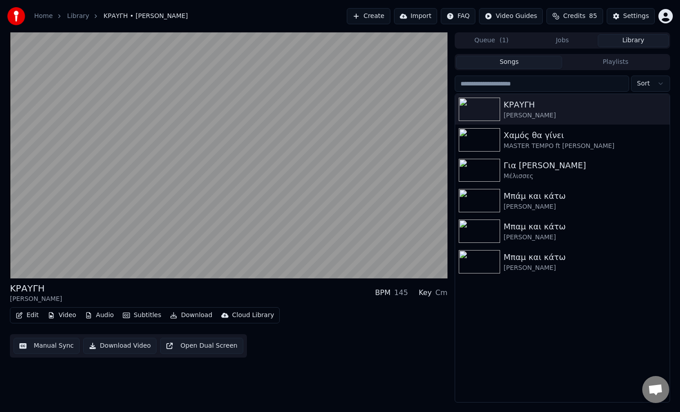
click at [608, 69] on div "Songs Playlists" at bounding box center [562, 62] width 215 height 16
click at [606, 67] on button "Playlists" at bounding box center [615, 62] width 107 height 13
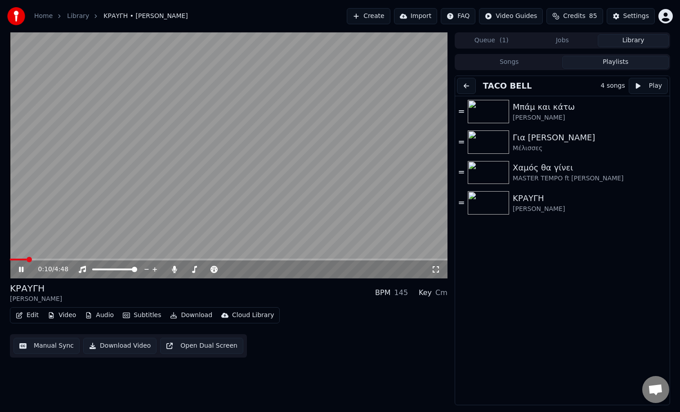
click at [23, 270] on icon at bounding box center [27, 269] width 21 height 7
click at [377, 15] on button "Create" at bounding box center [369, 16] width 44 height 16
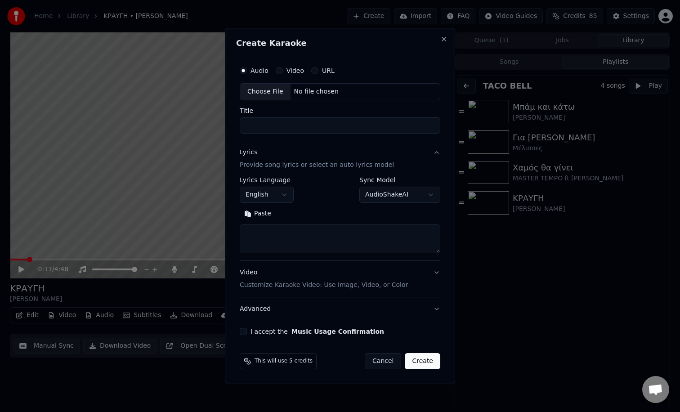
click at [259, 96] on div "Choose File" at bounding box center [265, 92] width 50 height 16
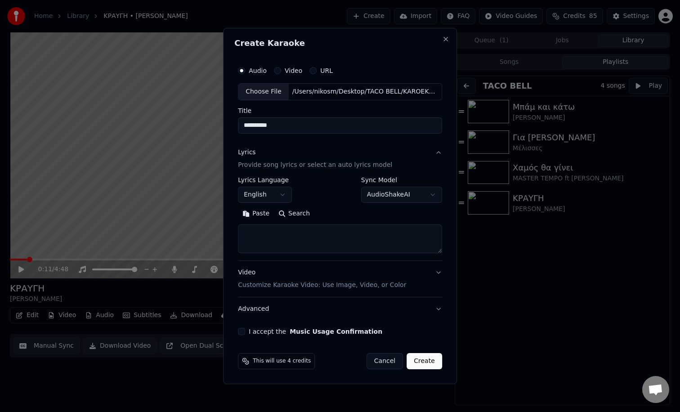
drag, startPoint x: 254, startPoint y: 125, endPoint x: 212, endPoint y: 129, distance: 42.0
click at [212, 129] on body "**********" at bounding box center [340, 206] width 680 height 412
type input "*******"
click at [258, 166] on p "Provide song lyrics or select an auto lyrics model" at bounding box center [315, 165] width 154 height 9
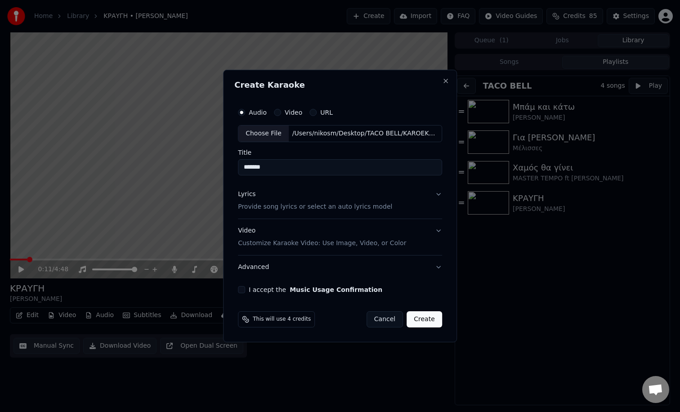
click at [284, 202] on p "Provide song lyrics or select an auto lyrics model" at bounding box center [315, 206] width 154 height 9
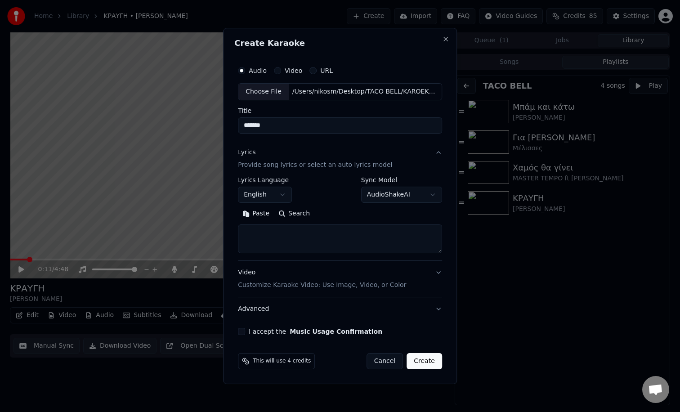
click at [262, 237] on textarea at bounding box center [340, 238] width 204 height 29
paste textarea "**********"
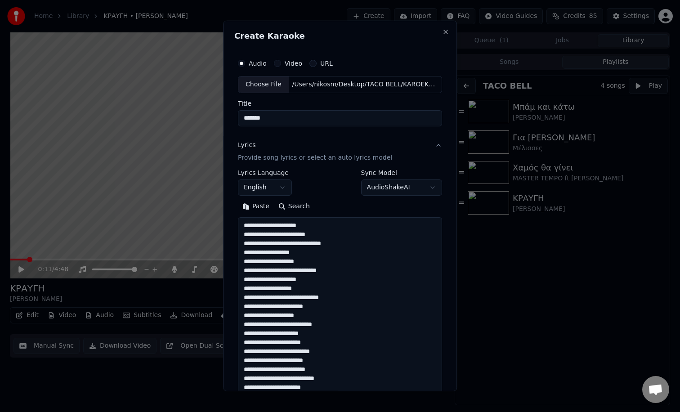
scroll to position [541, 0]
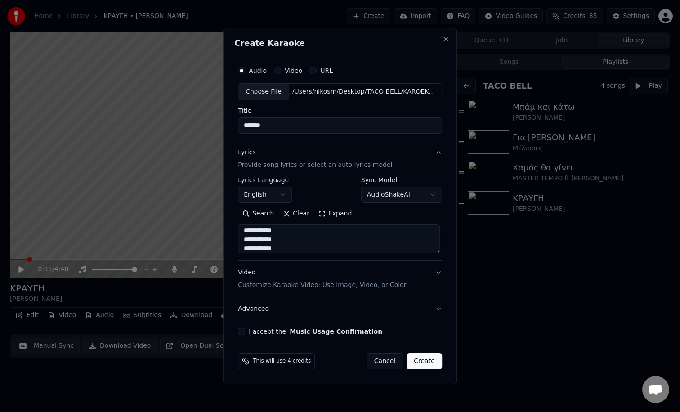
type textarea "**********"
click at [280, 191] on body "**********" at bounding box center [340, 206] width 680 height 412
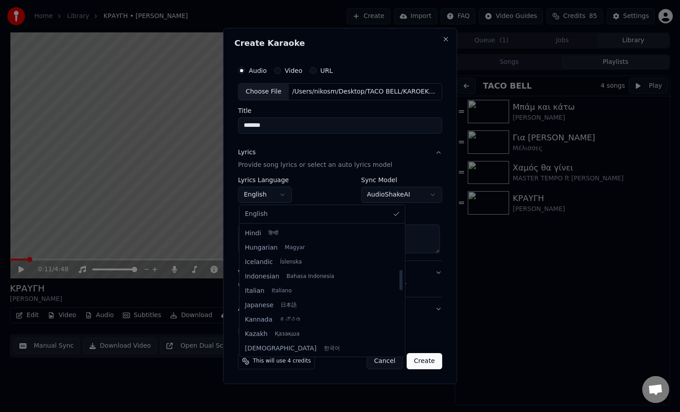
scroll to position [240, 0]
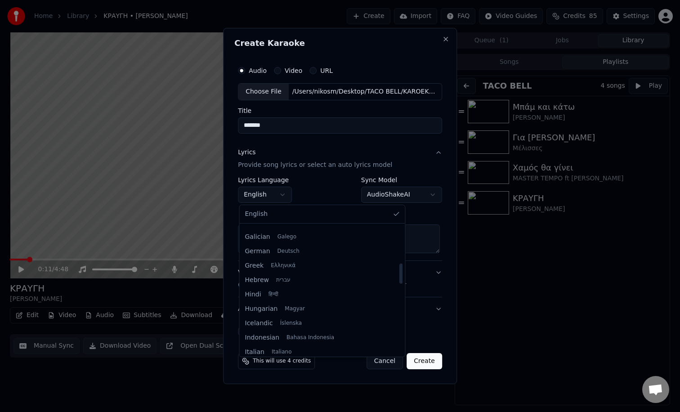
select select "**"
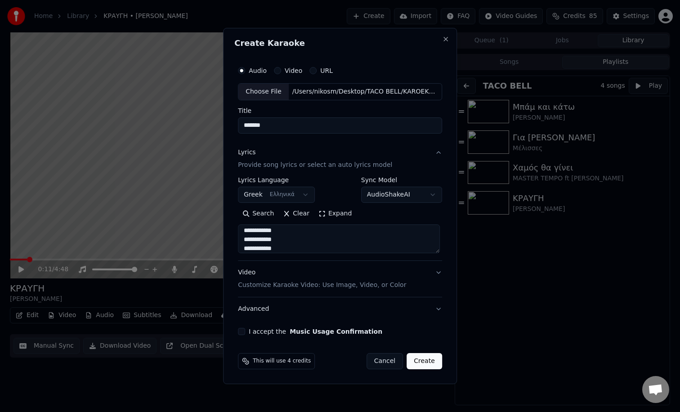
click at [245, 329] on button "I accept the Music Usage Confirmation" at bounding box center [241, 331] width 7 height 7
click at [427, 362] on button "Create" at bounding box center [425, 361] width 36 height 16
select select
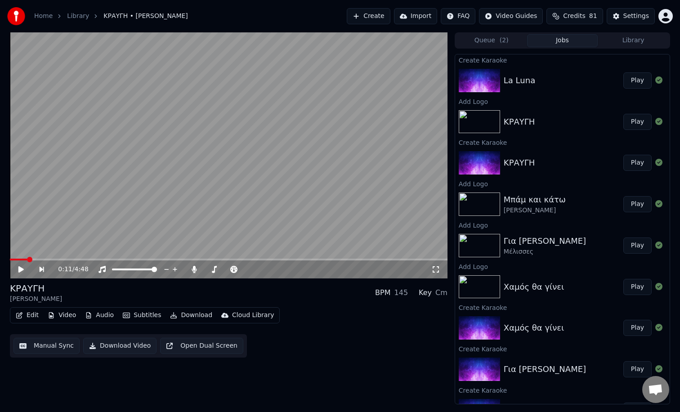
click at [489, 40] on button "Queue ( 2 )" at bounding box center [491, 40] width 71 height 13
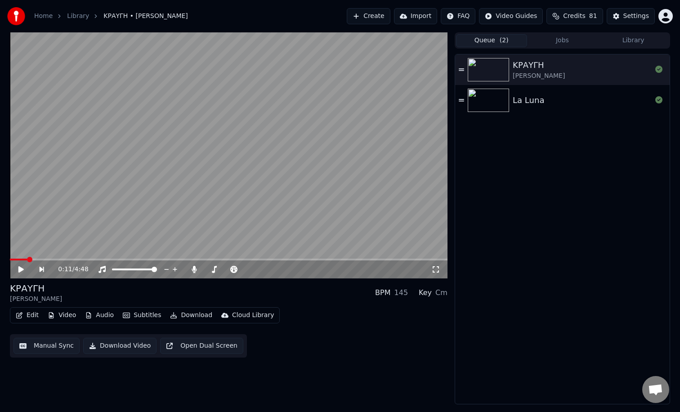
click at [554, 38] on button "Jobs" at bounding box center [562, 40] width 71 height 13
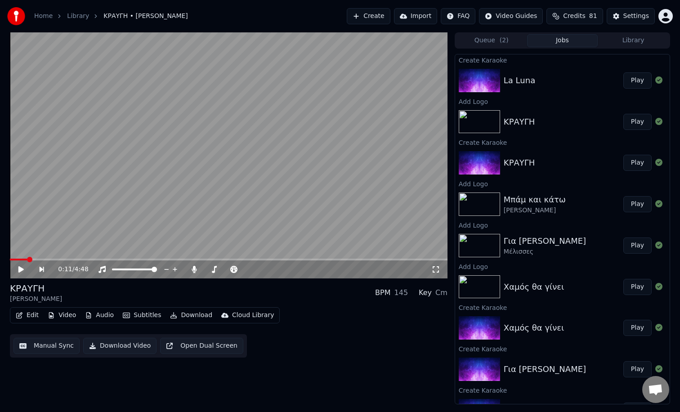
click at [639, 82] on button "Play" at bounding box center [637, 80] width 28 height 16
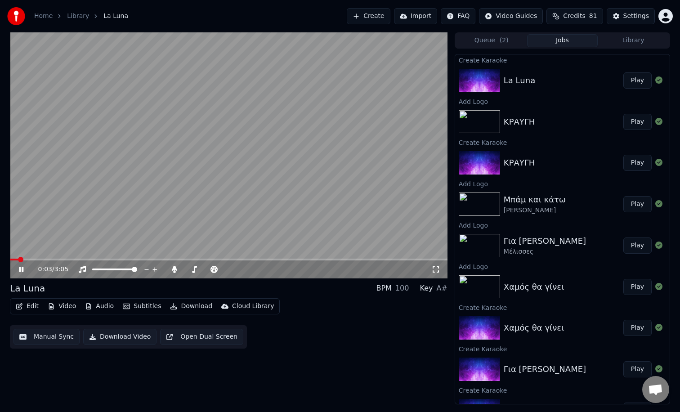
click at [32, 308] on button "Edit" at bounding box center [27, 306] width 30 height 13
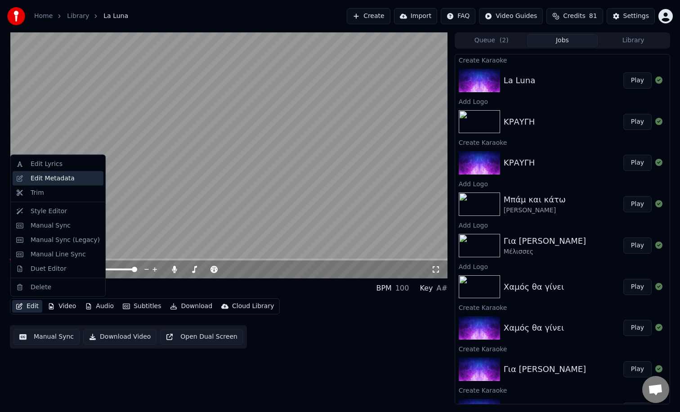
click at [52, 181] on div "Edit Metadata" at bounding box center [53, 178] width 44 height 9
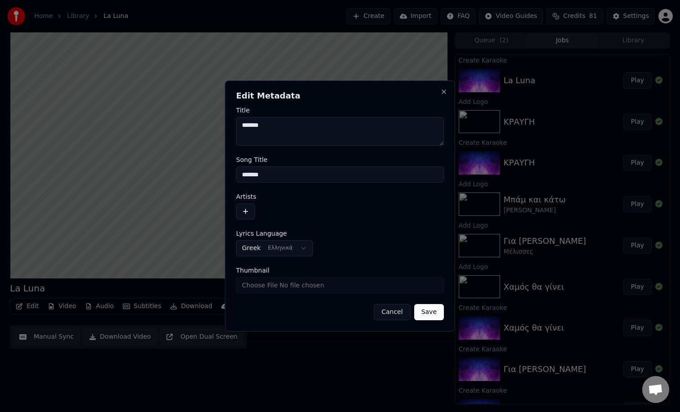
click at [240, 207] on button "button" at bounding box center [245, 211] width 19 height 16
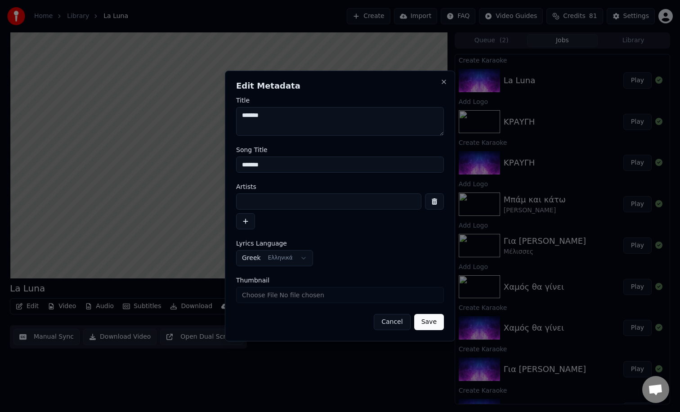
click at [264, 207] on input at bounding box center [328, 201] width 185 height 16
type input "*"
type input "********"
click at [430, 322] on button "Save" at bounding box center [429, 322] width 30 height 16
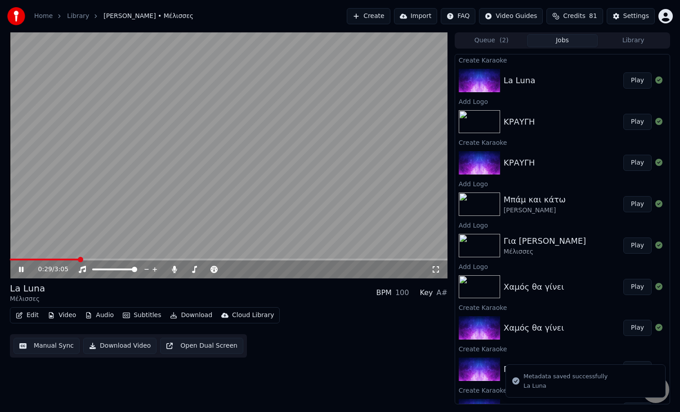
click at [70, 317] on button "Video" at bounding box center [62, 315] width 36 height 13
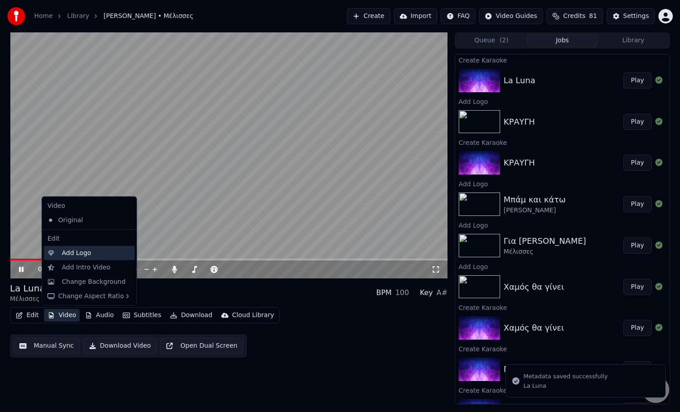
click at [77, 253] on div "Add Logo" at bounding box center [76, 252] width 29 height 9
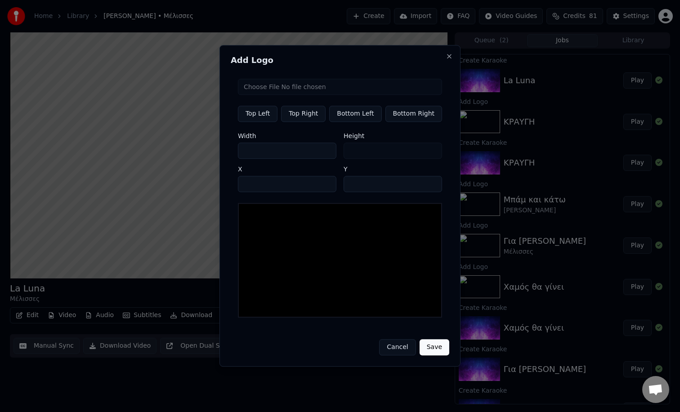
click at [247, 85] on input "file" at bounding box center [340, 87] width 204 height 16
type input "**********"
type input "***"
click at [438, 350] on button "Save" at bounding box center [435, 348] width 30 height 16
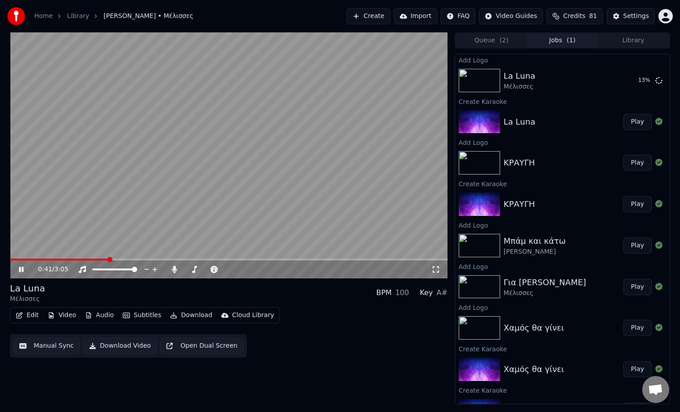
click at [494, 47] on div "Queue ( 2 ) Jobs ( 1 ) Library" at bounding box center [562, 40] width 215 height 16
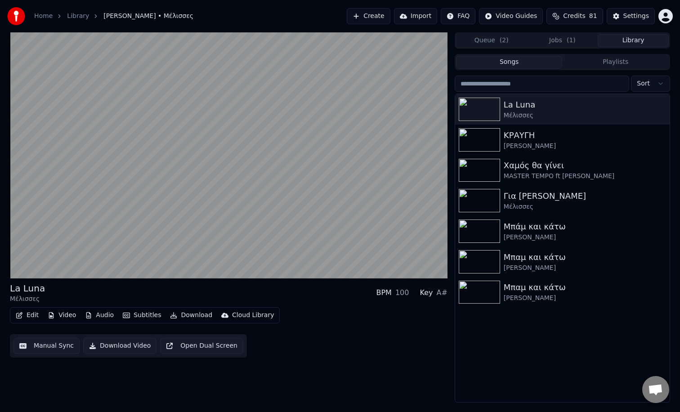
click at [634, 39] on button "Library" at bounding box center [633, 40] width 71 height 13
click at [659, 107] on icon "button" at bounding box center [661, 108] width 9 height 7
click at [637, 128] on div "Add to playlist" at bounding box center [646, 126] width 69 height 14
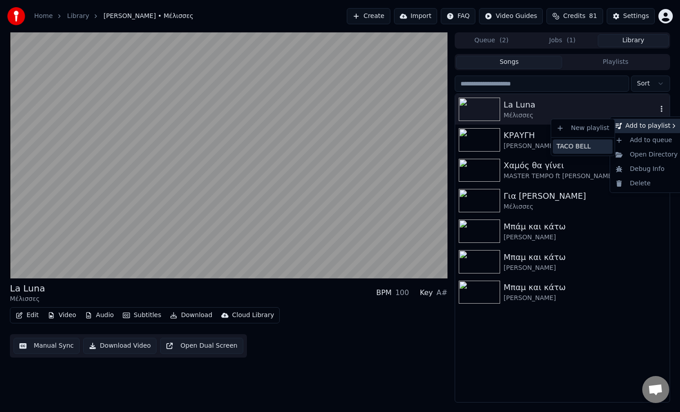
click at [586, 147] on div "TACO BELL" at bounding box center [583, 146] width 60 height 14
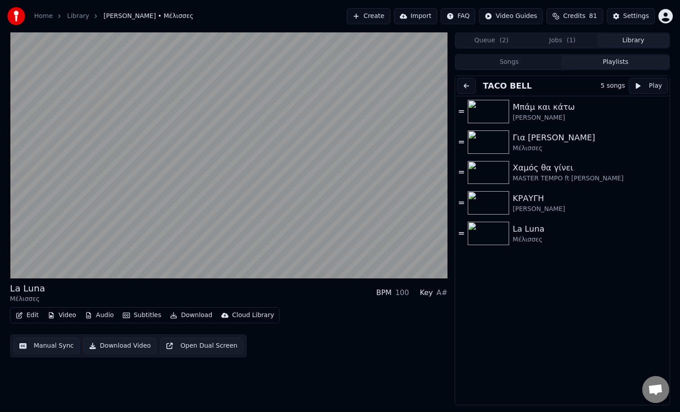
click at [588, 59] on button "Playlists" at bounding box center [615, 62] width 107 height 13
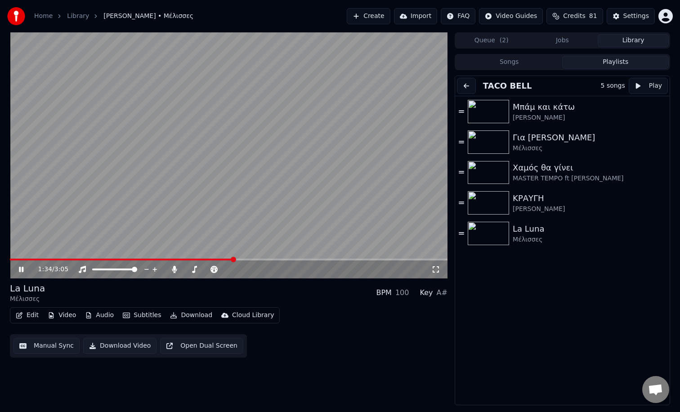
click at [20, 267] on icon at bounding box center [21, 269] width 4 height 5
click at [527, 234] on div "La Luna" at bounding box center [585, 229] width 144 height 13
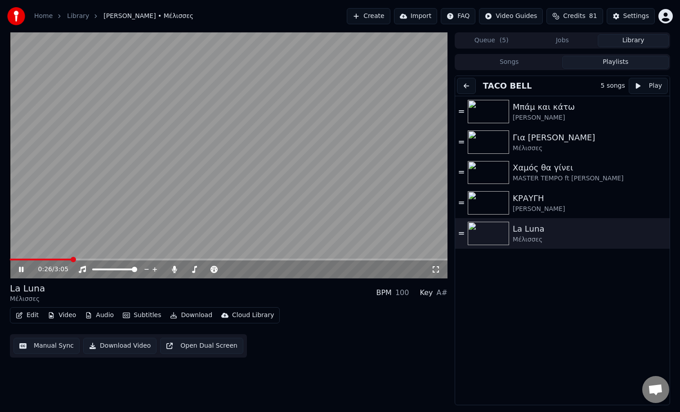
click at [70, 259] on span at bounding box center [229, 260] width 438 height 2
click at [407, 259] on span at bounding box center [229, 260] width 438 height 2
click at [428, 258] on video at bounding box center [229, 155] width 438 height 246
click at [429, 259] on span at bounding box center [229, 260] width 438 height 2
click at [416, 259] on span at bounding box center [213, 260] width 406 height 2
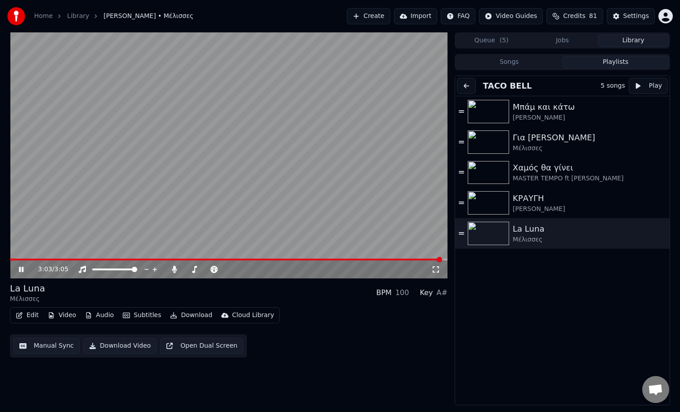
click at [442, 259] on span at bounding box center [229, 260] width 438 height 2
click at [566, 205] on div "[PERSON_NAME]" at bounding box center [585, 209] width 144 height 9
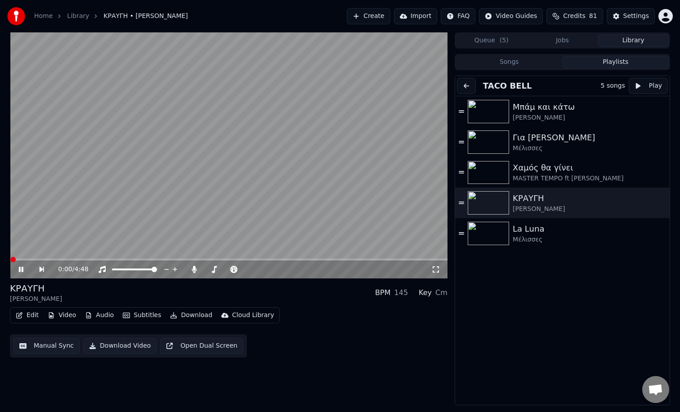
click at [412, 259] on span at bounding box center [229, 260] width 438 height 2
click at [406, 260] on div "4:27 / 4:48" at bounding box center [229, 269] width 438 height 18
click at [406, 259] on span at bounding box center [213, 260] width 407 height 2
click at [397, 259] on span at bounding box center [209, 260] width 399 height 2
click at [360, 258] on video at bounding box center [229, 155] width 438 height 246
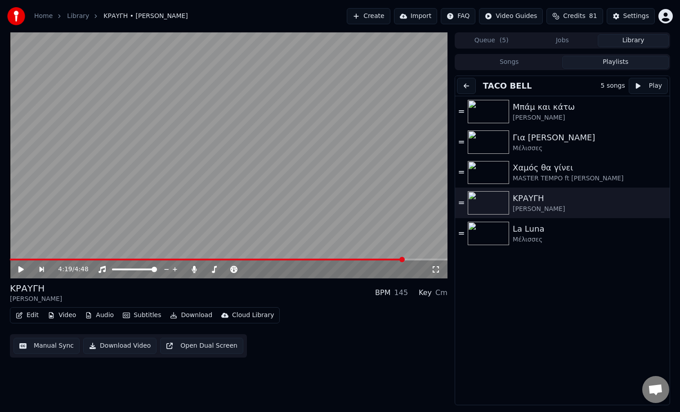
click at [360, 258] on video at bounding box center [229, 155] width 438 height 246
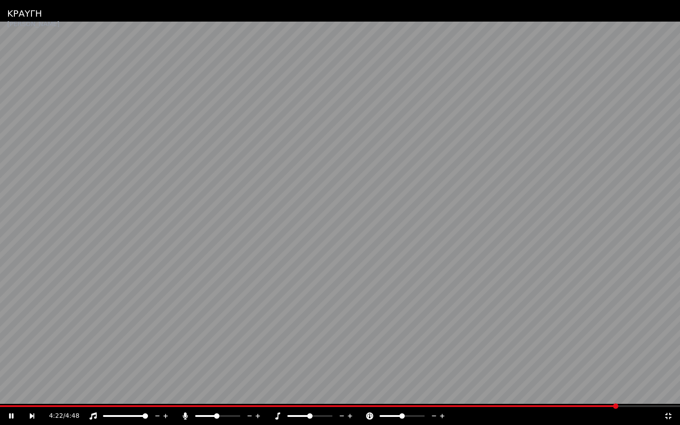
click at [40, 406] on span at bounding box center [309, 406] width 618 height 2
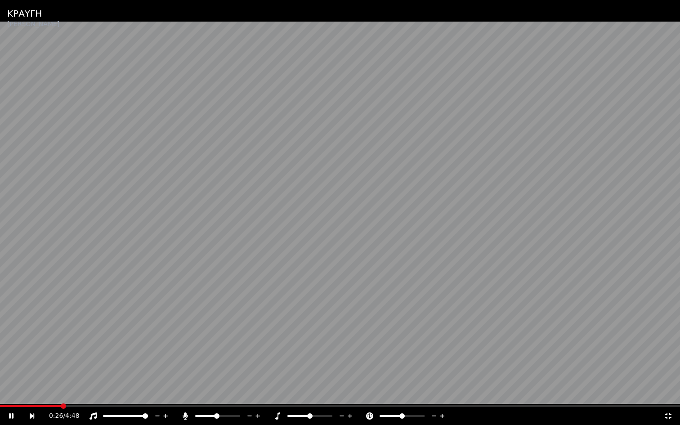
click at [61, 406] on span at bounding box center [340, 406] width 680 height 2
click at [81, 408] on div "0:26 / 4:48" at bounding box center [340, 416] width 680 height 18
click at [83, 406] on span at bounding box center [340, 406] width 680 height 2
click at [100, 406] on span at bounding box center [340, 406] width 680 height 2
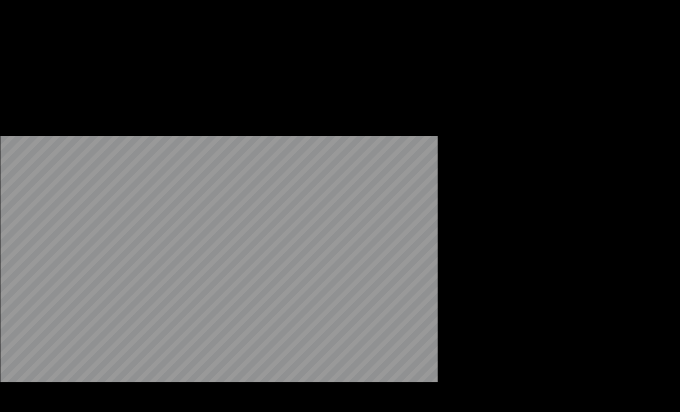
click at [143, 76] on button "Subtitles" at bounding box center [141, 69] width 45 height 13
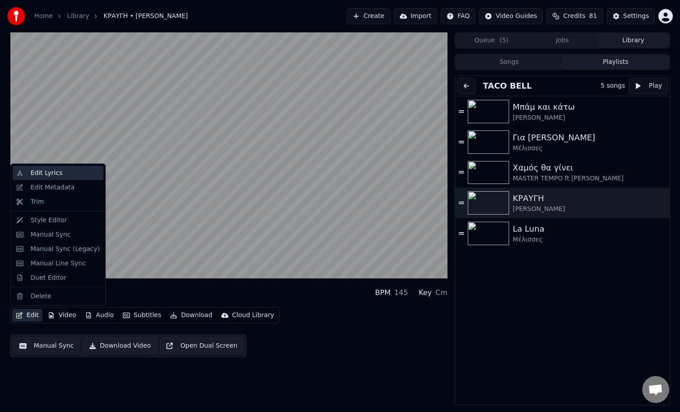
click at [65, 178] on div "Edit Lyrics" at bounding box center [58, 173] width 91 height 14
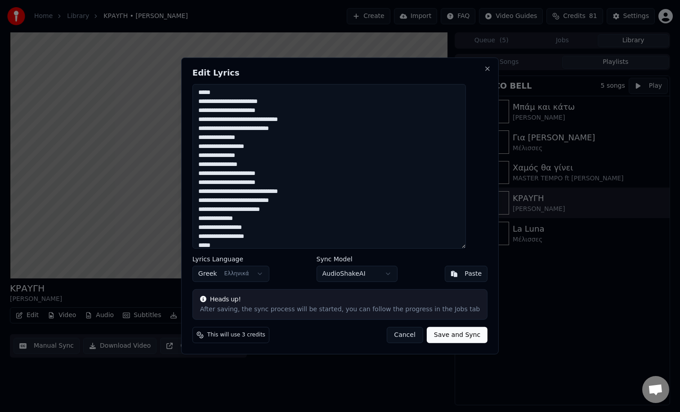
drag, startPoint x: 227, startPoint y: 241, endPoint x: 183, endPoint y: 84, distance: 163.0
click at [183, 84] on body "Home Library ΚΡΑΥΓΗ • [PERSON_NAME] Create Import FAQ Video Guides Credits 81 S…" at bounding box center [340, 206] width 680 height 412
paste textarea "**********"
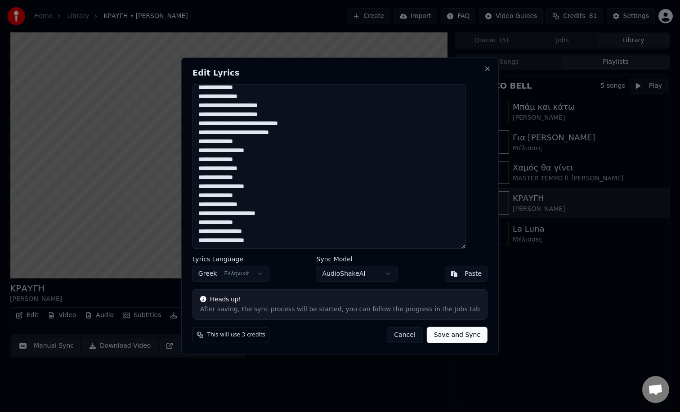
scroll to position [58, 0]
type textarea "**********"
click at [439, 333] on button "Save and Sync" at bounding box center [457, 335] width 61 height 16
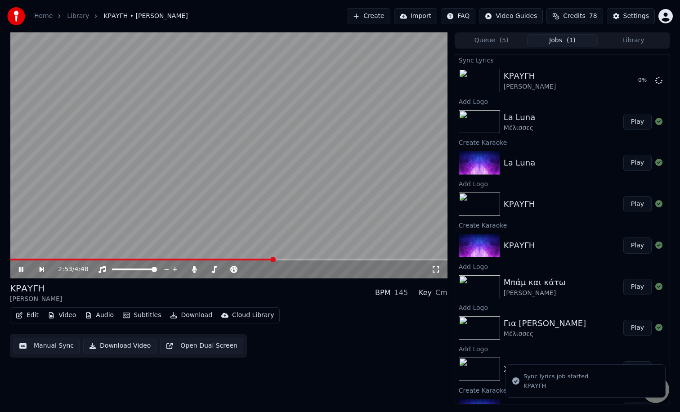
click at [21, 266] on icon at bounding box center [27, 269] width 21 height 7
click at [27, 258] on video at bounding box center [229, 155] width 438 height 246
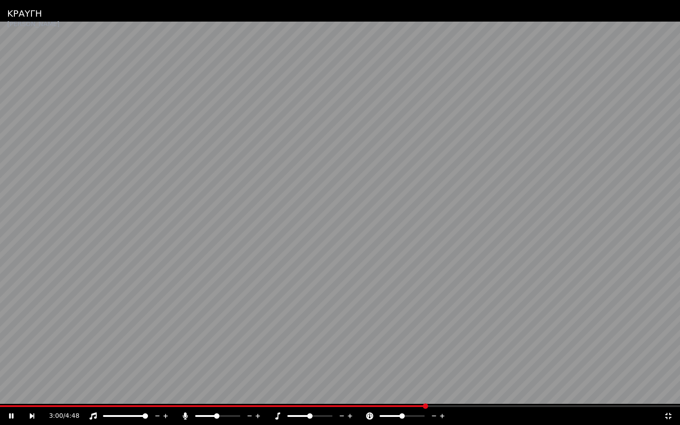
click at [34, 407] on div "3:00 / 4:48" at bounding box center [340, 416] width 680 height 18
drag, startPoint x: 34, startPoint y: 407, endPoint x: 7, endPoint y: 403, distance: 26.9
click at [7, 403] on div "ΚΡΑΥΓΗ [PERSON_NAME] 3:01 / 4:48" at bounding box center [340, 212] width 680 height 425
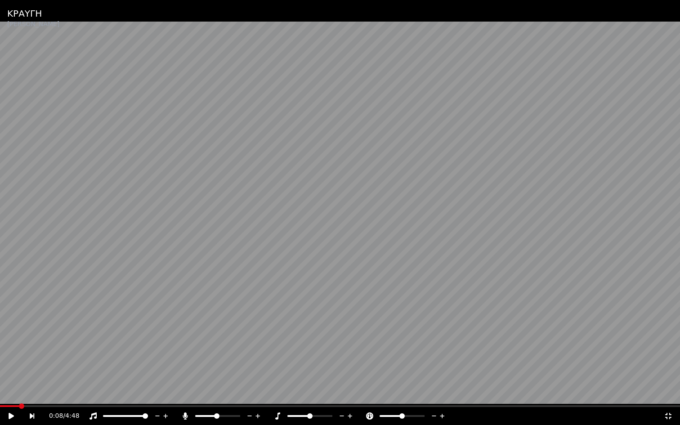
click at [19, 403] on span at bounding box center [21, 405] width 5 height 5
click at [55, 406] on span at bounding box center [340, 406] width 680 height 2
click at [69, 407] on div "0:25 / 4:48" at bounding box center [340, 416] width 680 height 18
click at [76, 407] on div "0:25 / 4:48" at bounding box center [340, 416] width 680 height 18
click at [13, 404] on video at bounding box center [340, 212] width 680 height 425
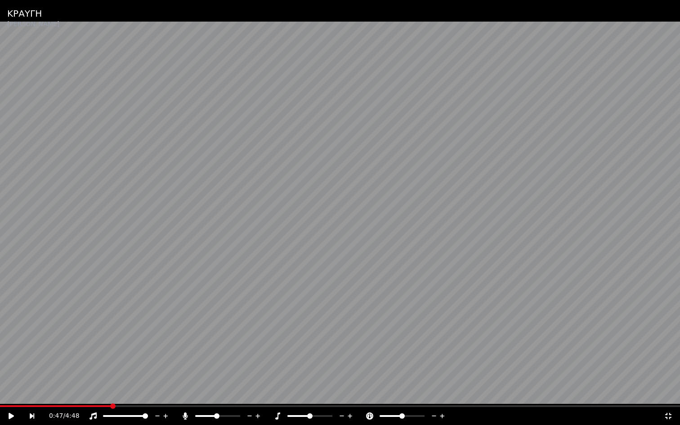
click at [10, 411] on icon at bounding box center [17, 415] width 21 height 7
click at [9, 407] on span at bounding box center [4, 406] width 9 height 2
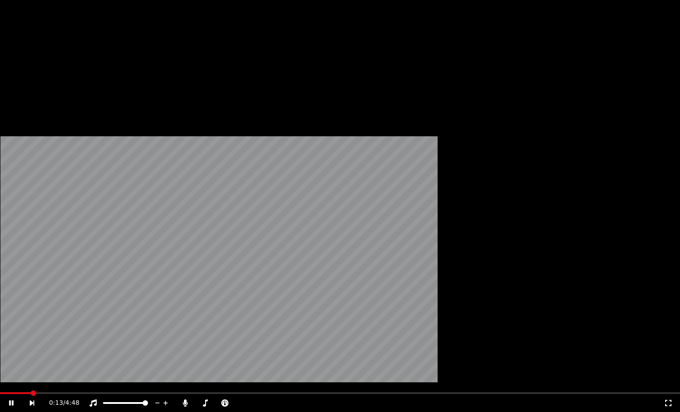
click at [46, 392] on span at bounding box center [340, 393] width 680 height 2
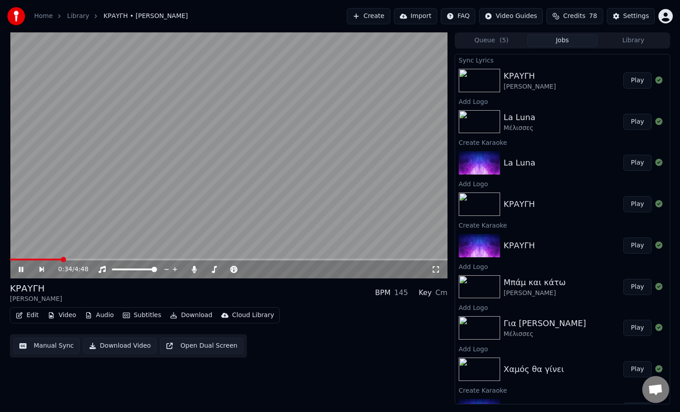
click at [61, 259] on span at bounding box center [229, 260] width 438 height 2
click at [88, 259] on span at bounding box center [229, 260] width 438 height 2
click at [19, 266] on icon at bounding box center [27, 269] width 21 height 7
click at [34, 318] on button "Edit" at bounding box center [27, 315] width 30 height 13
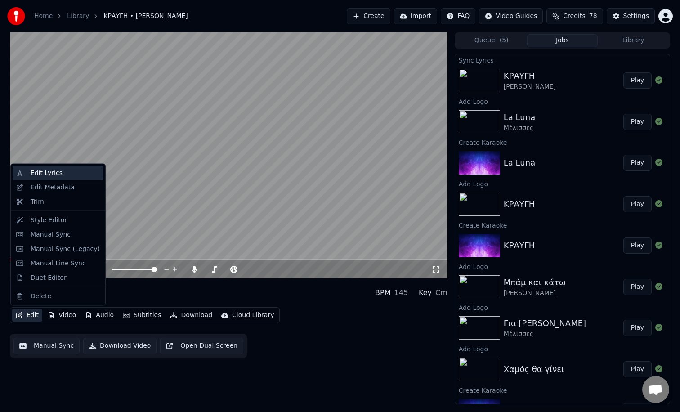
click at [47, 179] on div "Edit Lyrics" at bounding box center [58, 173] width 91 height 14
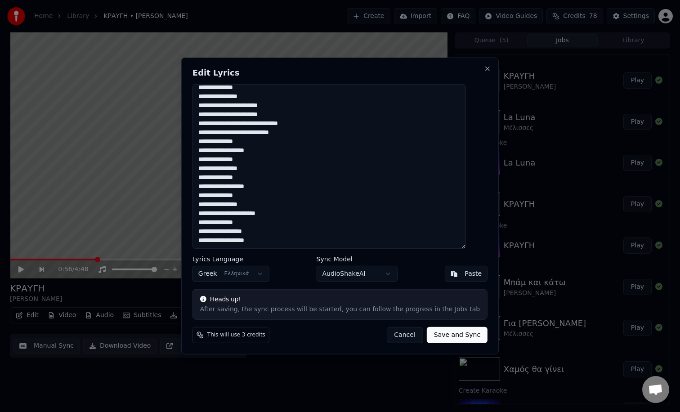
scroll to position [0, 0]
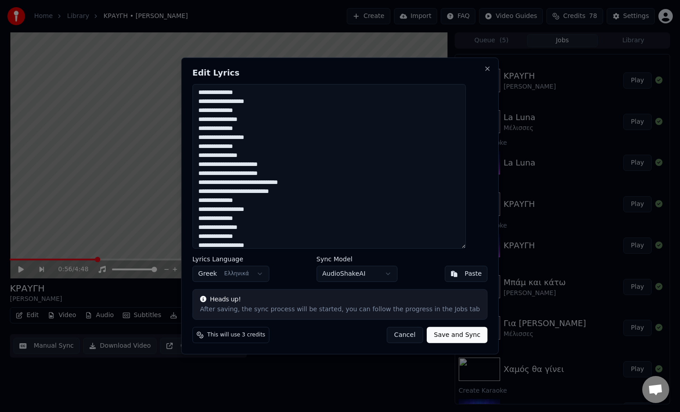
drag, startPoint x: 280, startPoint y: 246, endPoint x: 195, endPoint y: 60, distance: 204.0
click at [195, 60] on div "**********" at bounding box center [340, 206] width 318 height 297
type textarea "**********"
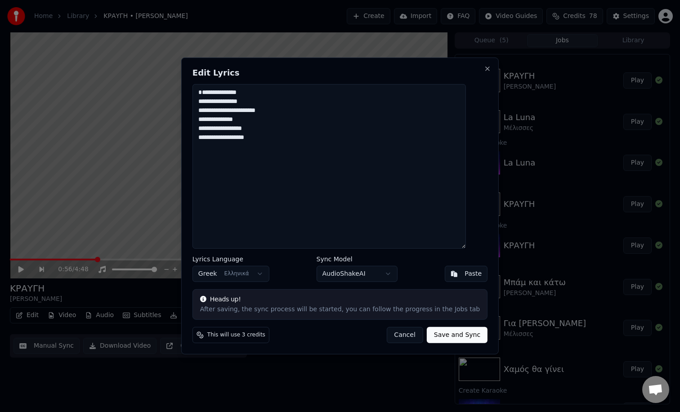
drag, startPoint x: 283, startPoint y: 147, endPoint x: 192, endPoint y: 68, distance: 120.5
click at [192, 68] on body "**********" at bounding box center [340, 206] width 680 height 412
paste textarea "**********"
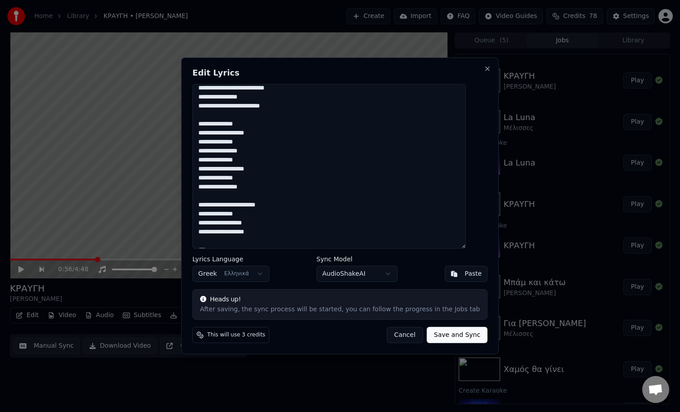
scroll to position [401, 0]
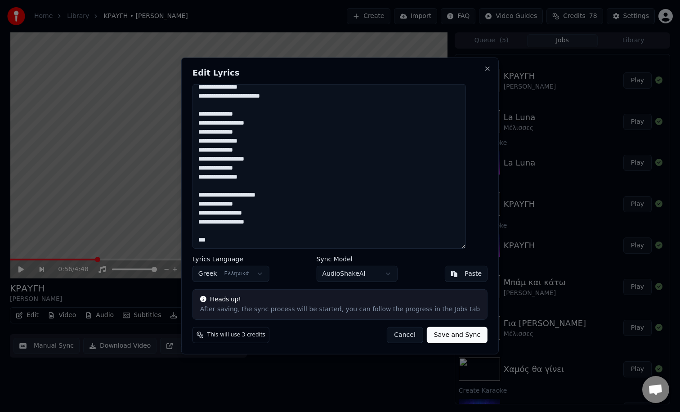
click at [221, 241] on textarea at bounding box center [328, 166] width 273 height 165
click at [217, 241] on textarea at bounding box center [328, 166] width 273 height 165
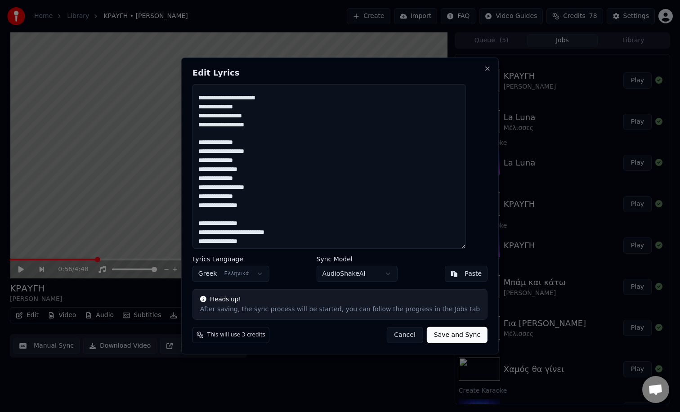
scroll to position [250, 0]
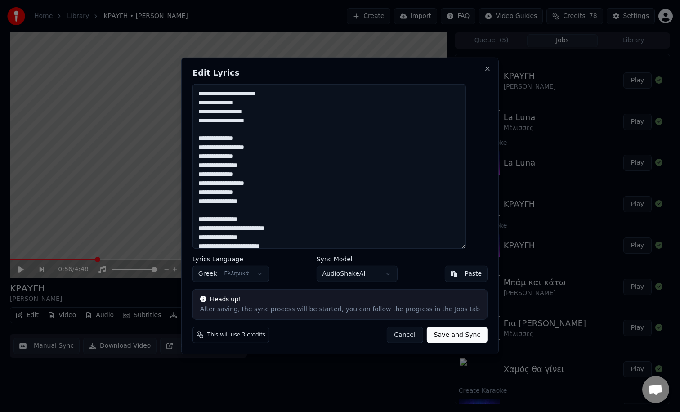
click at [279, 121] on textarea at bounding box center [328, 166] width 273 height 165
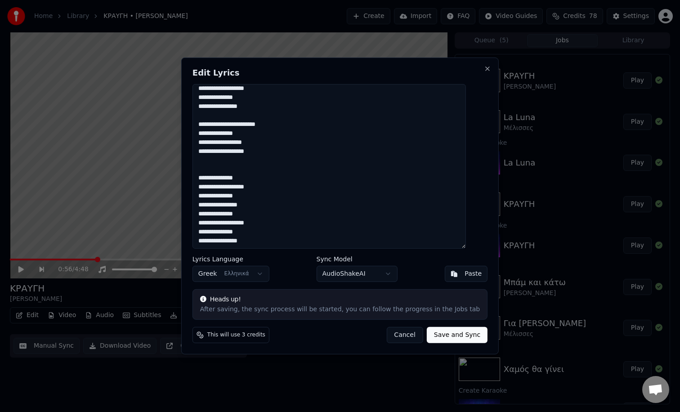
scroll to position [219, 0]
paste textarea "***"
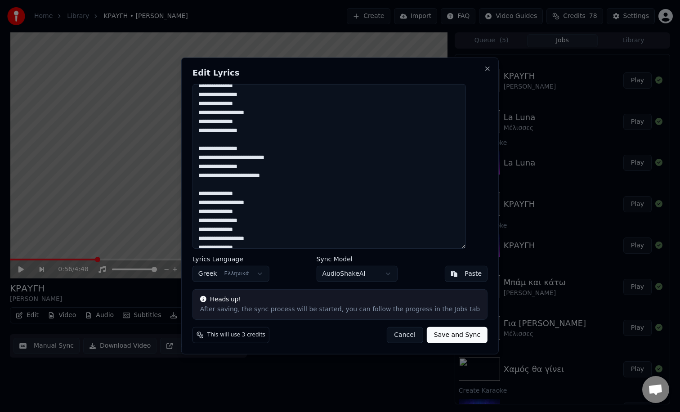
scroll to position [341, 0]
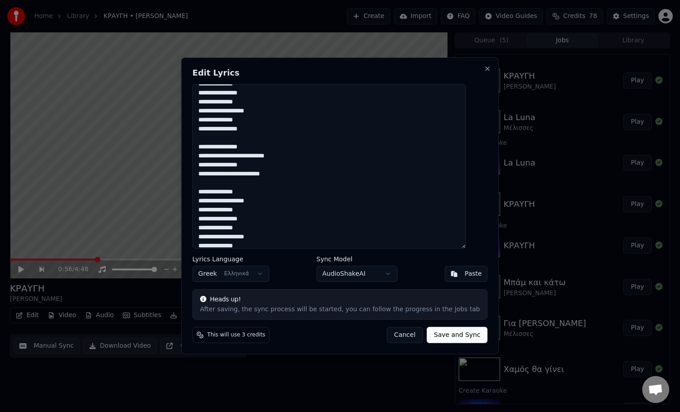
click at [307, 178] on textarea at bounding box center [328, 166] width 273 height 165
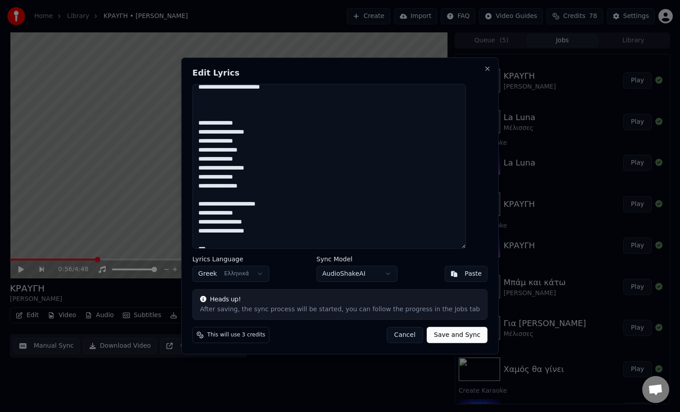
scroll to position [437, 0]
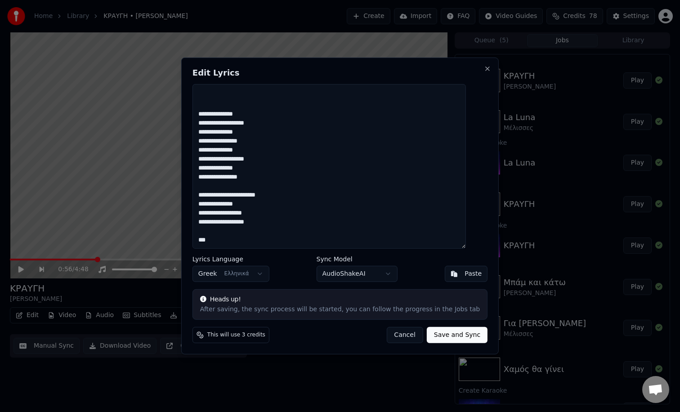
paste textarea "***"
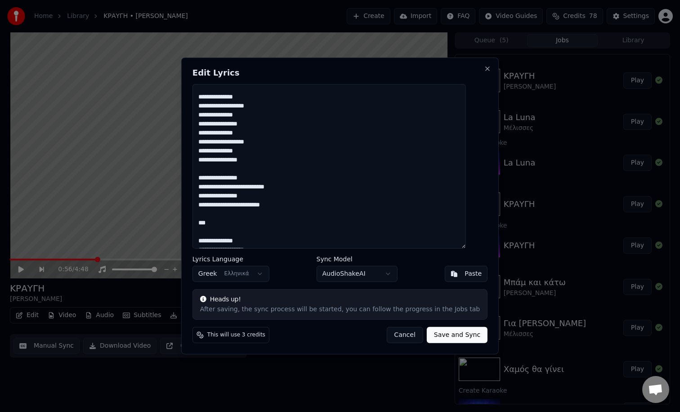
scroll to position [0, 0]
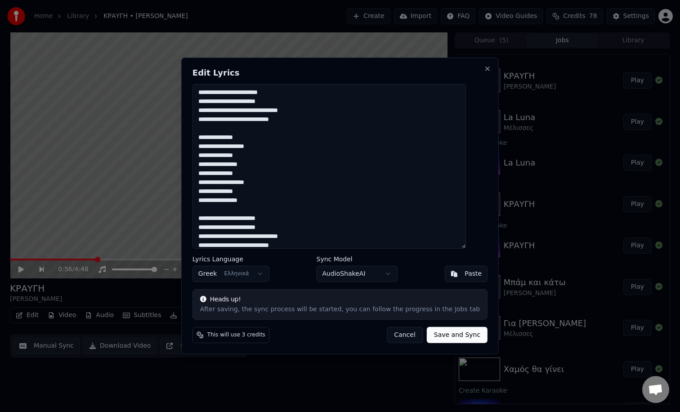
type textarea "**********"
click at [431, 335] on button "Save and Sync" at bounding box center [457, 335] width 61 height 16
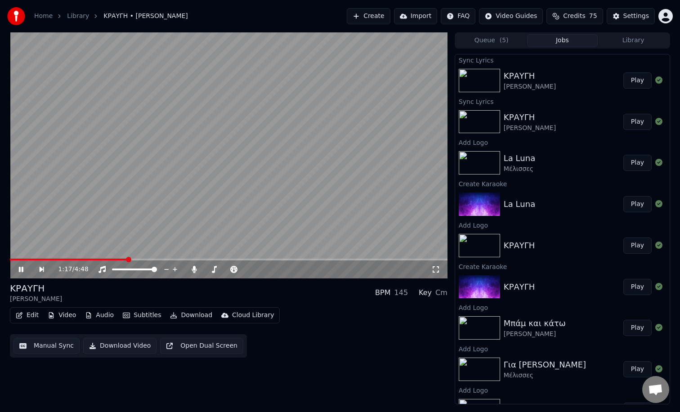
click at [21, 257] on video at bounding box center [229, 155] width 438 height 246
click at [20, 257] on video at bounding box center [229, 155] width 438 height 246
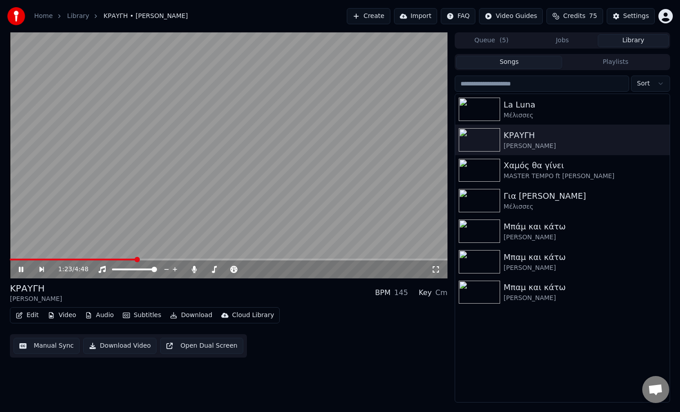
click at [620, 42] on button "Library" at bounding box center [633, 40] width 71 height 13
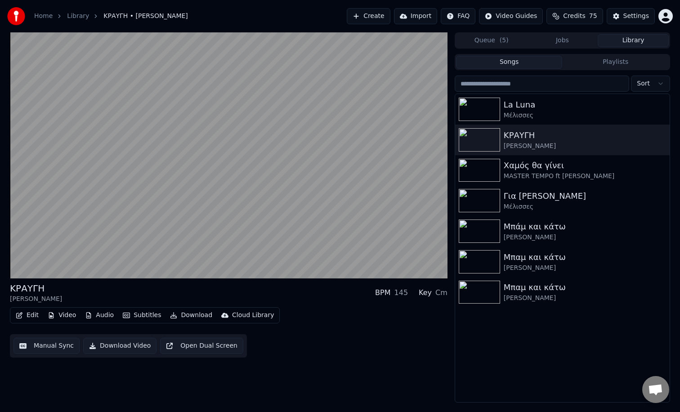
click at [588, 63] on button "Playlists" at bounding box center [615, 62] width 107 height 13
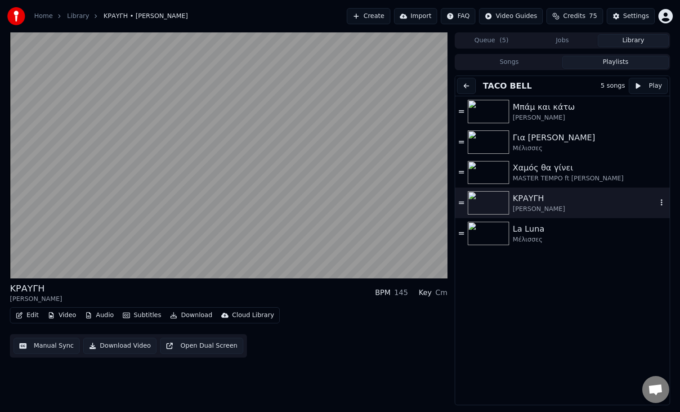
click at [557, 204] on div "ΚΡΑΥΓΗ" at bounding box center [585, 198] width 144 height 13
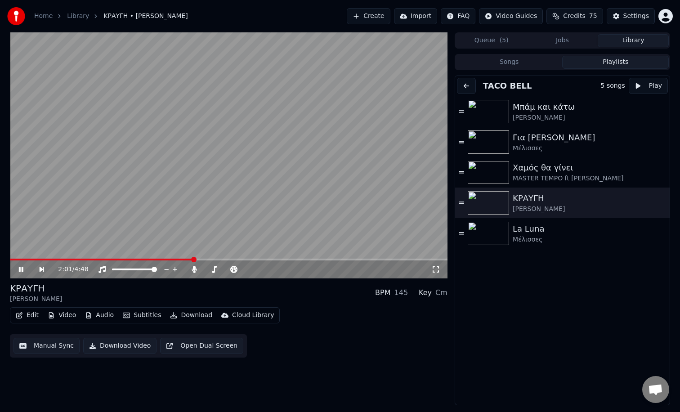
click at [194, 259] on span at bounding box center [229, 260] width 438 height 2
click at [239, 259] on span at bounding box center [229, 260] width 438 height 2
click at [267, 259] on span at bounding box center [229, 260] width 438 height 2
click at [277, 259] on span at bounding box center [229, 260] width 438 height 2
click at [270, 260] on span at bounding box center [144, 260] width 268 height 2
